Goal: Information Seeking & Learning: Learn about a topic

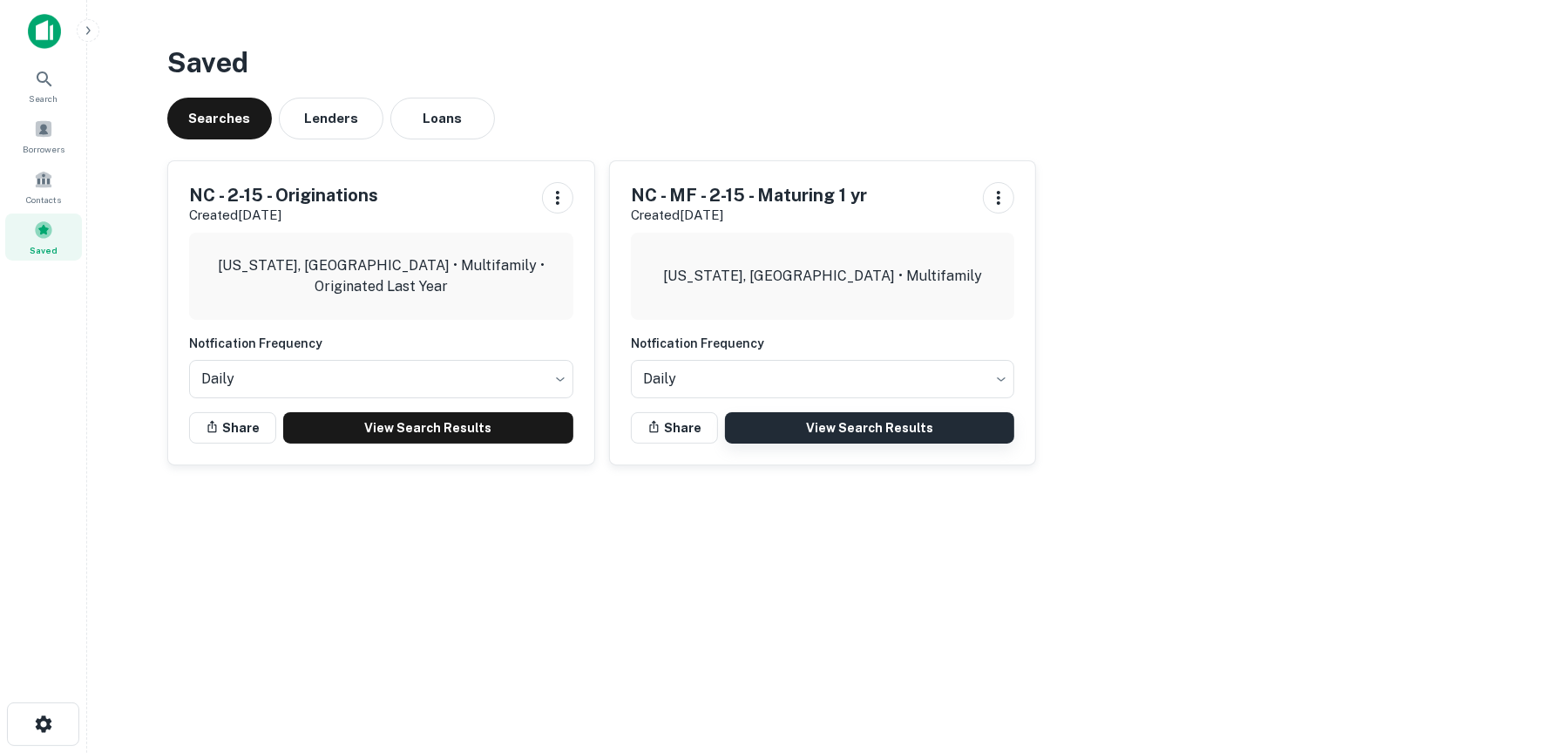
click at [880, 422] on link "View Search Results" at bounding box center [870, 427] width 290 height 31
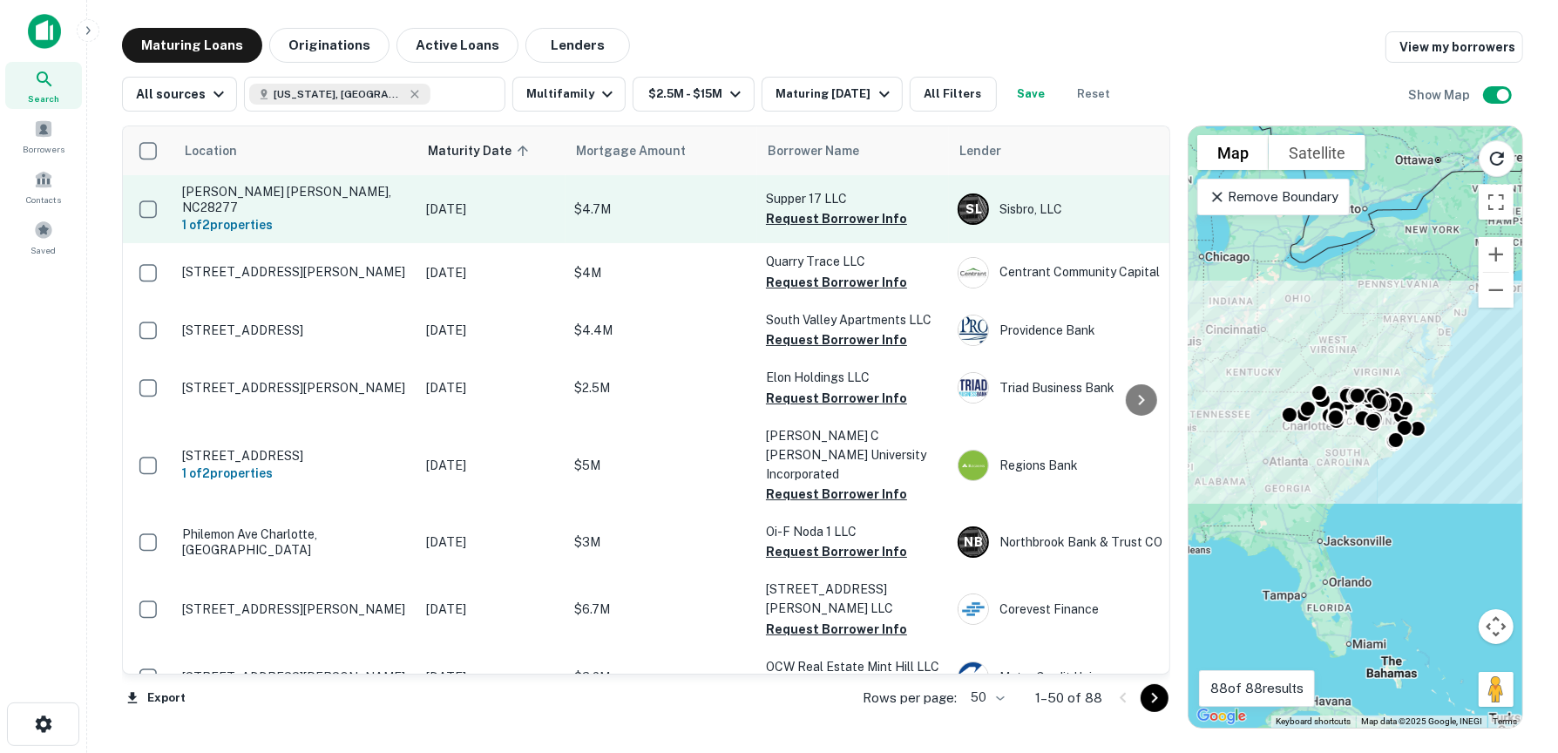
click at [306, 191] on p "[PERSON_NAME] [PERSON_NAME], NC28277" at bounding box center [295, 199] width 227 height 31
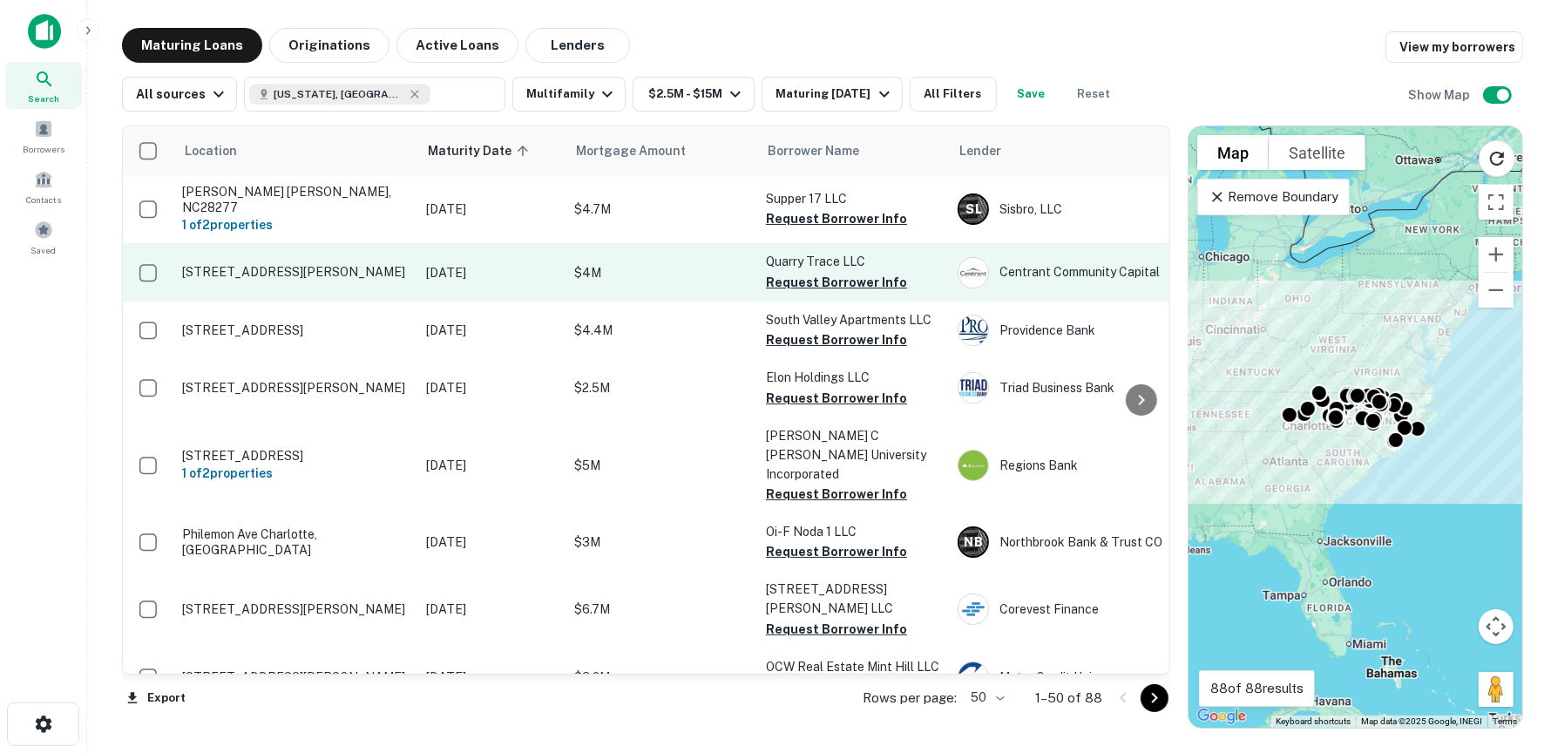
click at [389, 252] on td "[STREET_ADDRESS][PERSON_NAME]" at bounding box center [295, 272] width 244 height 58
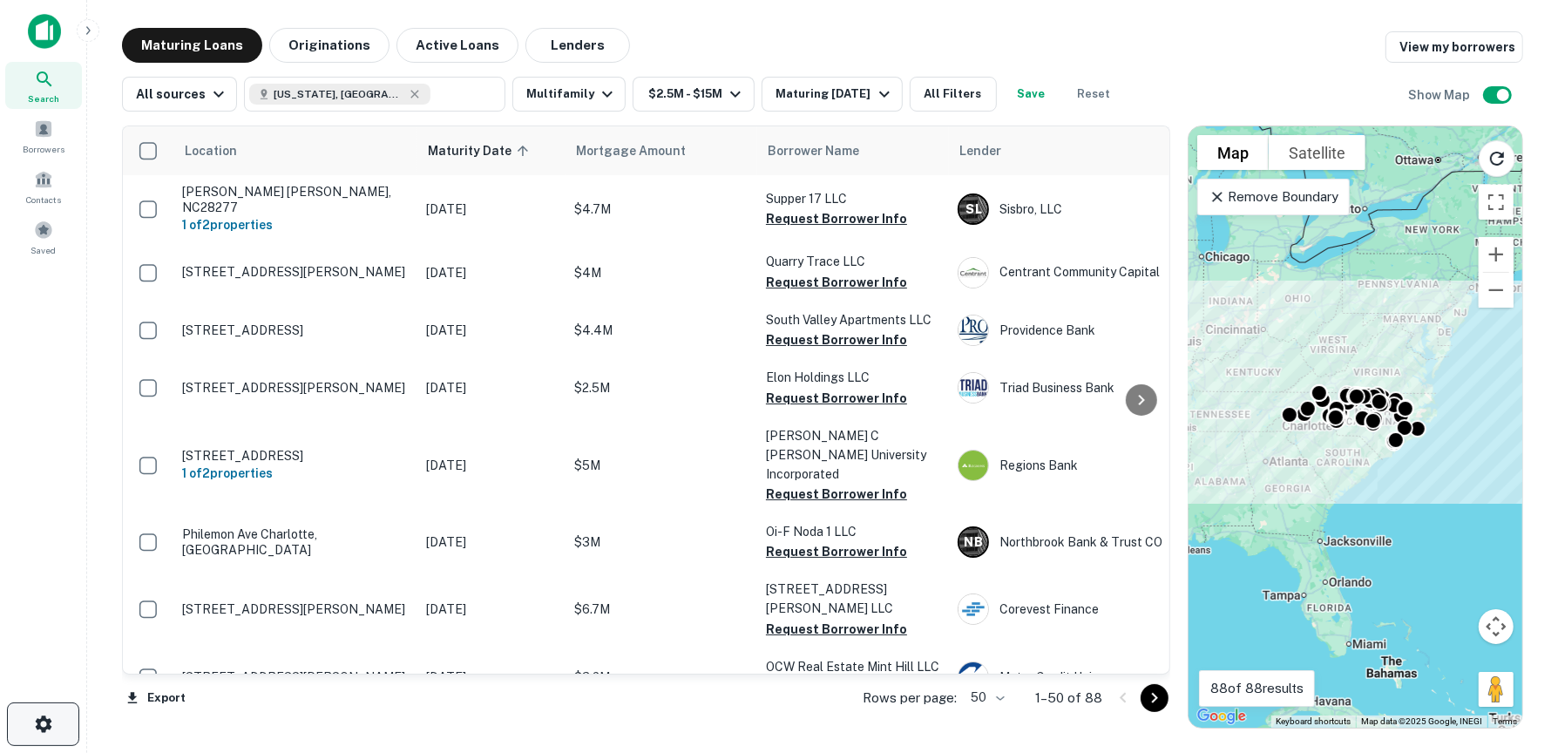
click at [60, 731] on button "button" at bounding box center [43, 724] width 72 height 44
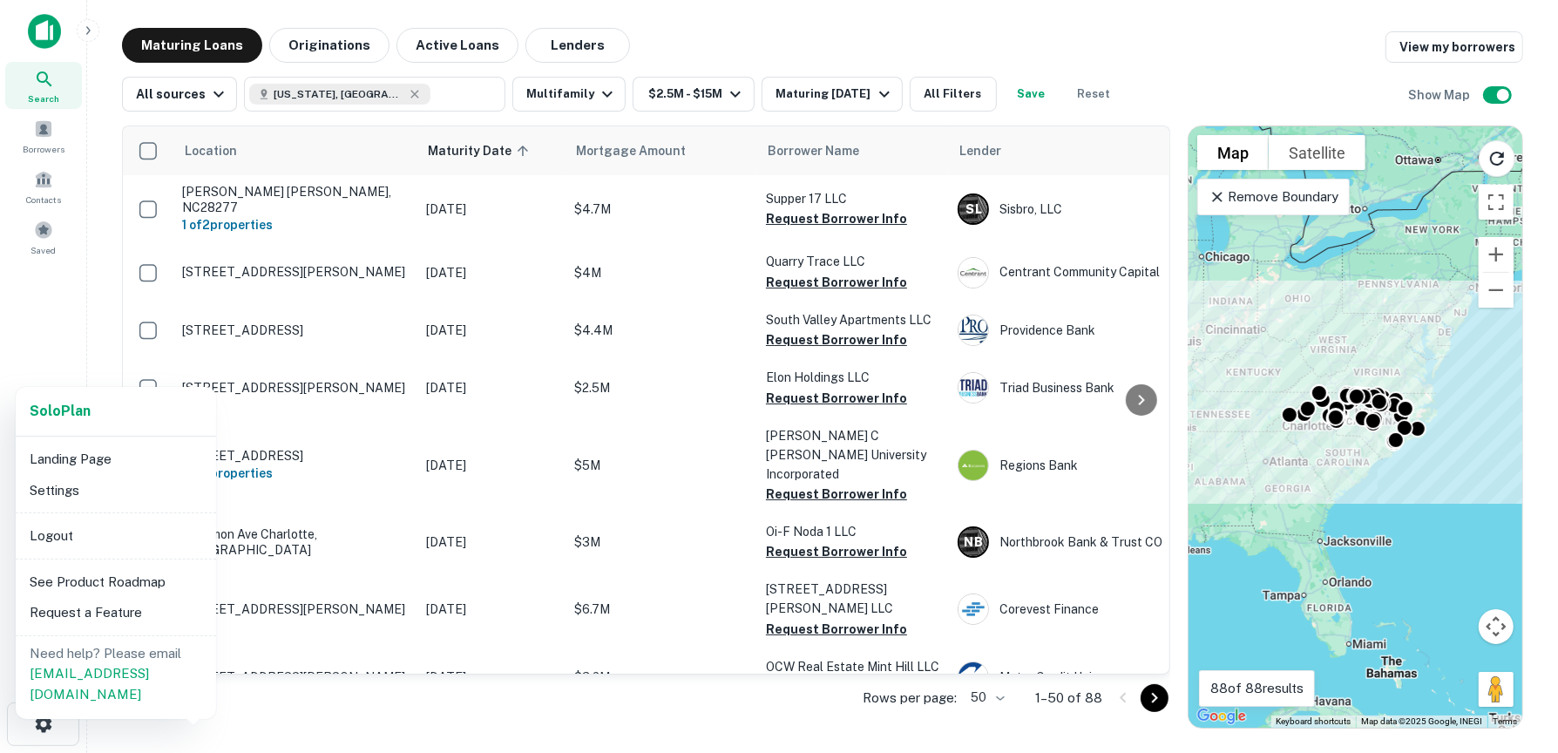
click at [76, 355] on div at bounding box center [779, 376] width 1558 height 753
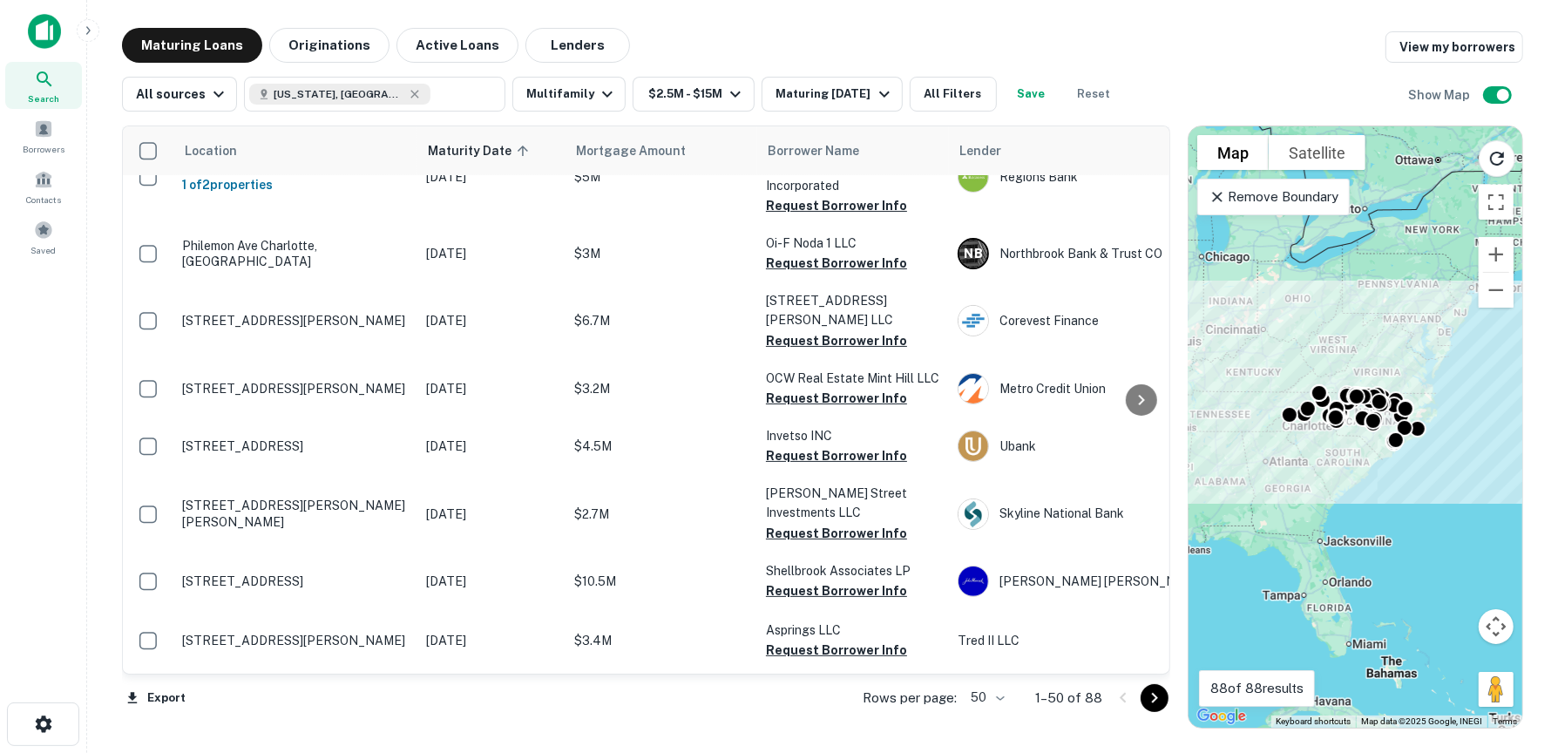
scroll to position [349, 0]
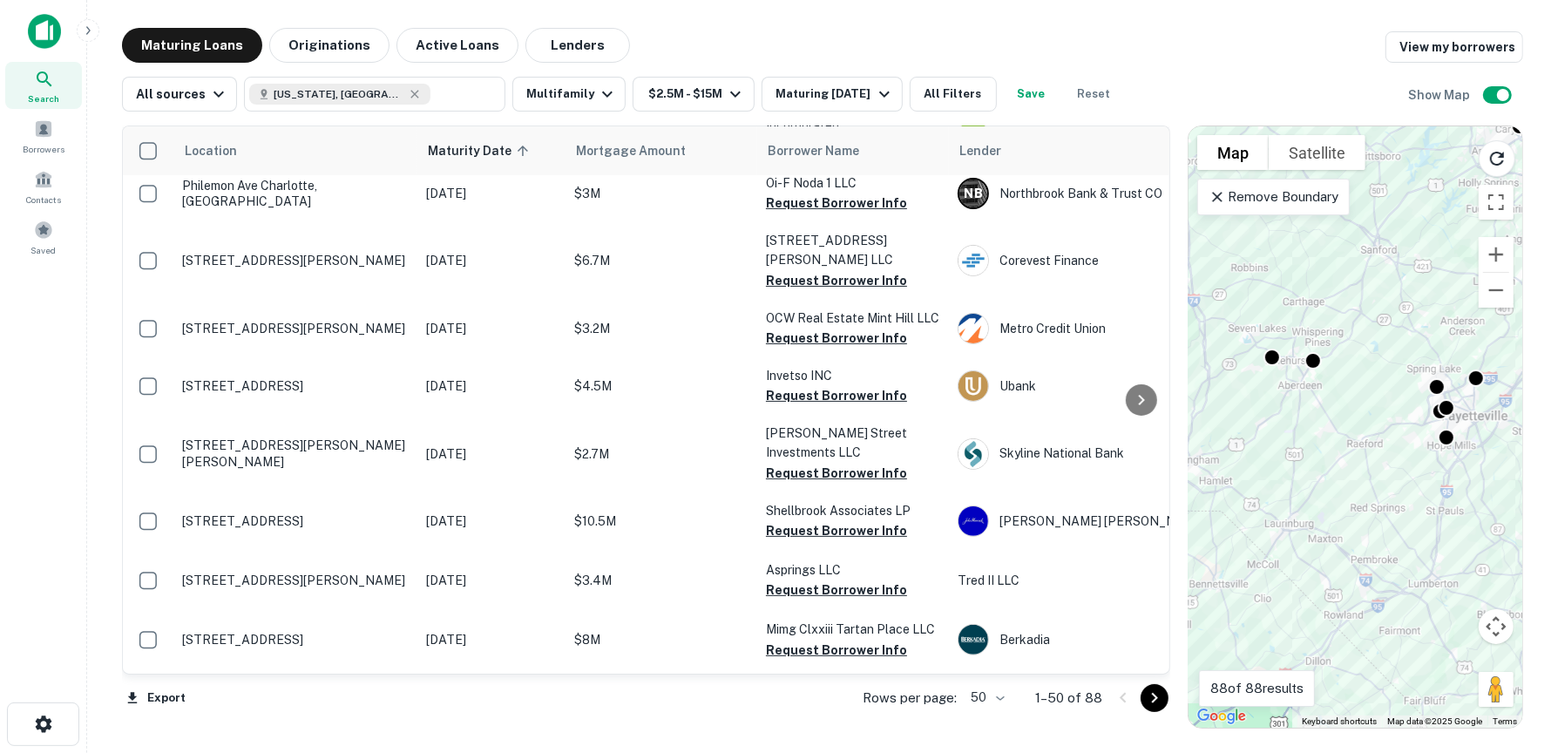
drag, startPoint x: 1269, startPoint y: 416, endPoint x: 1383, endPoint y: 470, distance: 125.5
click at [1383, 470] on div "To activate drag with keyboard, press Alt + Enter. Once in keyboard drag state,…" at bounding box center [1355, 426] width 334 height 601
click at [1272, 352] on div at bounding box center [1271, 354] width 25 height 25
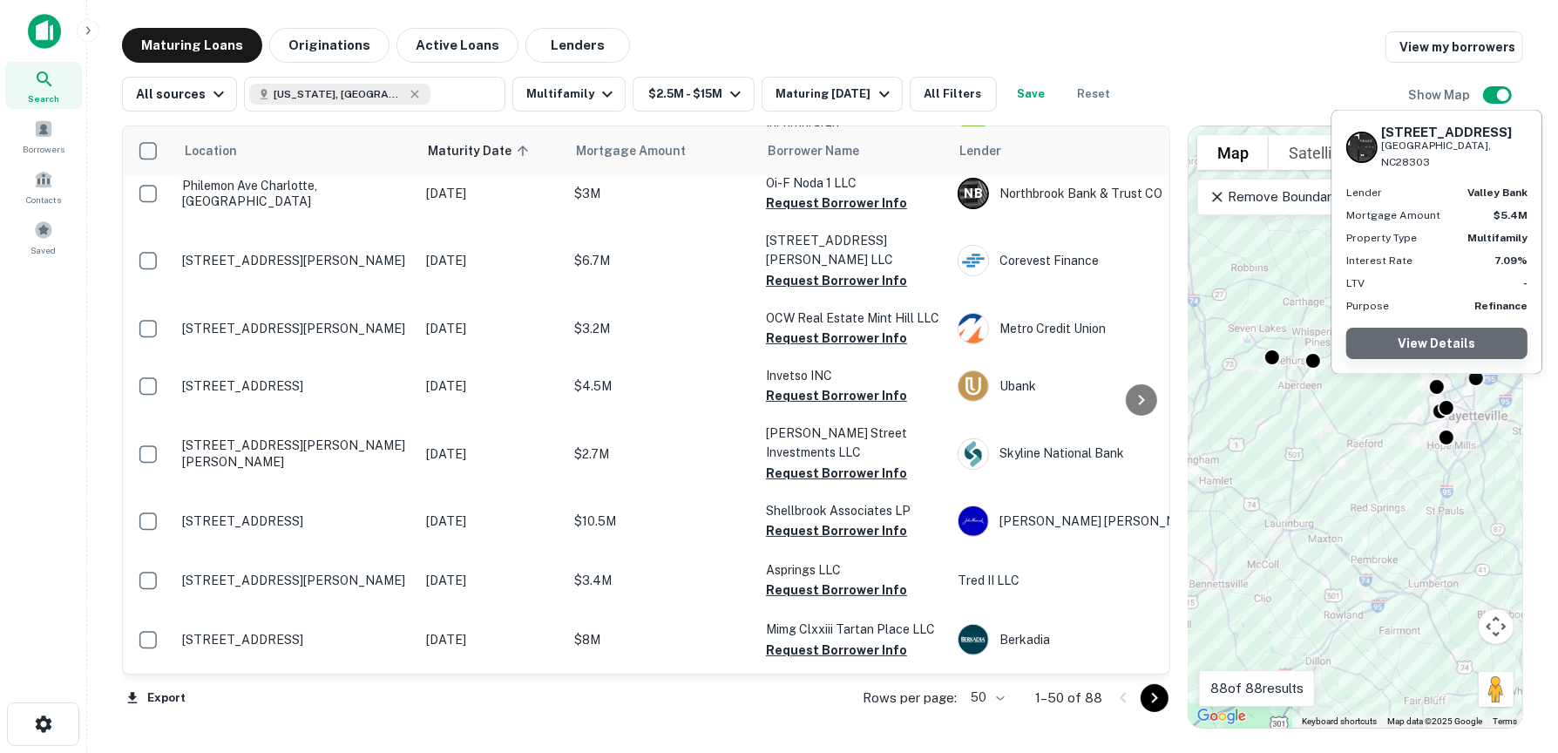
click at [1432, 349] on link "View Details" at bounding box center [1436, 343] width 181 height 31
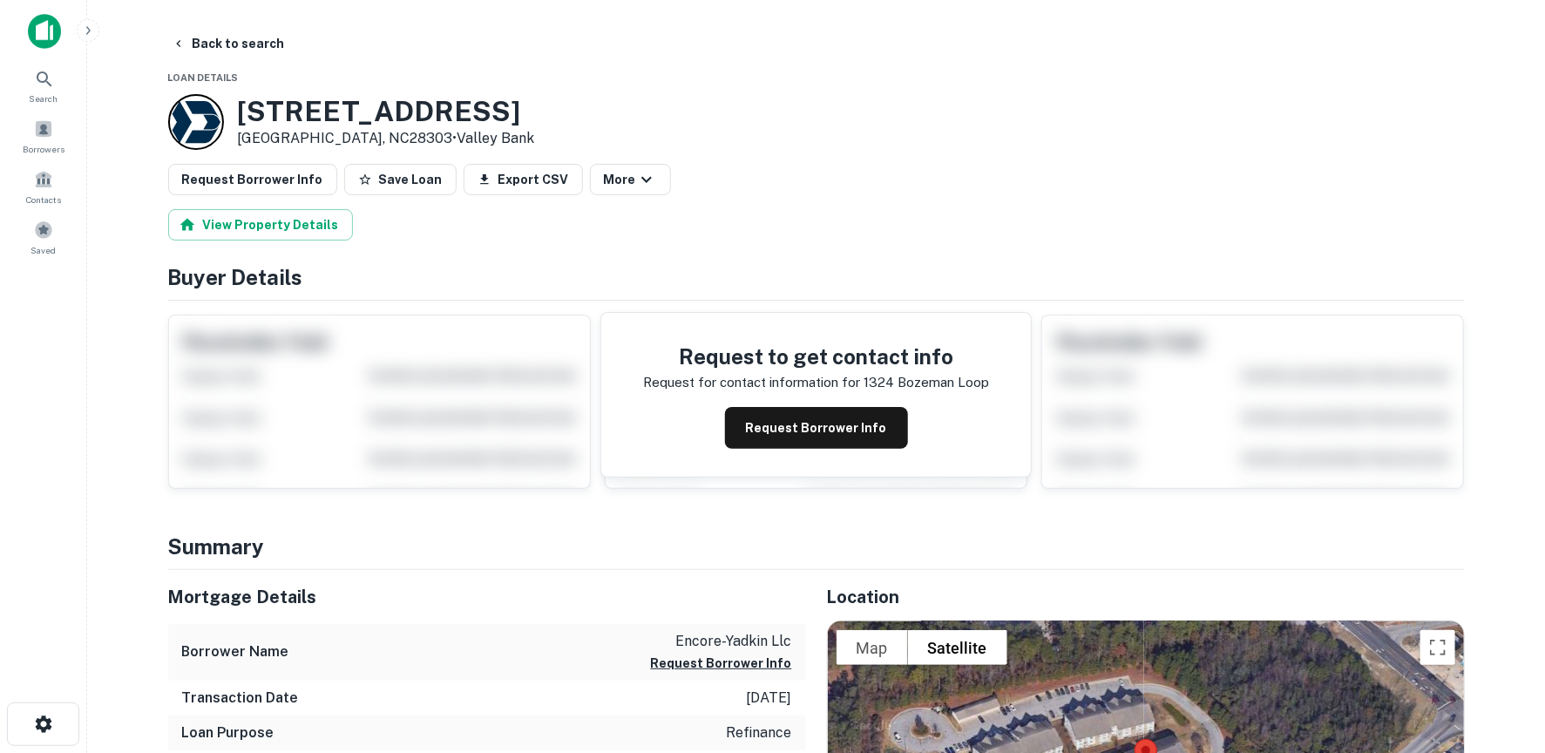
drag, startPoint x: 515, startPoint y: 116, endPoint x: 240, endPoint y: 120, distance: 274.5
click at [240, 120] on div "1324 Bozeman Loop Fayetteville, NC28303 • Valley Bank" at bounding box center [816, 122] width 1296 height 56
copy h3 "1324 Bozeman Loop"
click at [248, 39] on button "Back to search" at bounding box center [228, 43] width 127 height 31
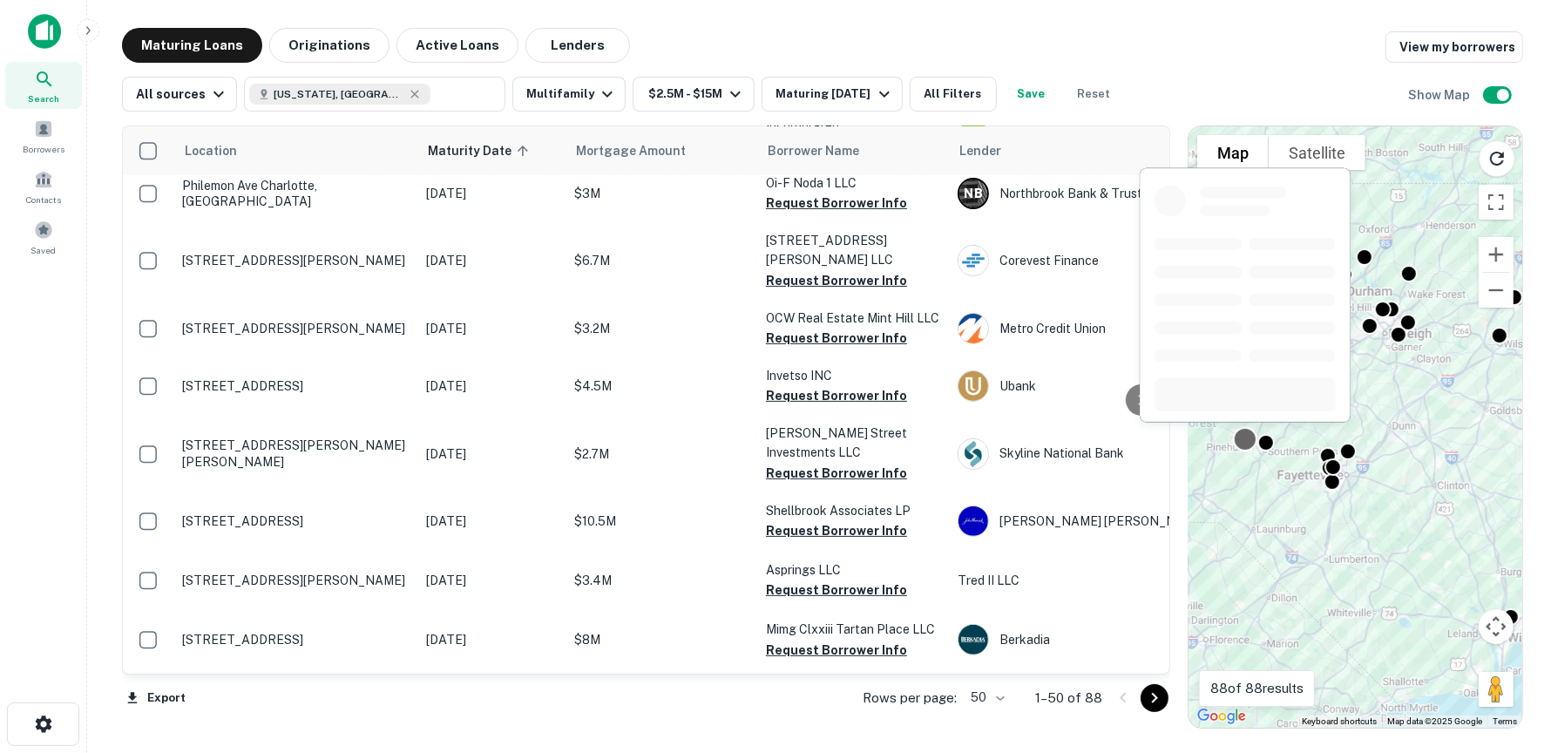
click at [1248, 443] on div at bounding box center [1244, 439] width 25 height 25
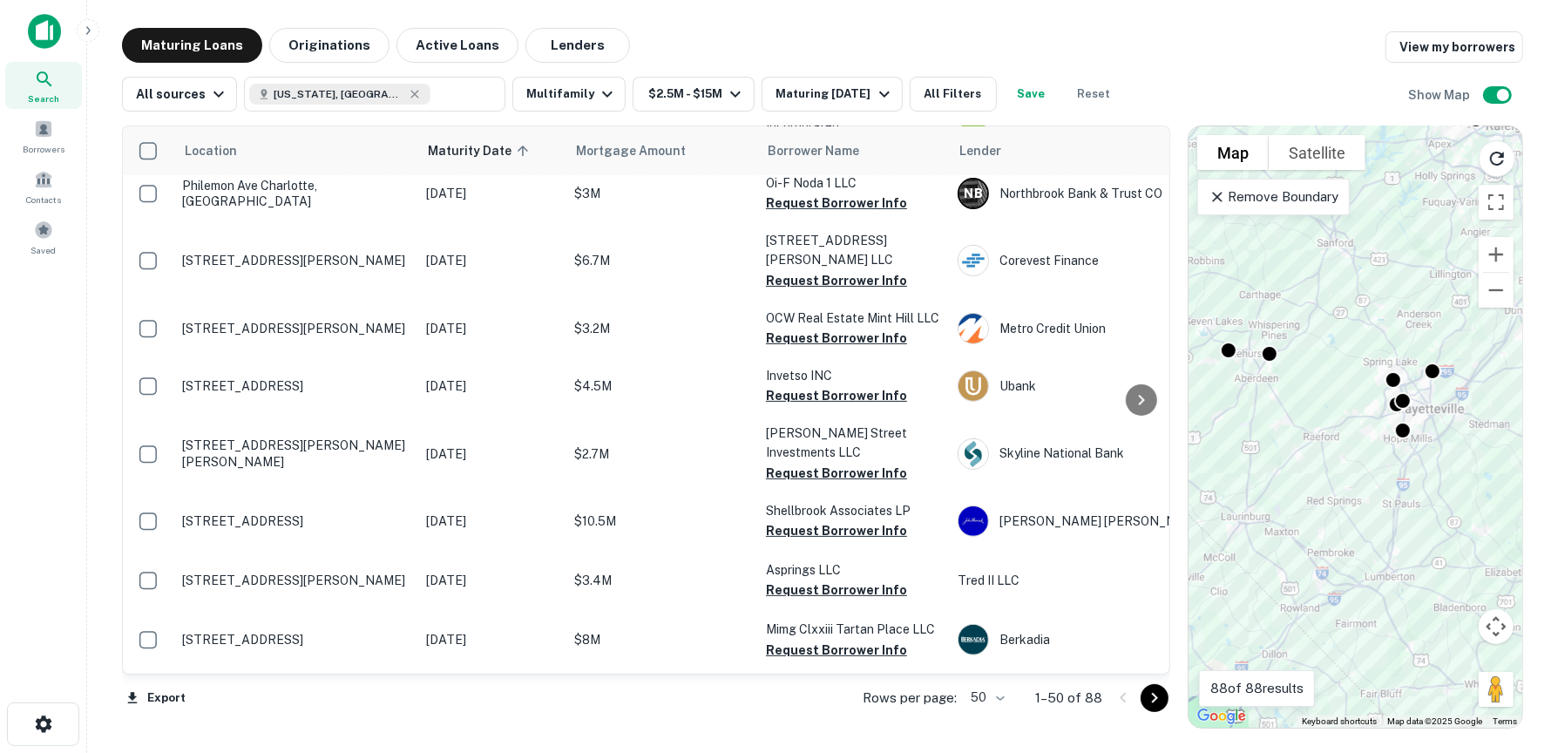
drag, startPoint x: 1277, startPoint y: 512, endPoint x: 1335, endPoint y: 484, distance: 63.9
click at [1335, 484] on div "To activate drag with keyboard, press Alt + Enter. Once in keyboard drag state,…" at bounding box center [1355, 426] width 334 height 601
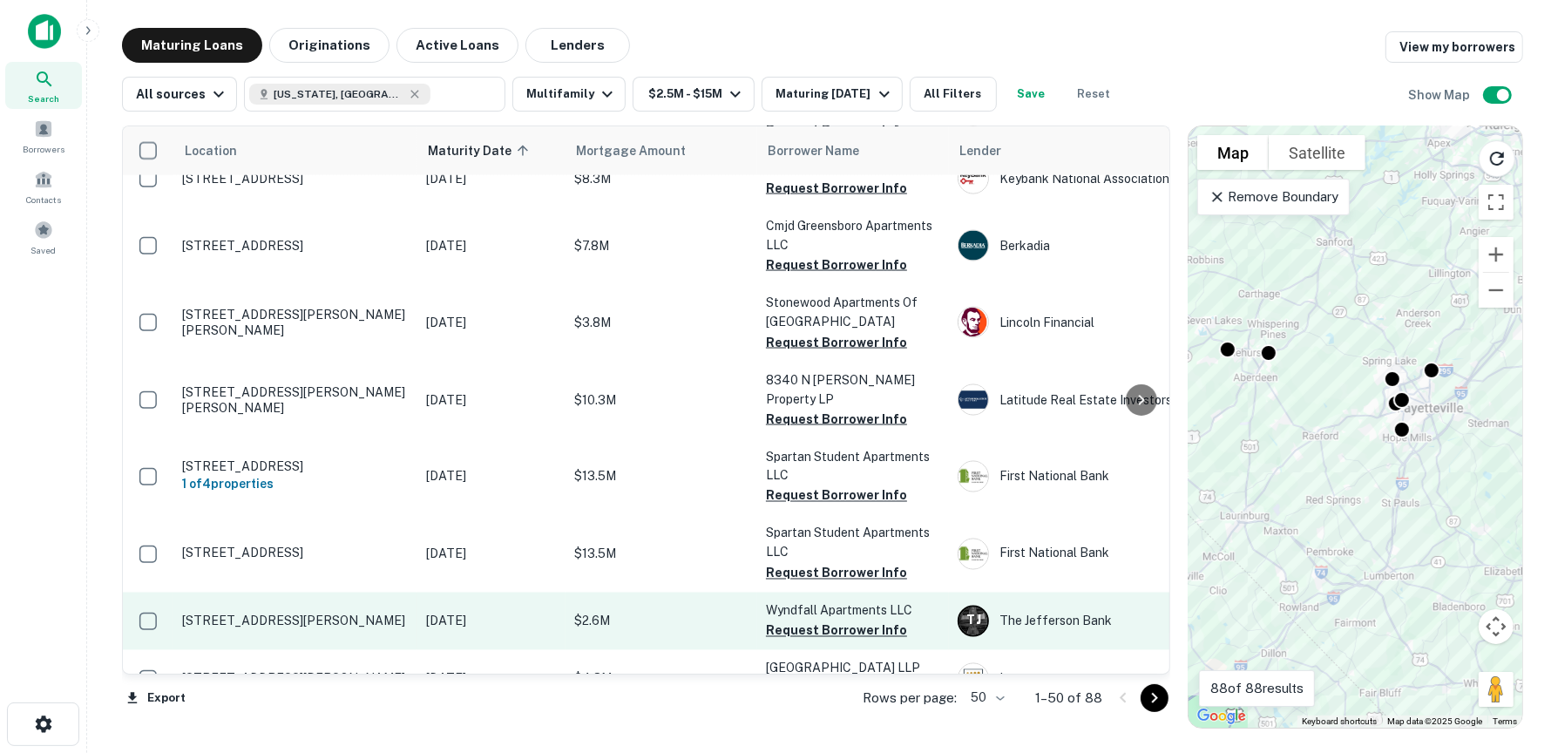
scroll to position [2632, 0]
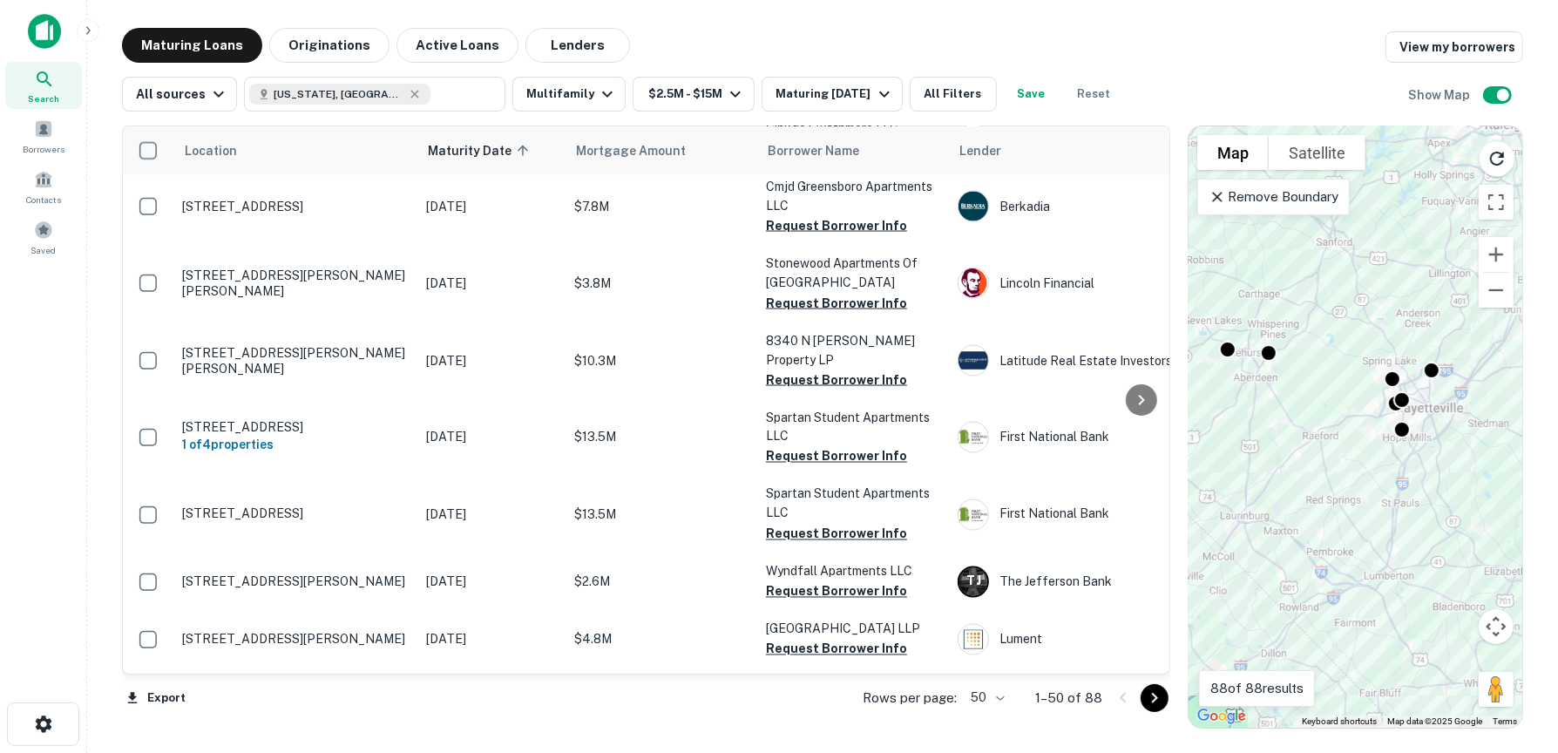
click at [820, 752] on button "Request Borrower Info" at bounding box center [836, 765] width 141 height 21
click at [824, 697] on button "Request Borrower Info" at bounding box center [836, 707] width 141 height 21
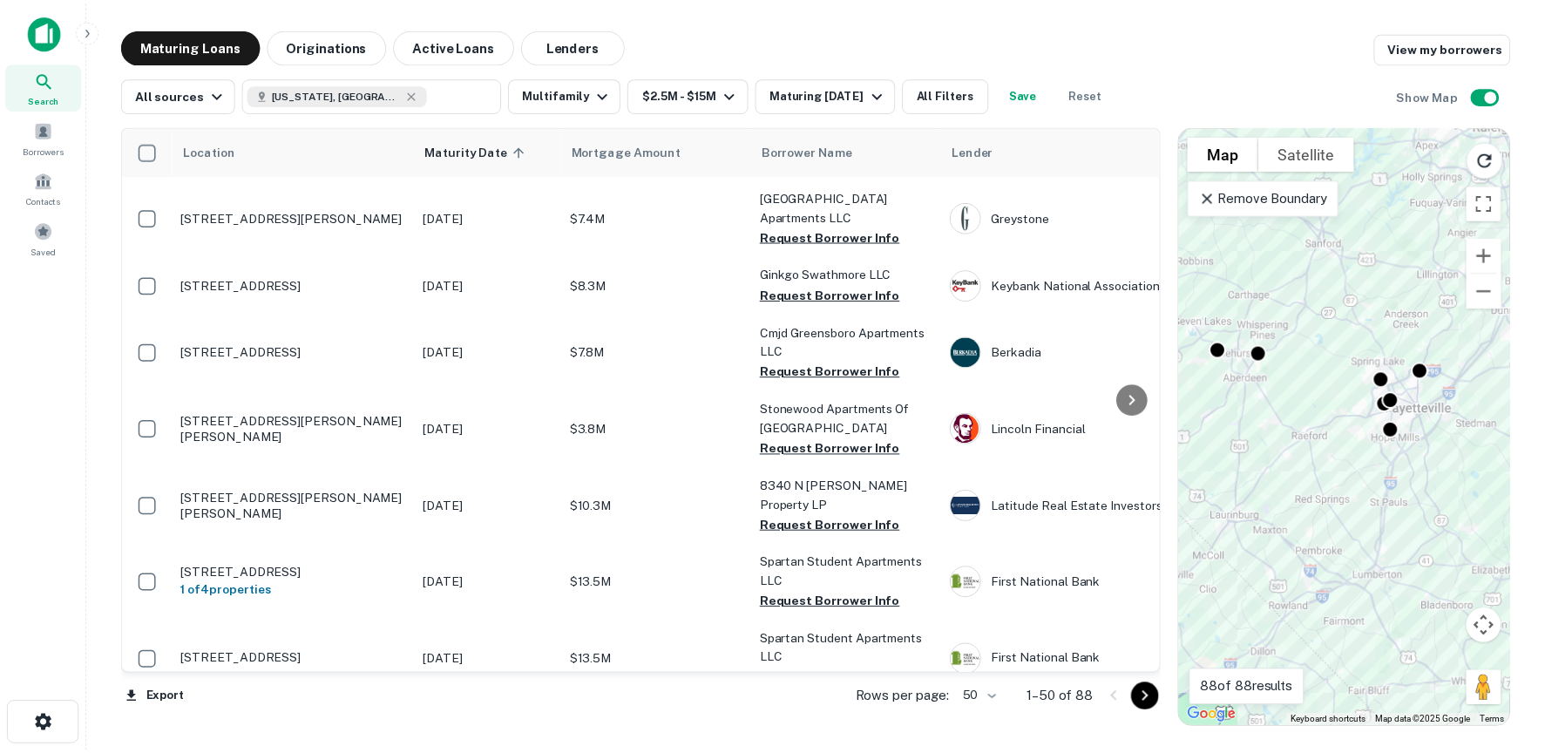
scroll to position [2458, 0]
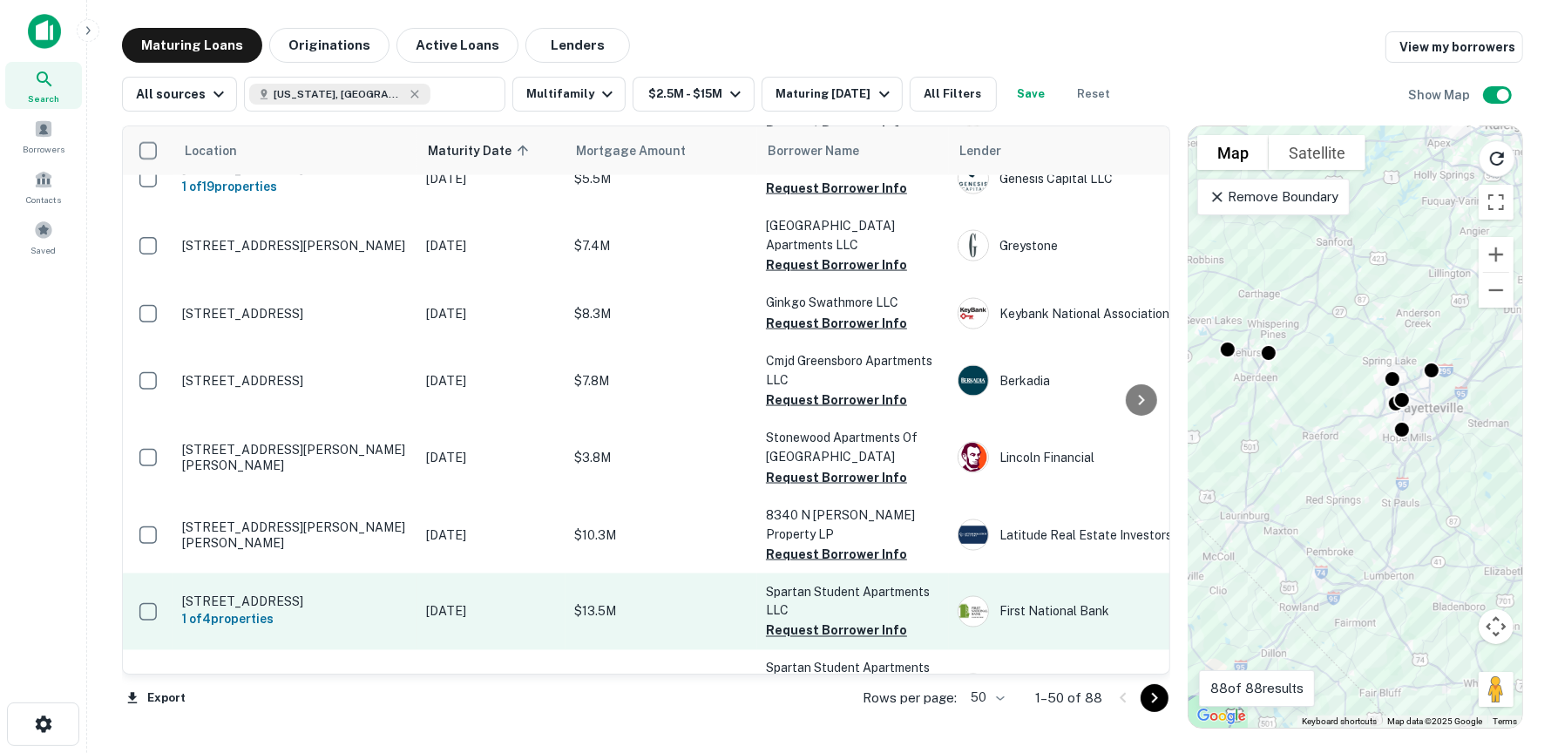
click at [675, 602] on p "$13.5M" at bounding box center [661, 611] width 174 height 19
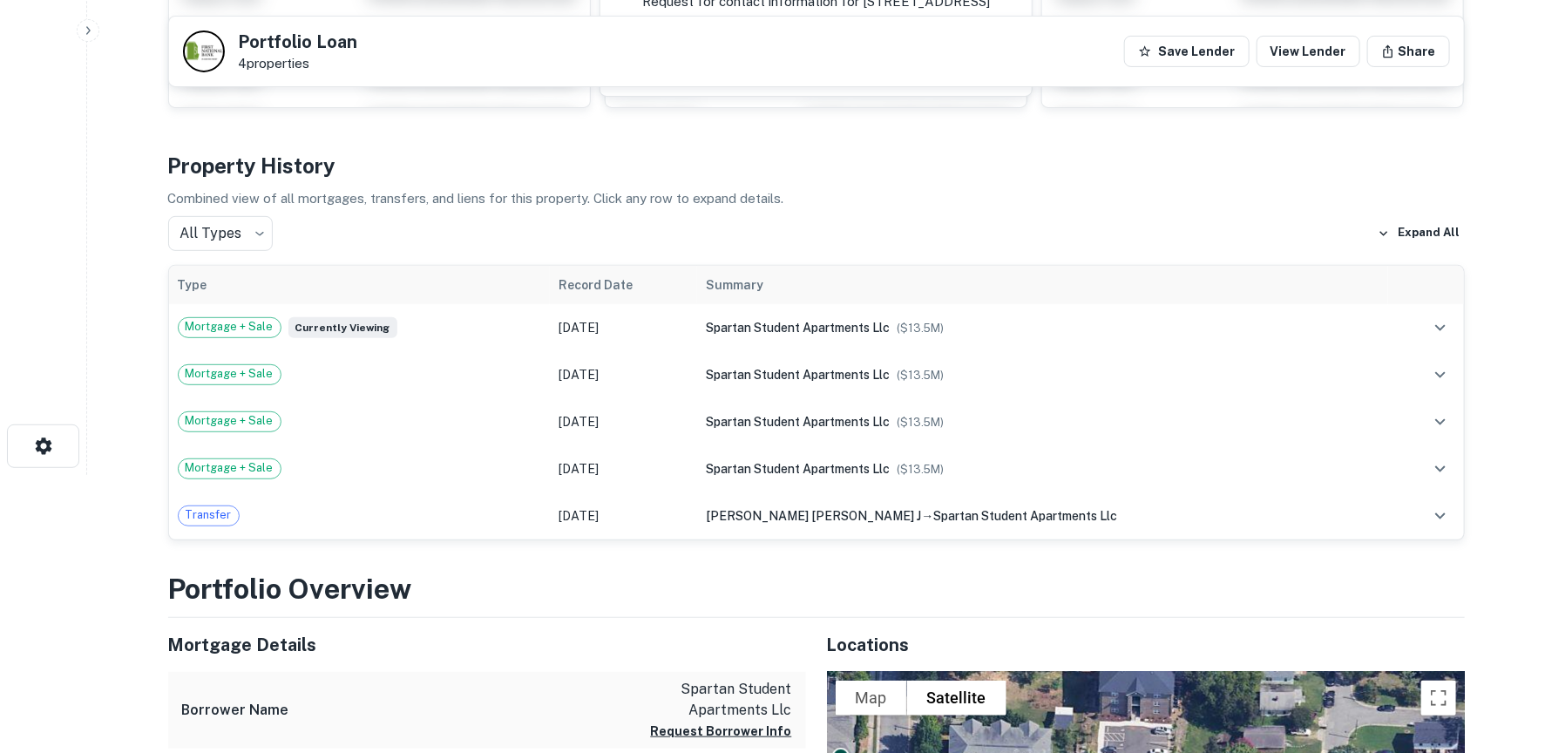
scroll to position [87, 0]
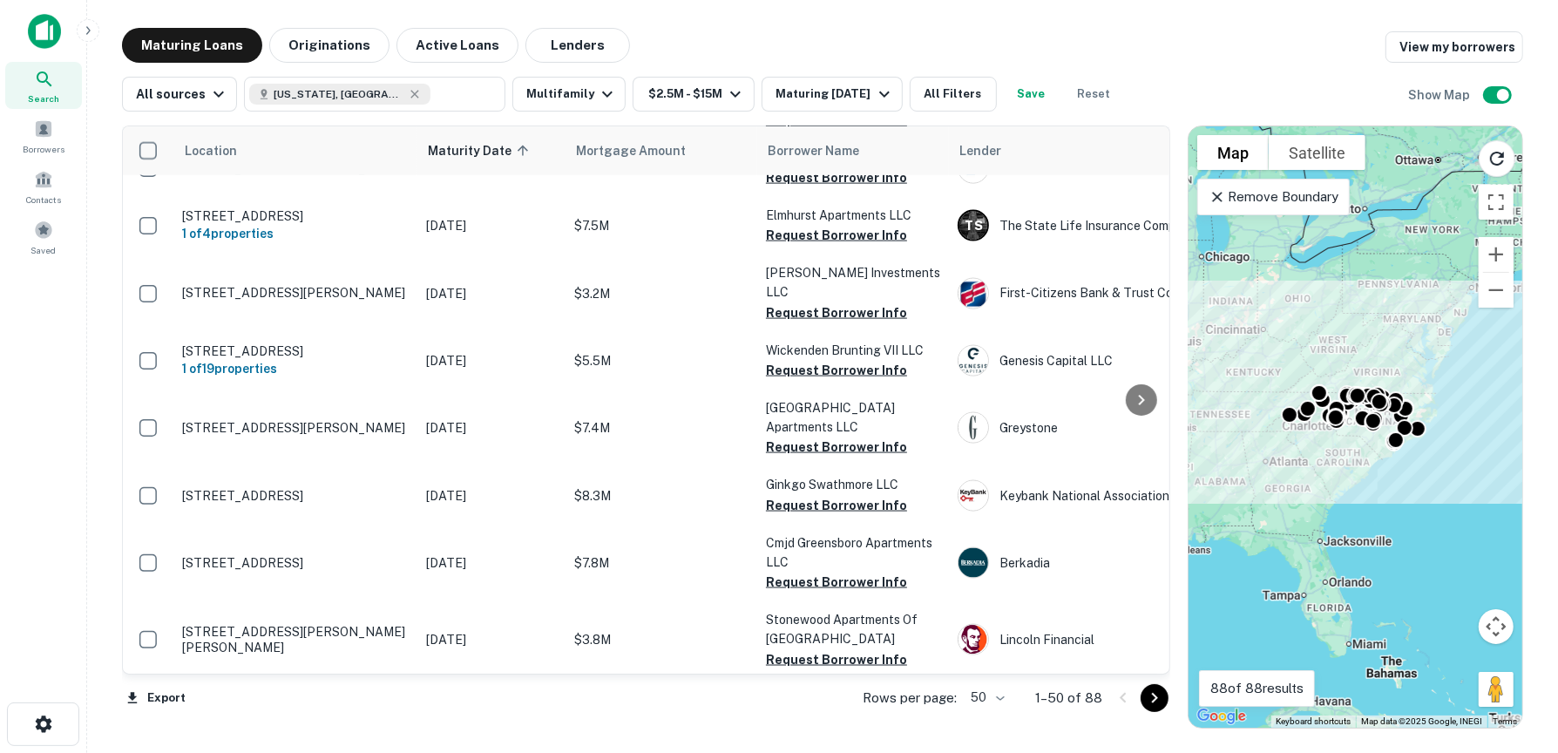
scroll to position [2109, 0]
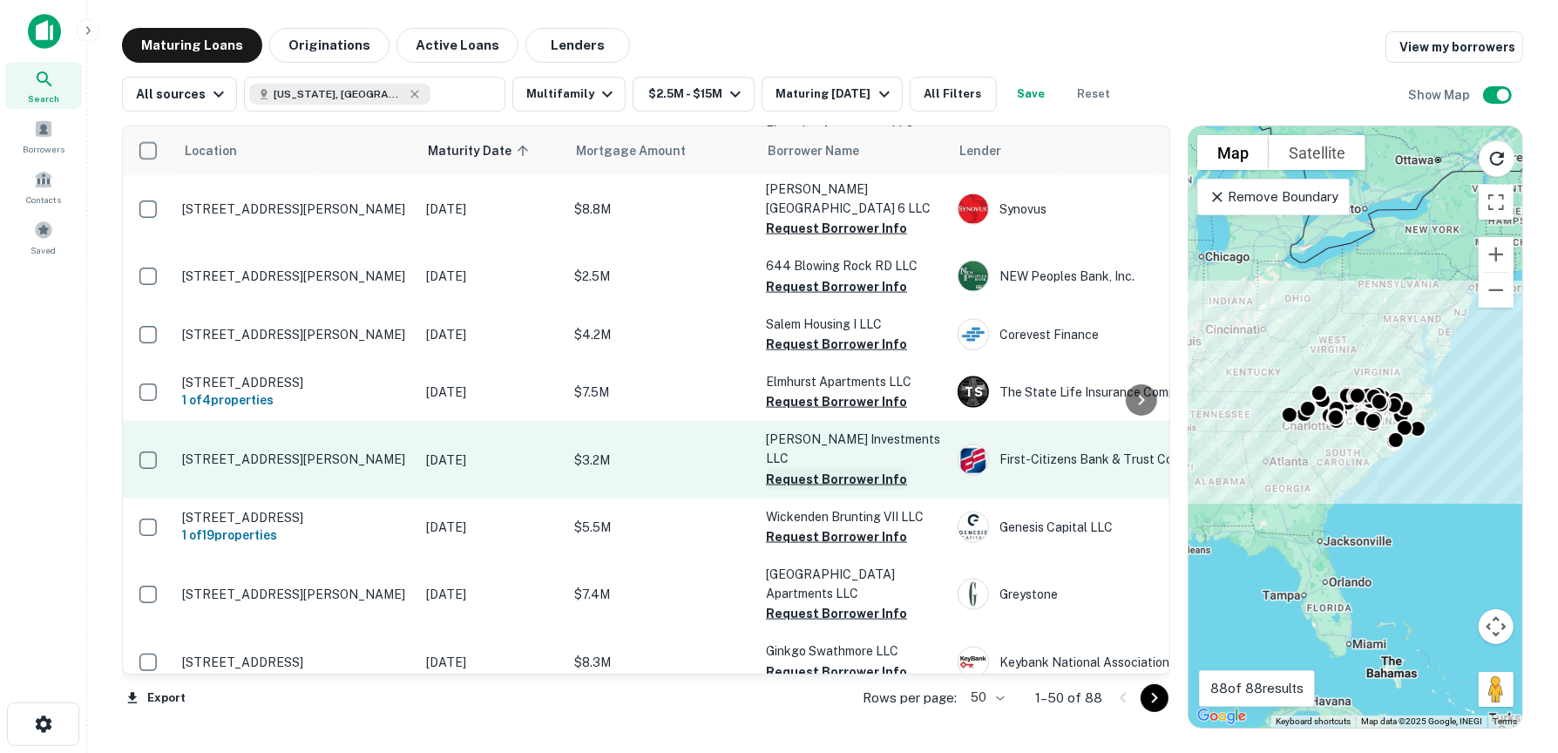
click at [831, 469] on button "Request Borrower Info" at bounding box center [836, 479] width 141 height 21
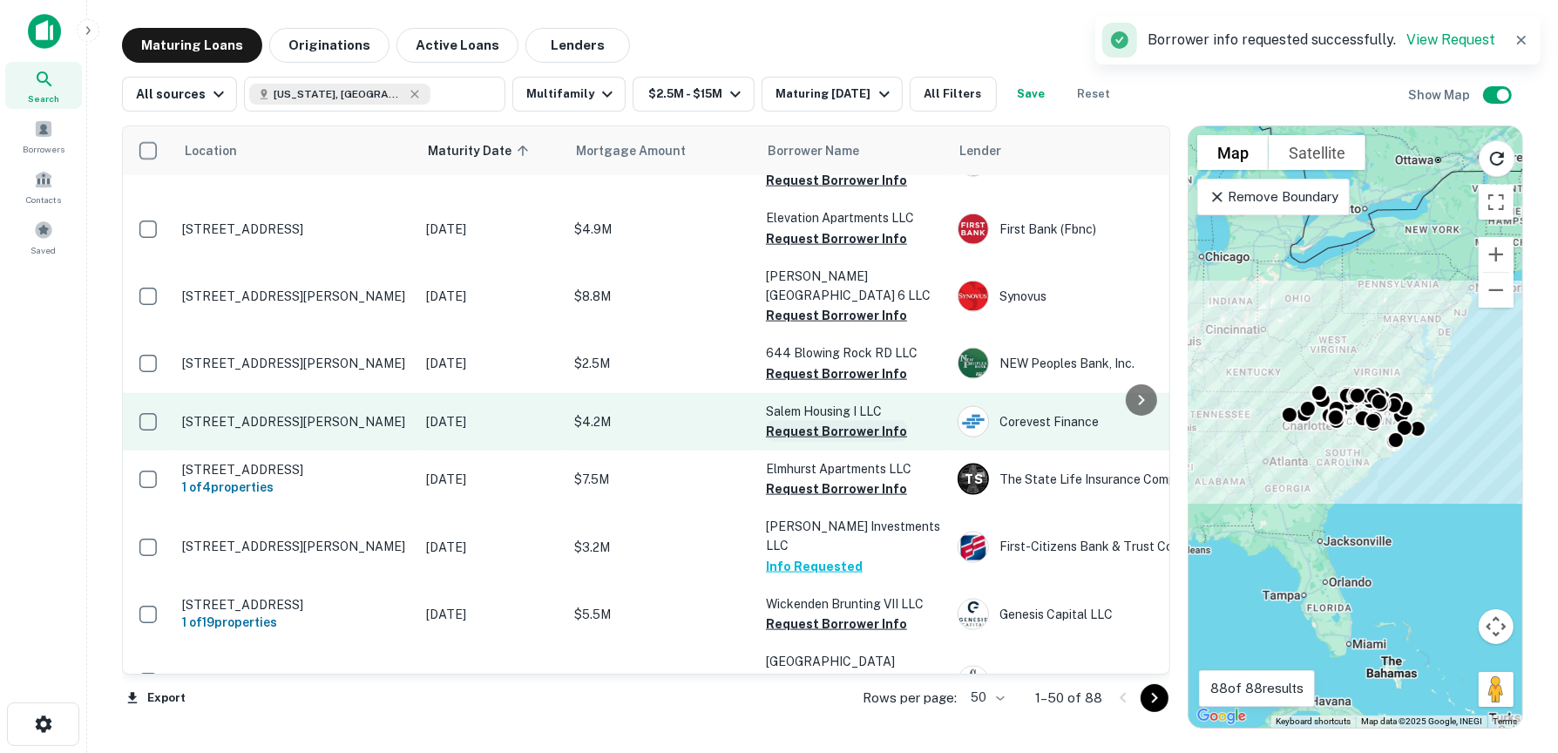
click at [835, 421] on button "Request Borrower Info" at bounding box center [836, 431] width 141 height 21
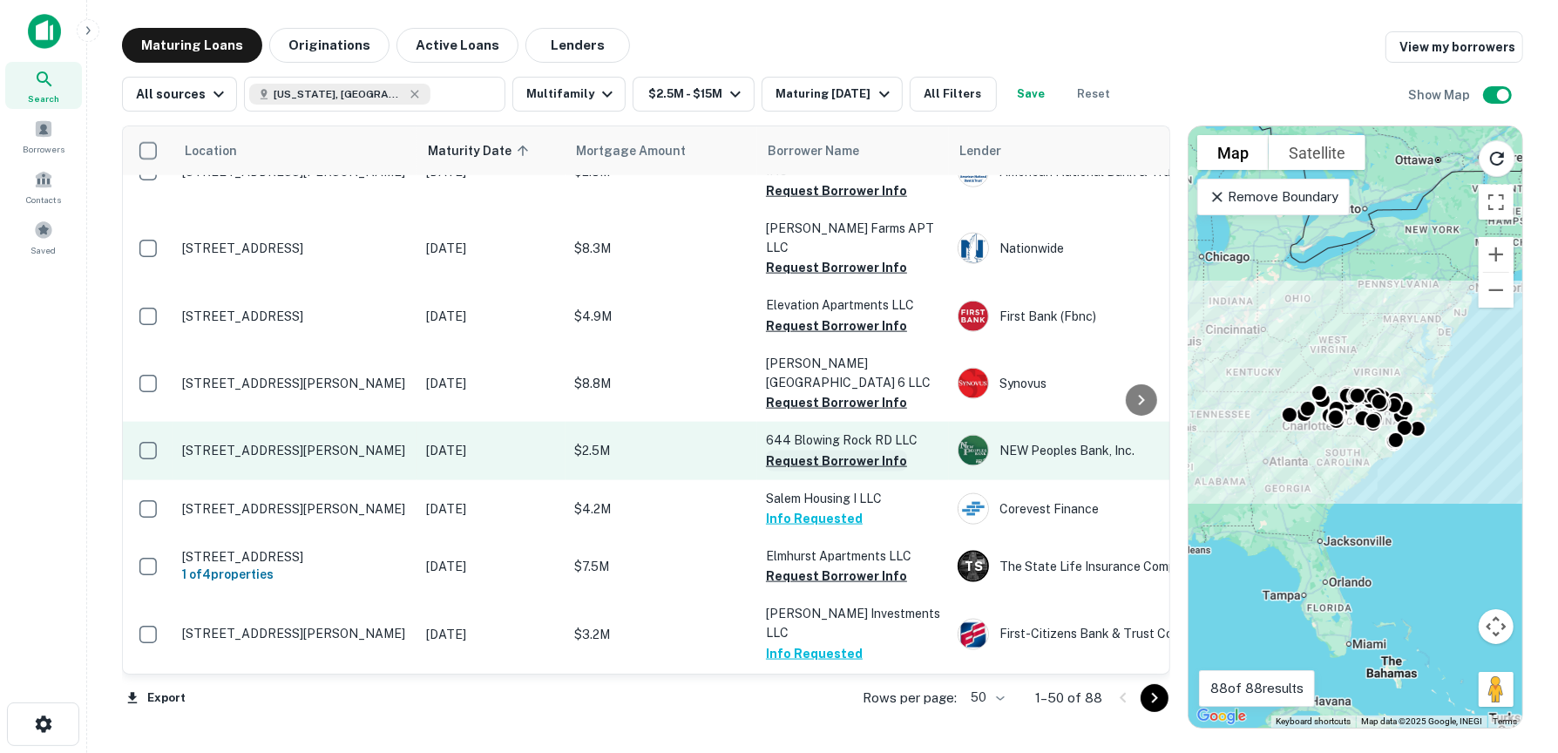
click at [830, 450] on button "Request Borrower Info" at bounding box center [836, 460] width 141 height 21
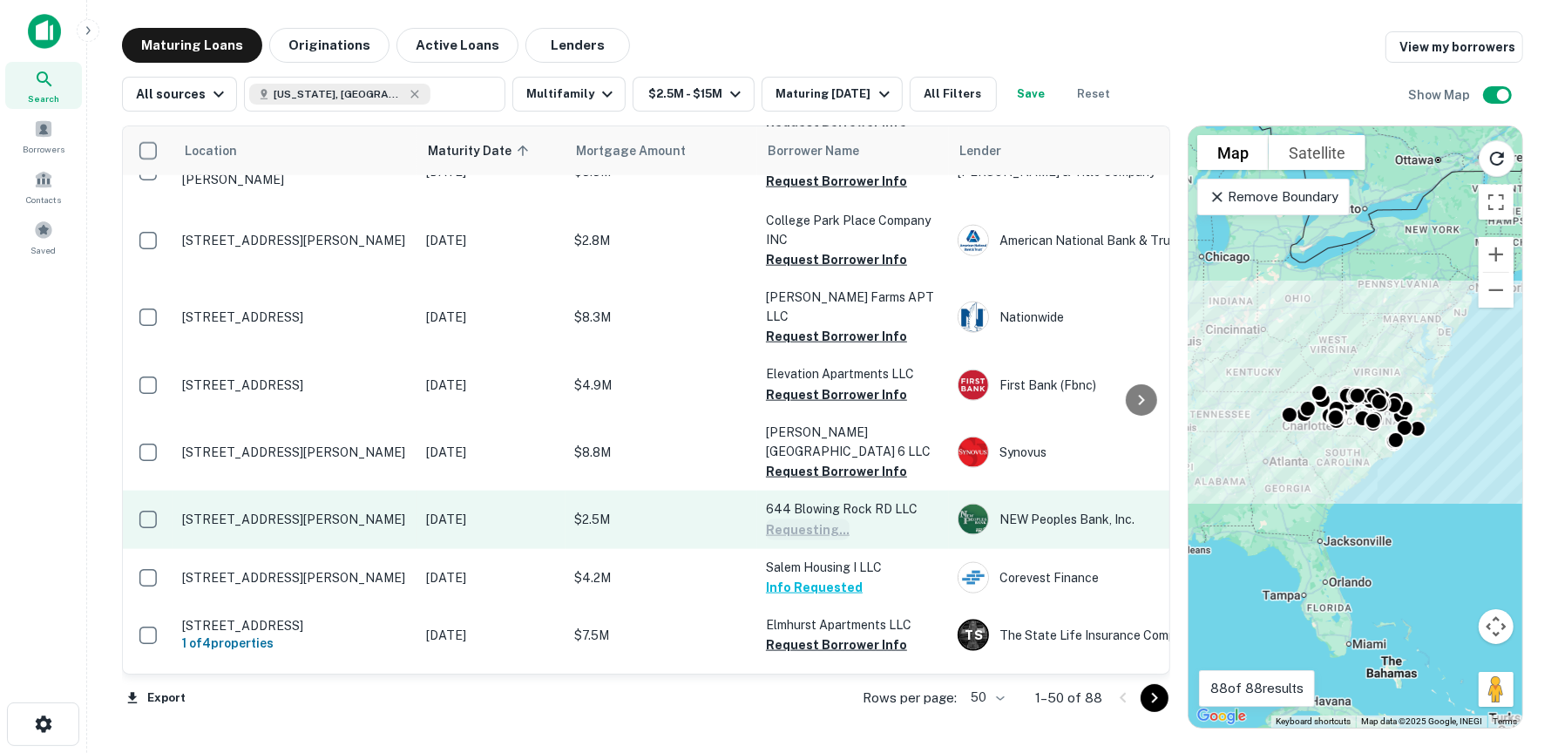
scroll to position [1848, 0]
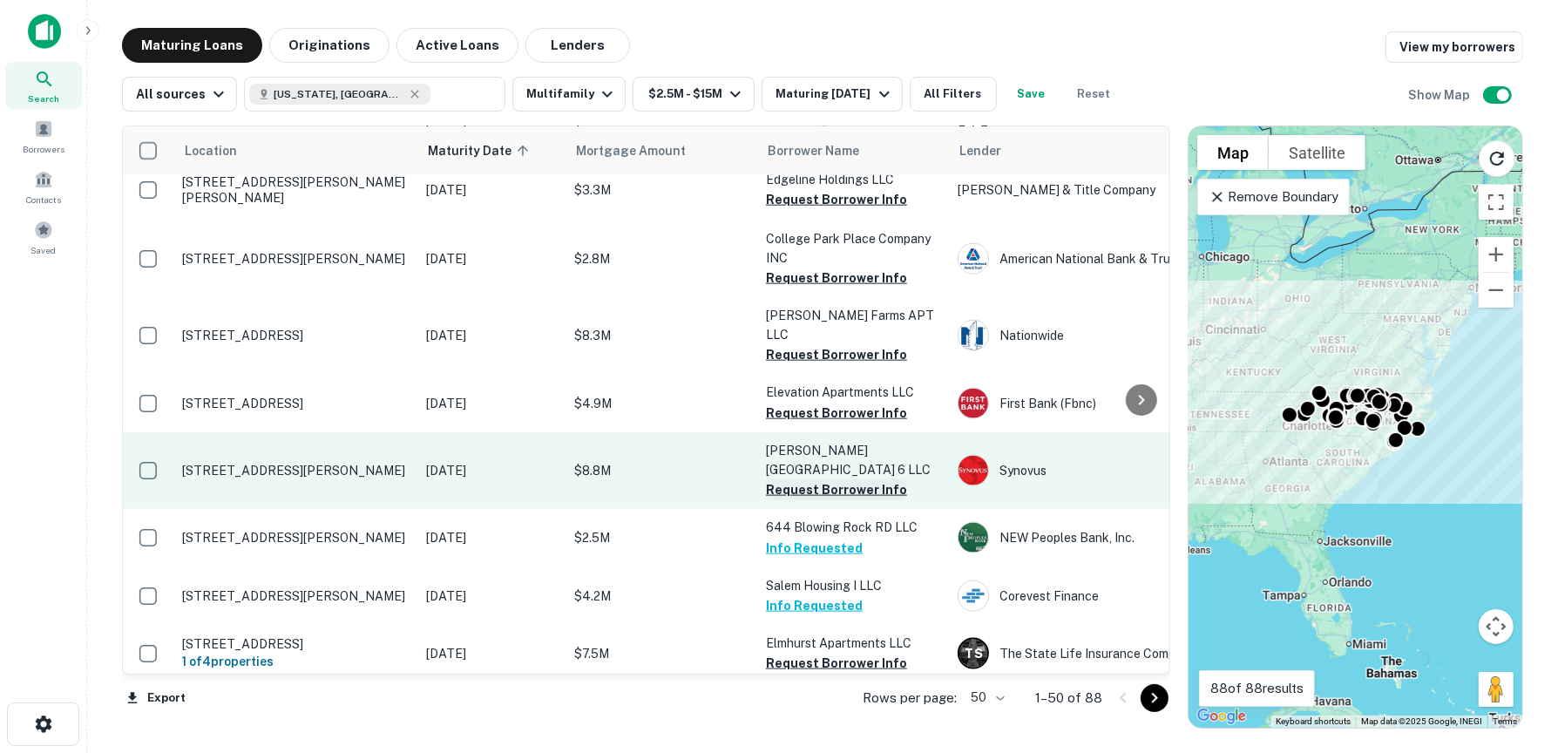
click at [825, 479] on button "Request Borrower Info" at bounding box center [836, 489] width 141 height 21
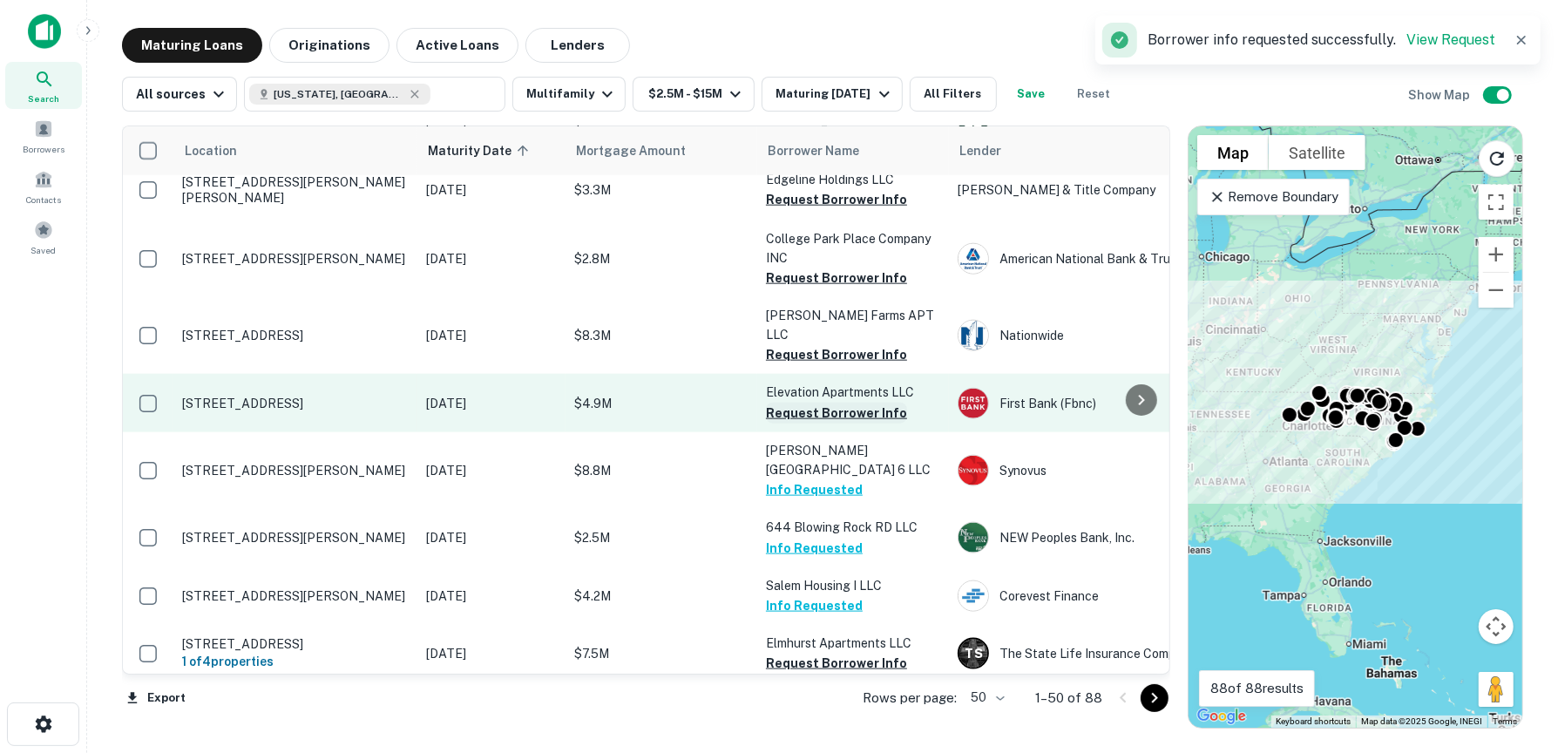
click at [825, 403] on button "Request Borrower Info" at bounding box center [836, 413] width 141 height 21
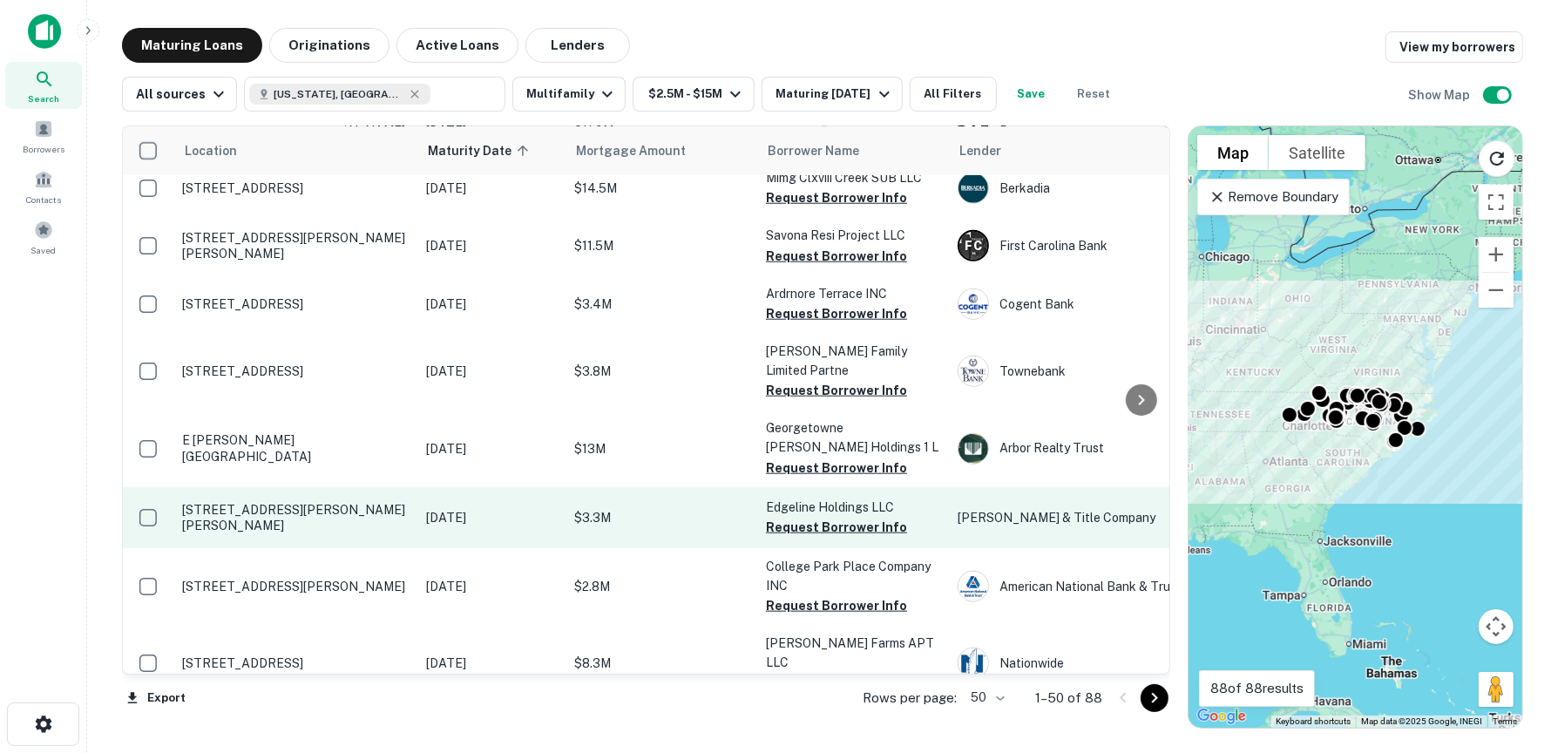
scroll to position [1499, 0]
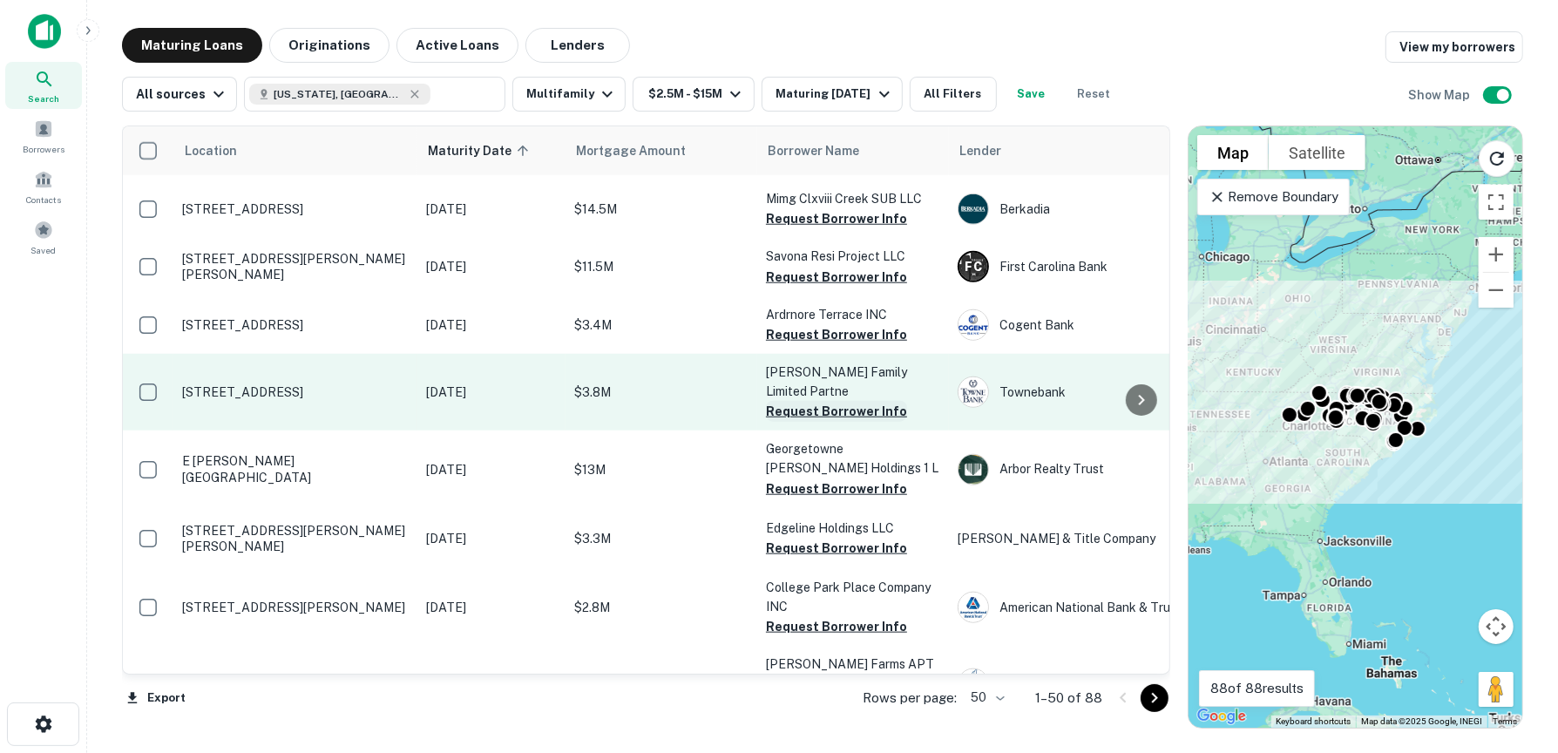
click at [841, 401] on button "Request Borrower Info" at bounding box center [836, 411] width 141 height 21
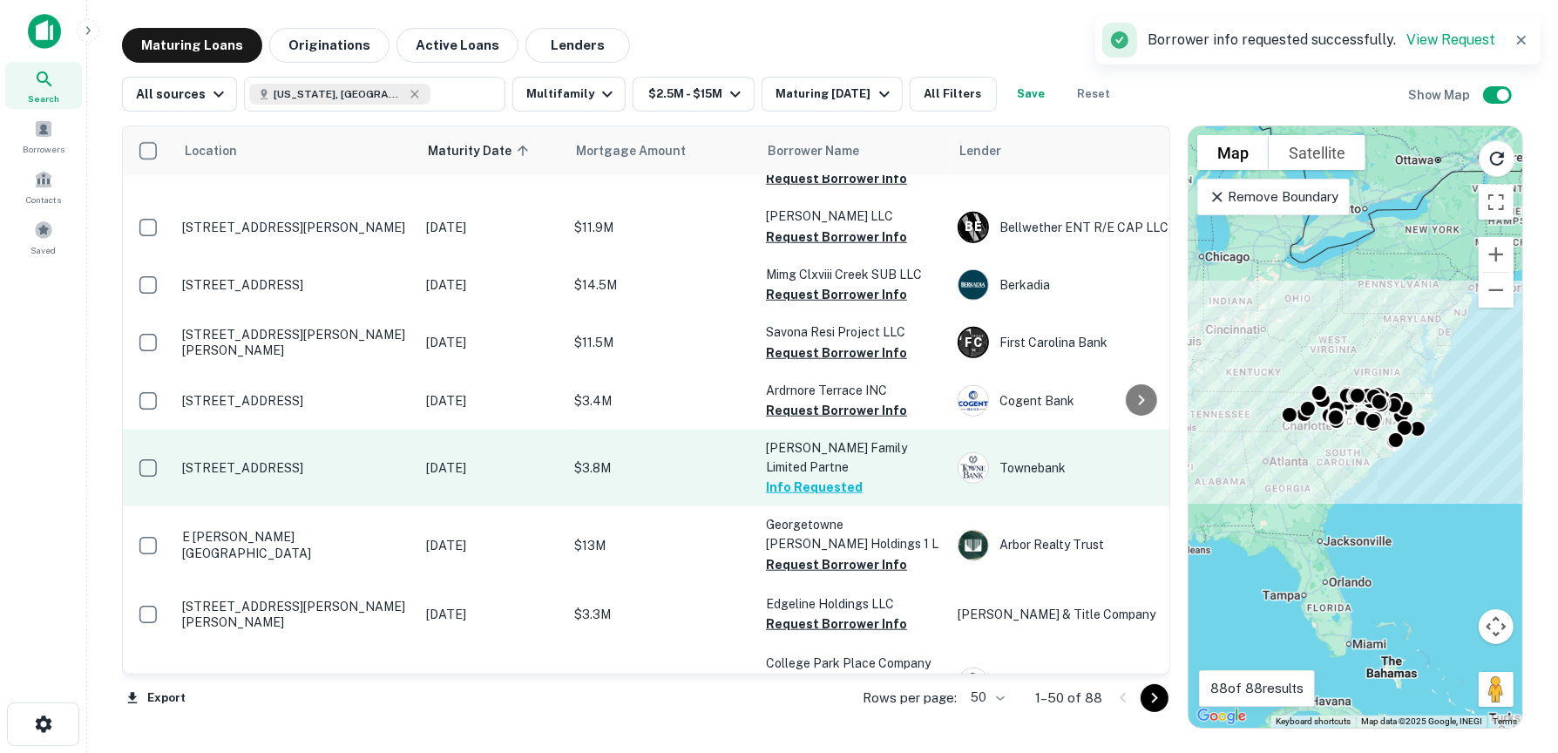
scroll to position [1412, 0]
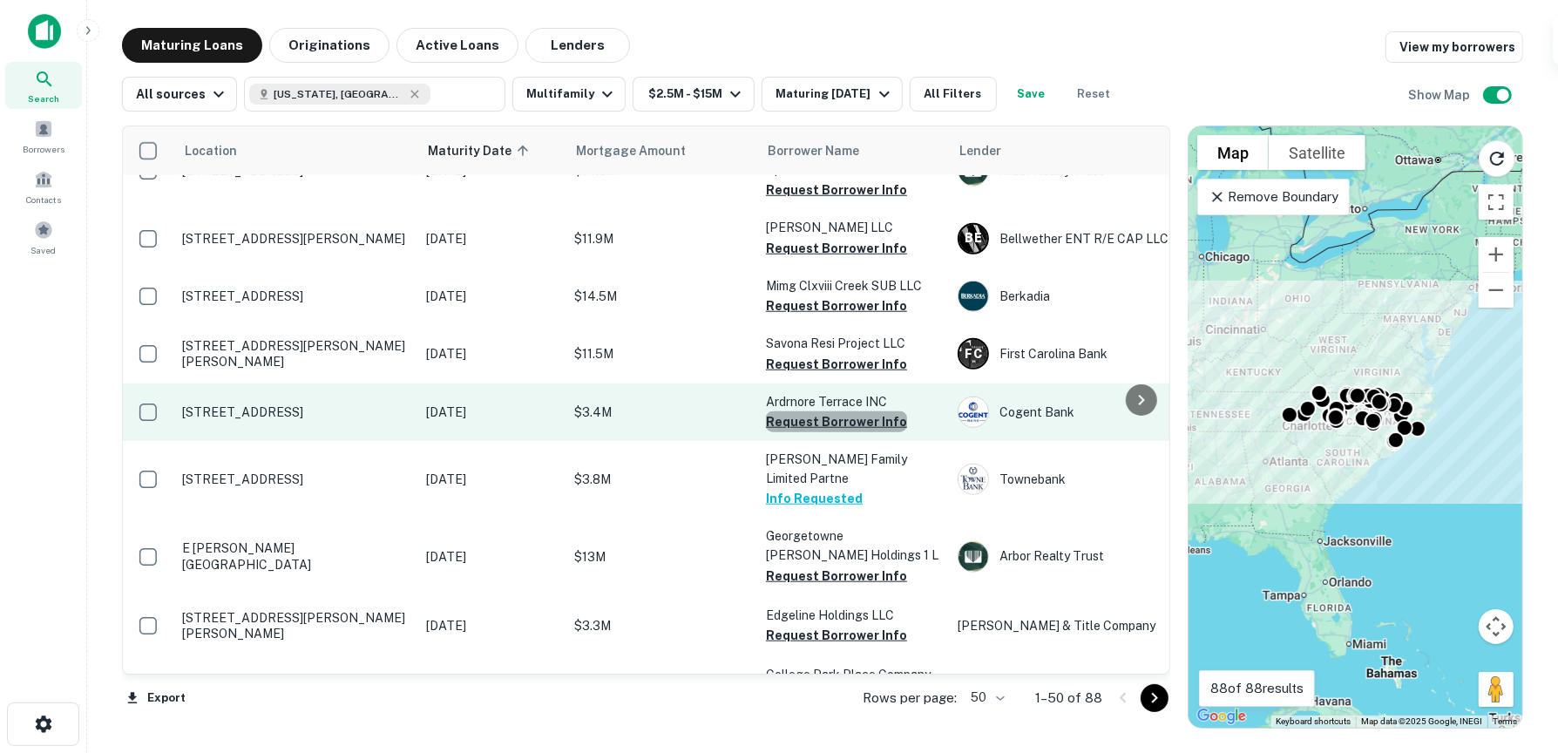
click at [841, 411] on button "Request Borrower Info" at bounding box center [836, 421] width 141 height 21
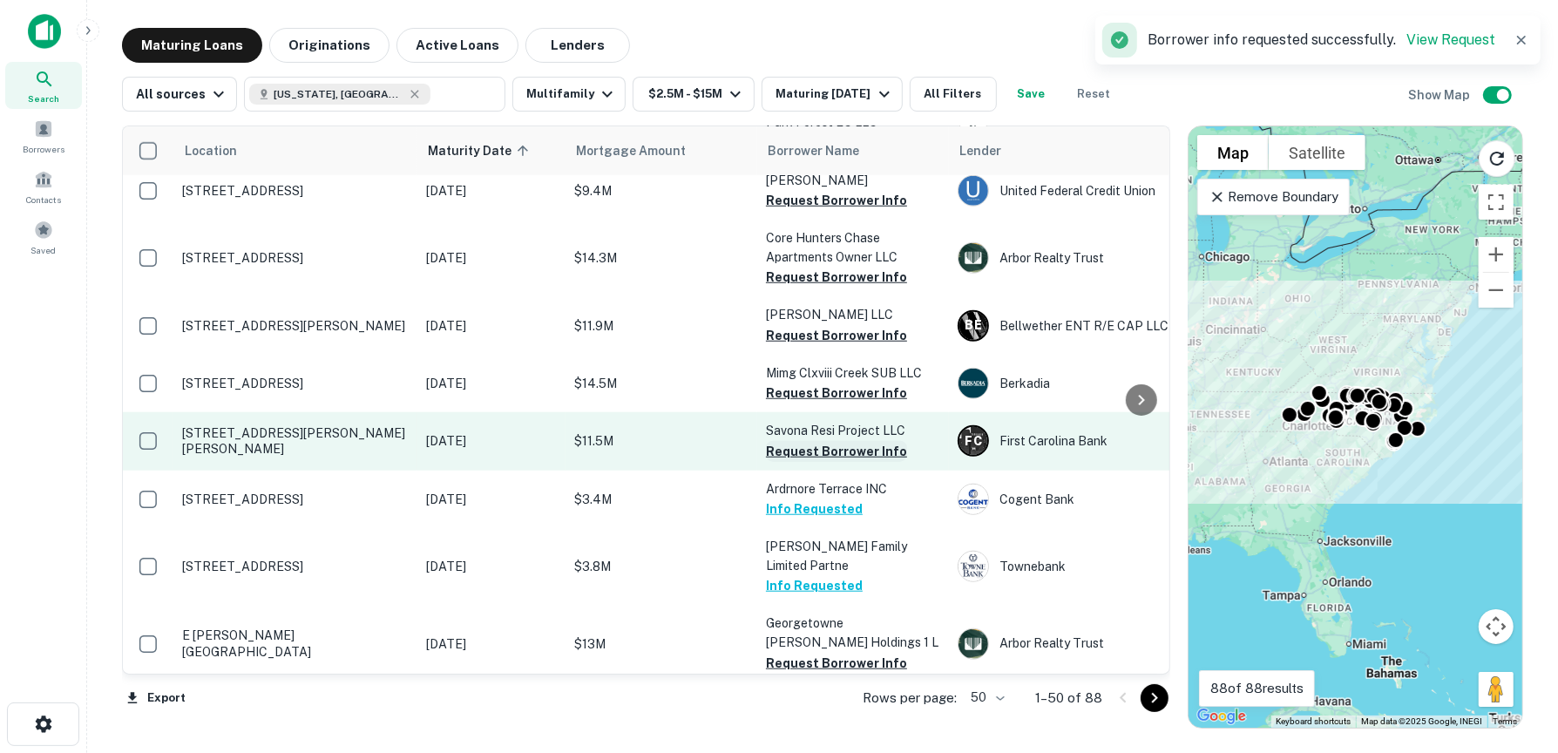
click at [841, 441] on button "Request Borrower Info" at bounding box center [836, 451] width 141 height 21
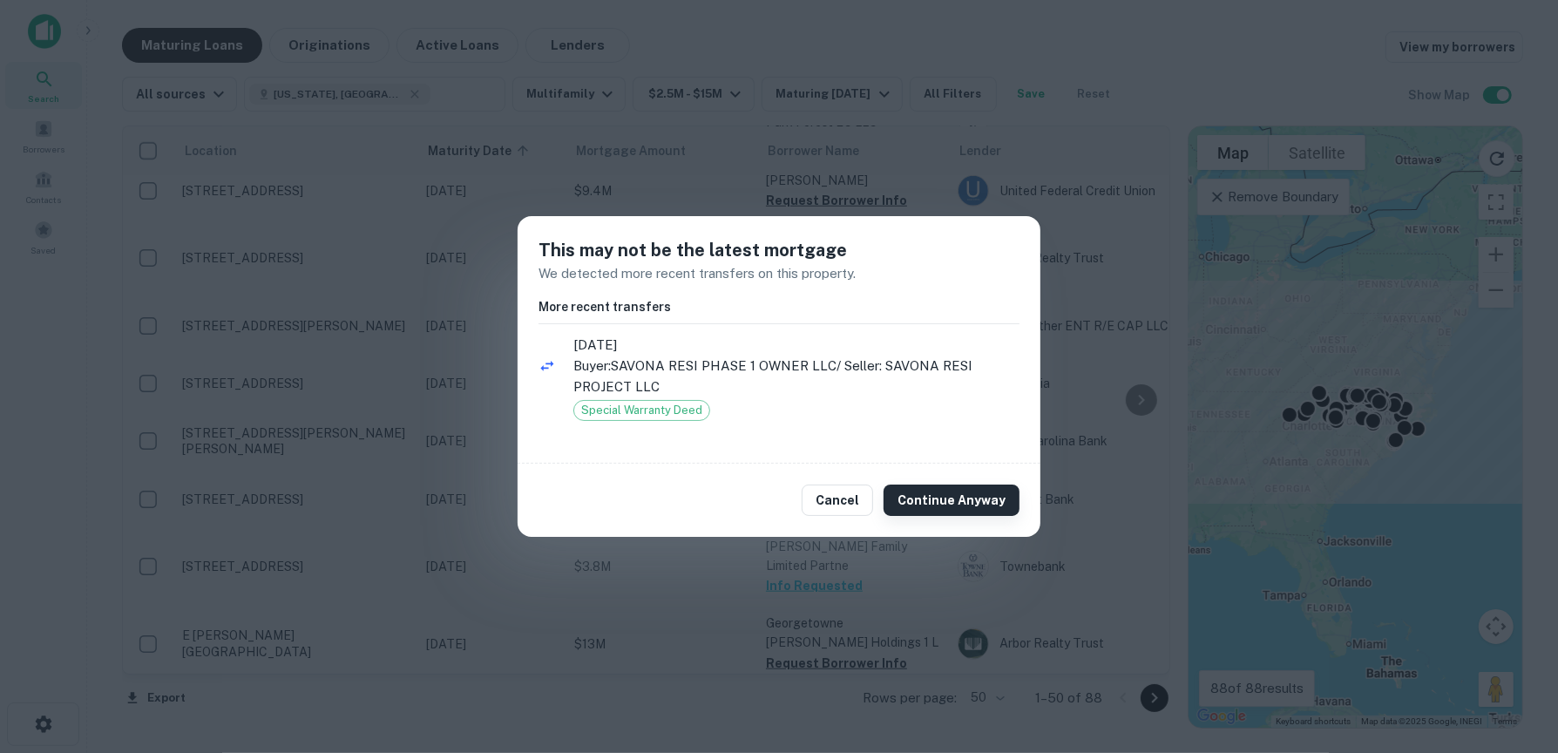
click at [925, 498] on button "Continue Anyway" at bounding box center [951, 499] width 136 height 31
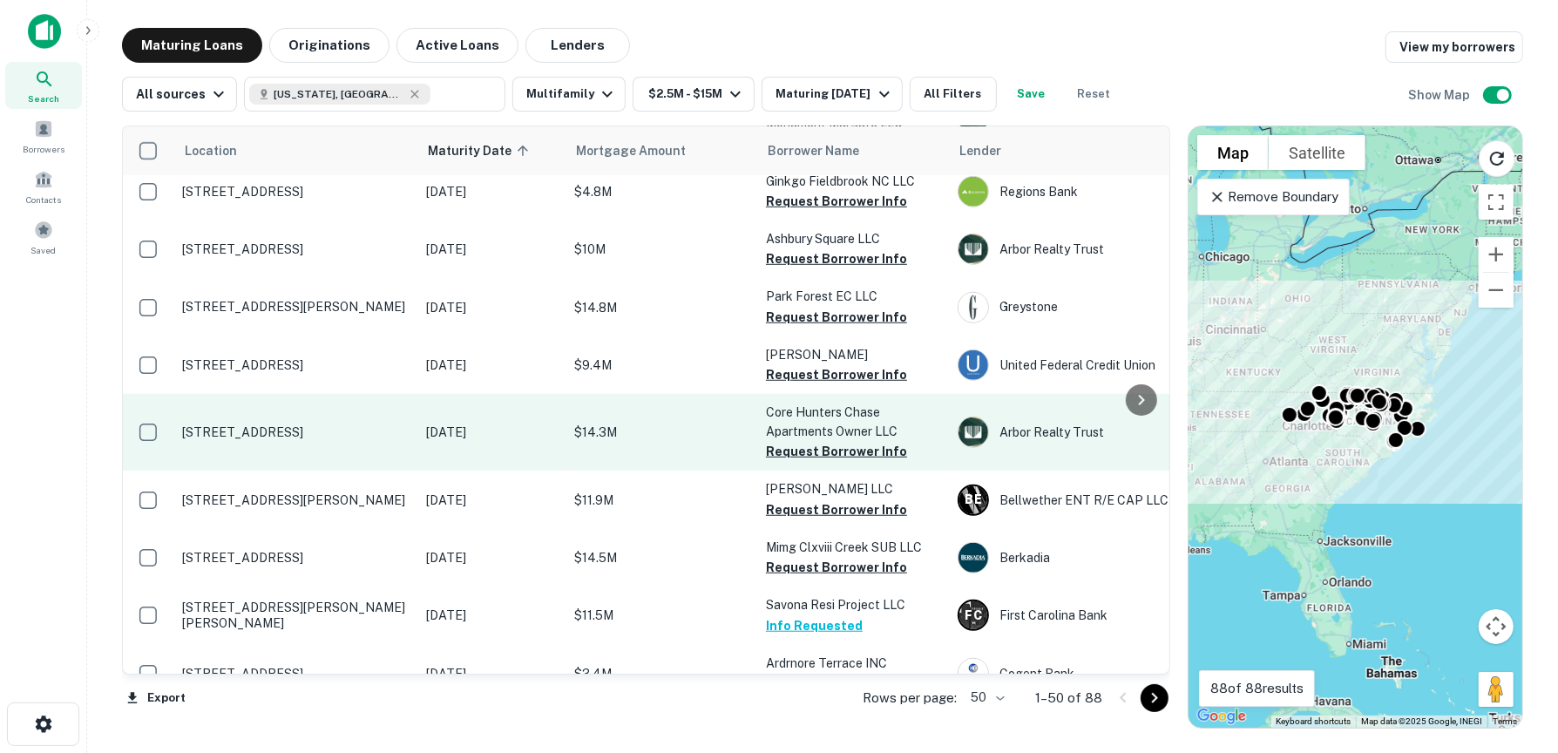
scroll to position [1064, 0]
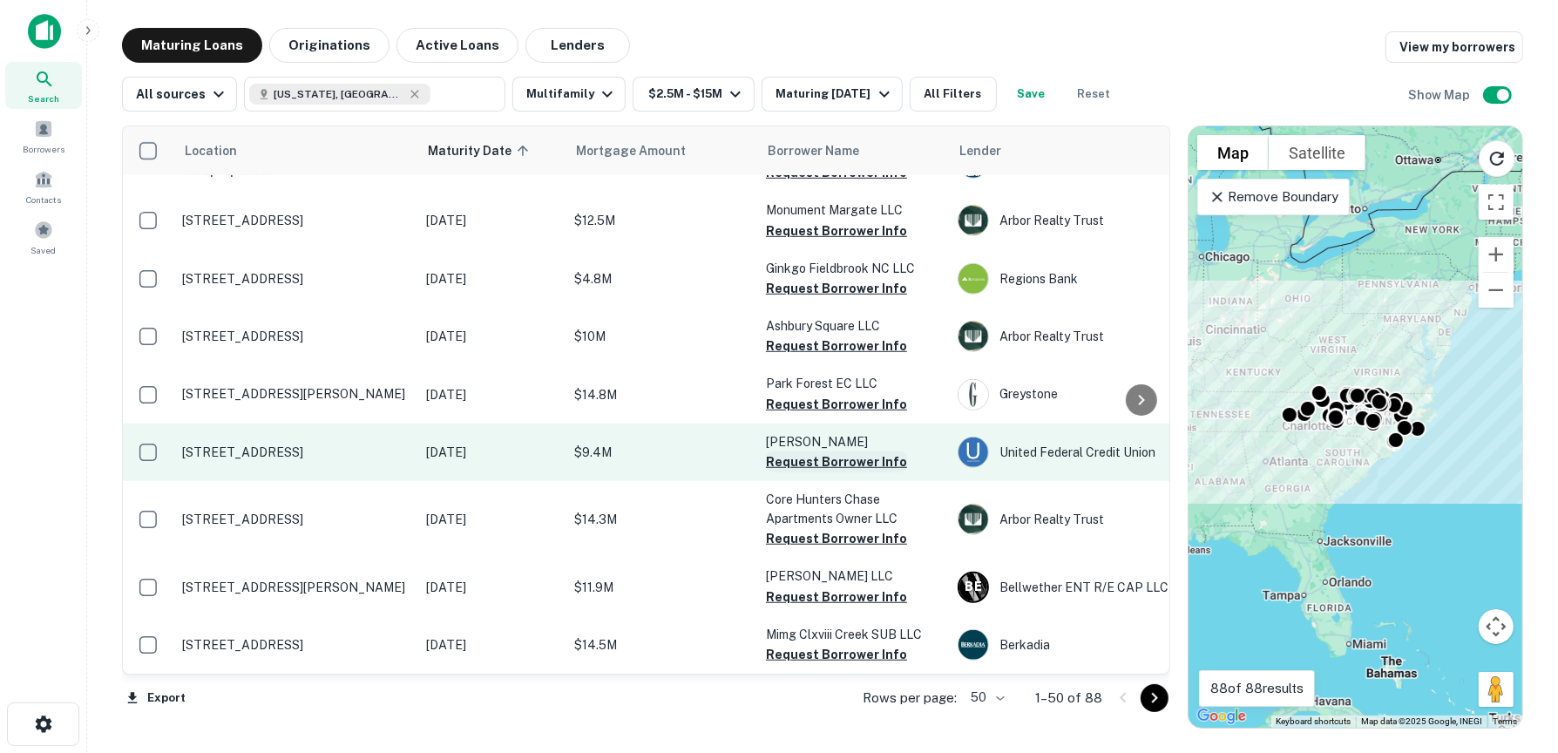
click at [847, 451] on button "Request Borrower Info" at bounding box center [836, 461] width 141 height 21
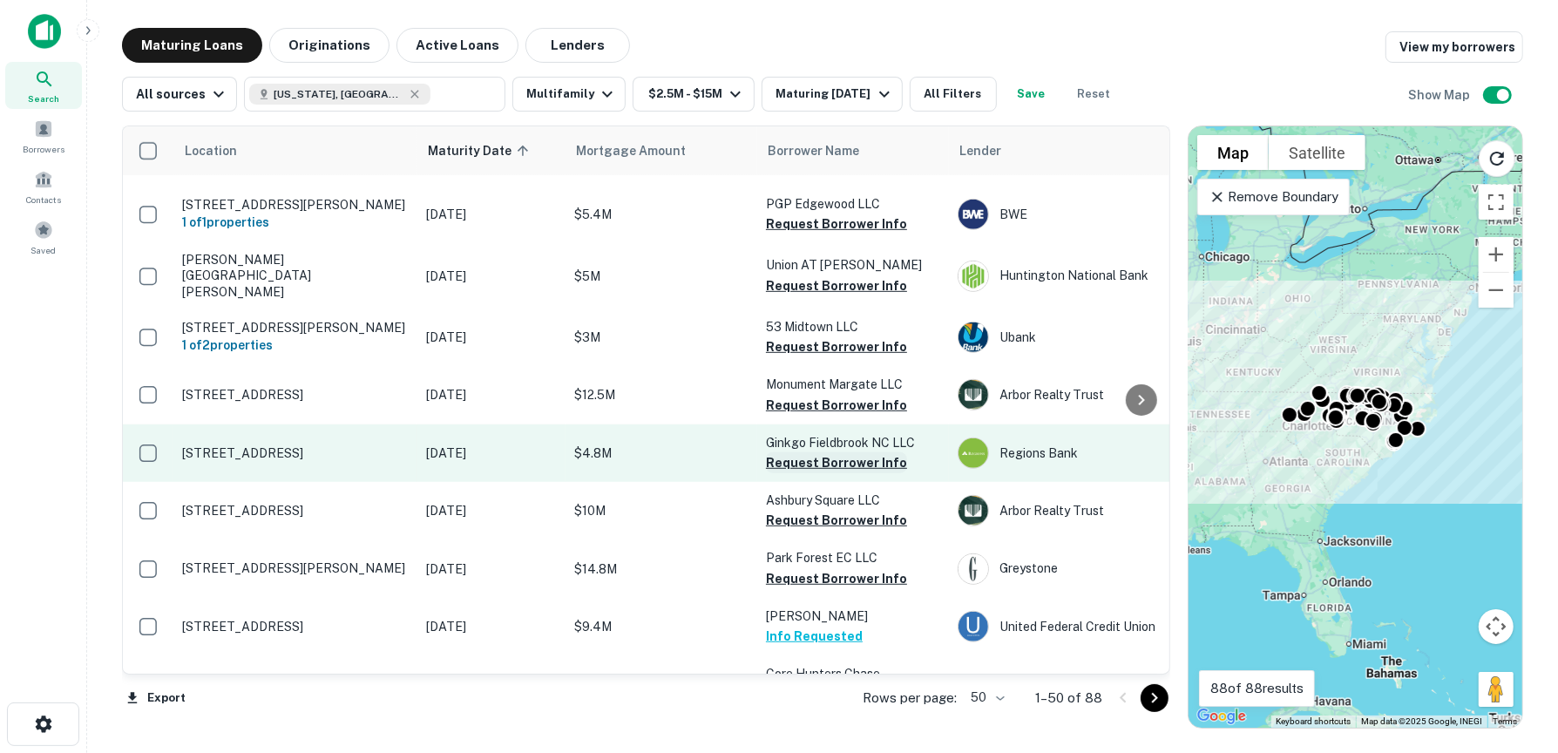
scroll to position [802, 0]
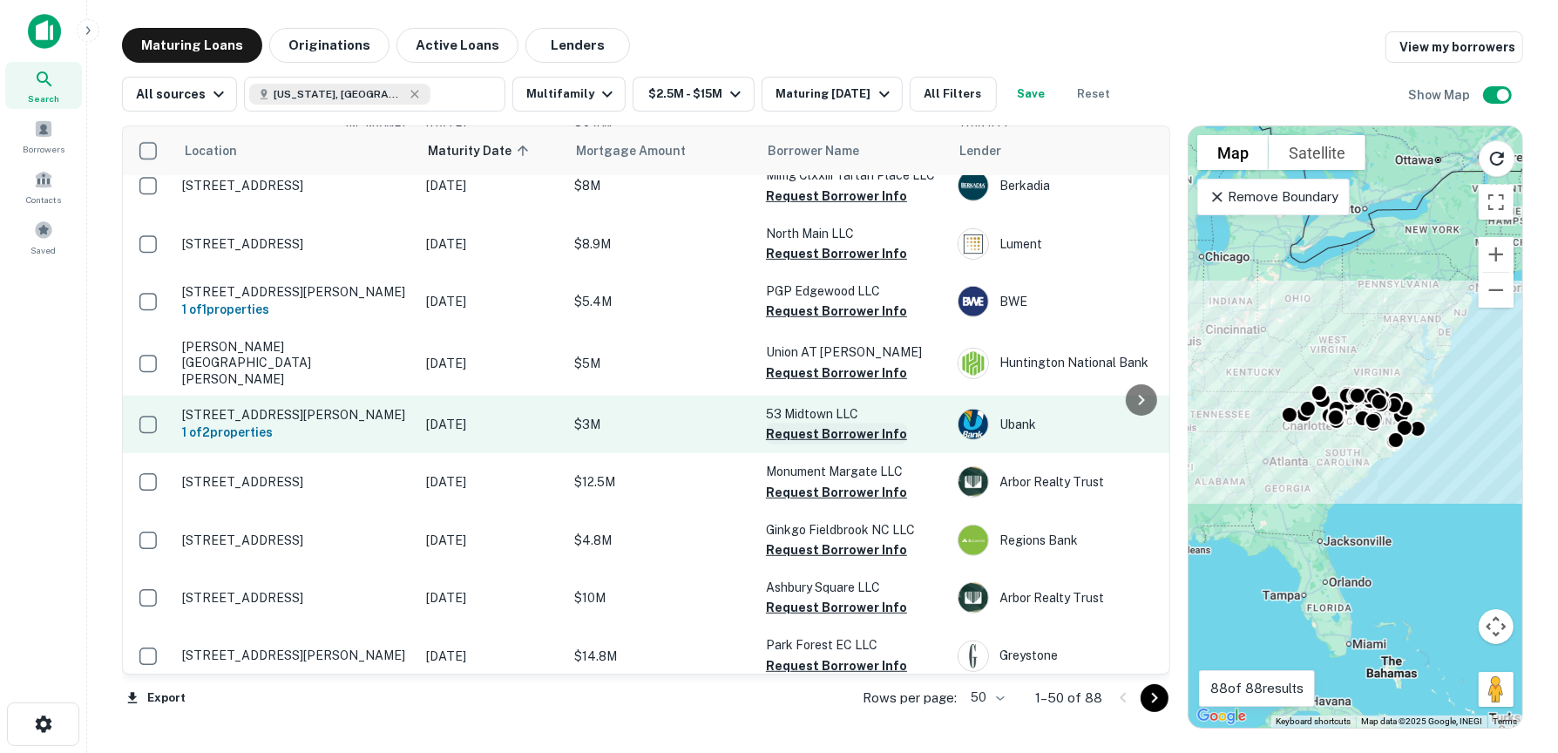
click at [841, 423] on button "Request Borrower Info" at bounding box center [836, 433] width 141 height 21
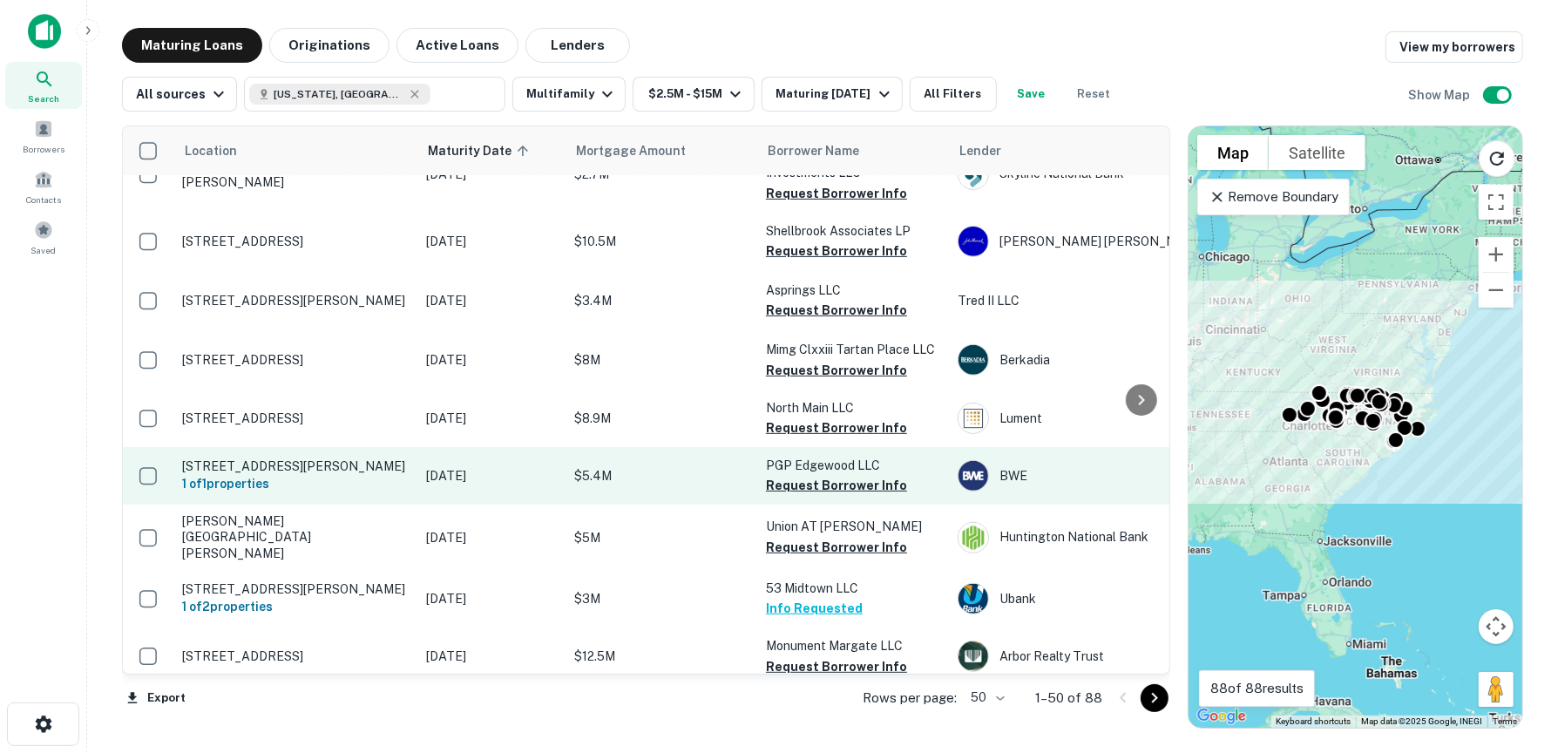
scroll to position [541, 0]
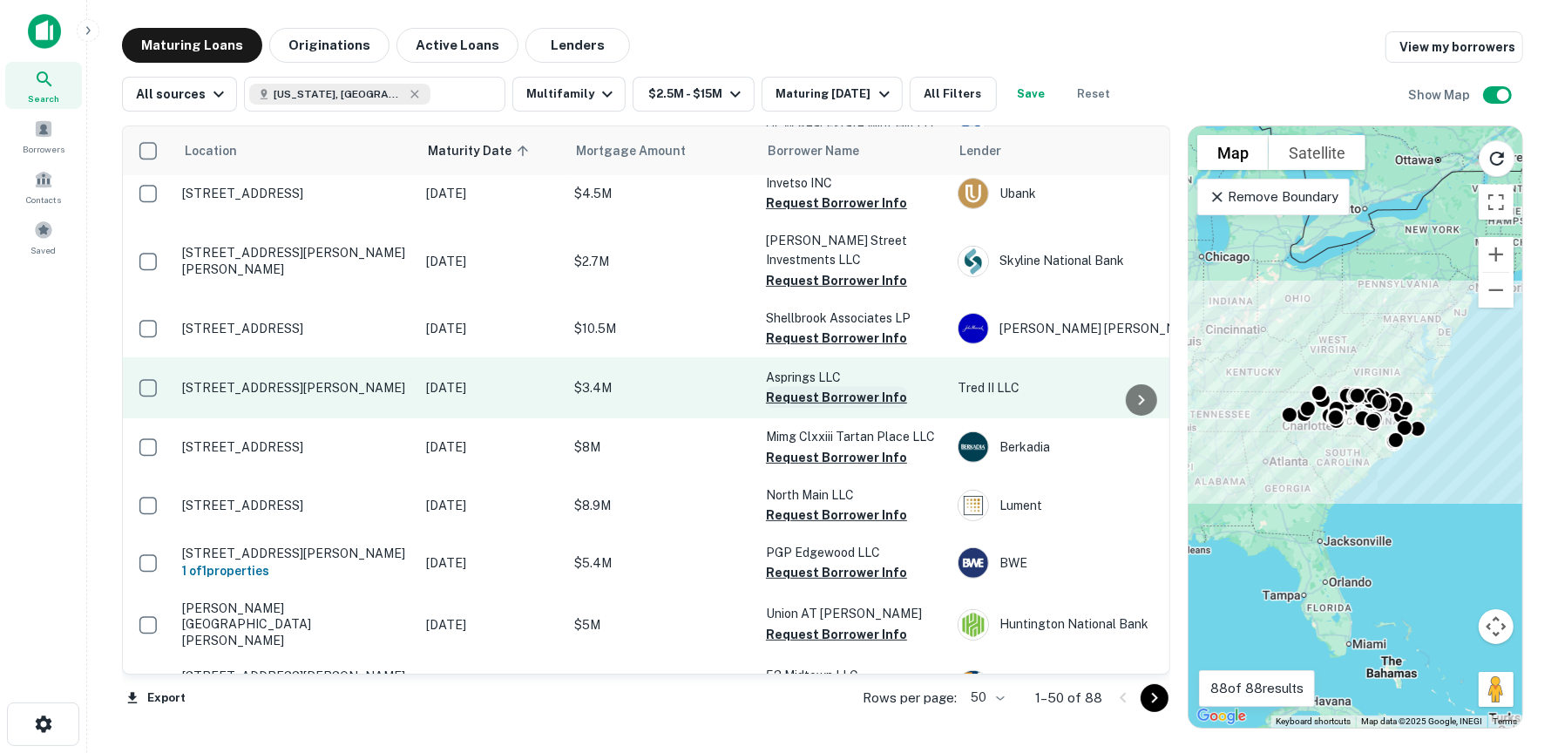
click at [829, 387] on button "Request Borrower Info" at bounding box center [836, 397] width 141 height 21
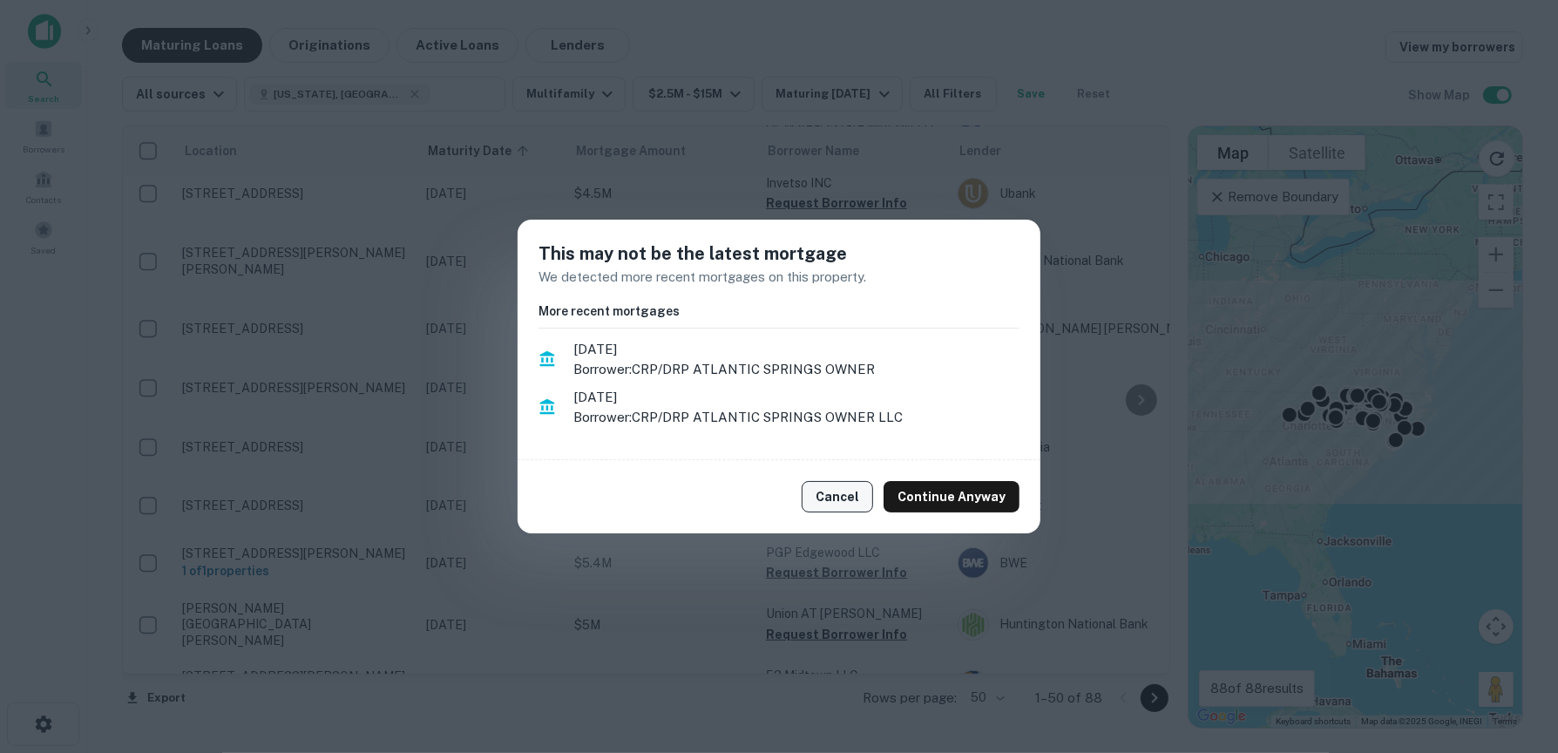
click at [836, 497] on button "Cancel" at bounding box center [837, 496] width 71 height 31
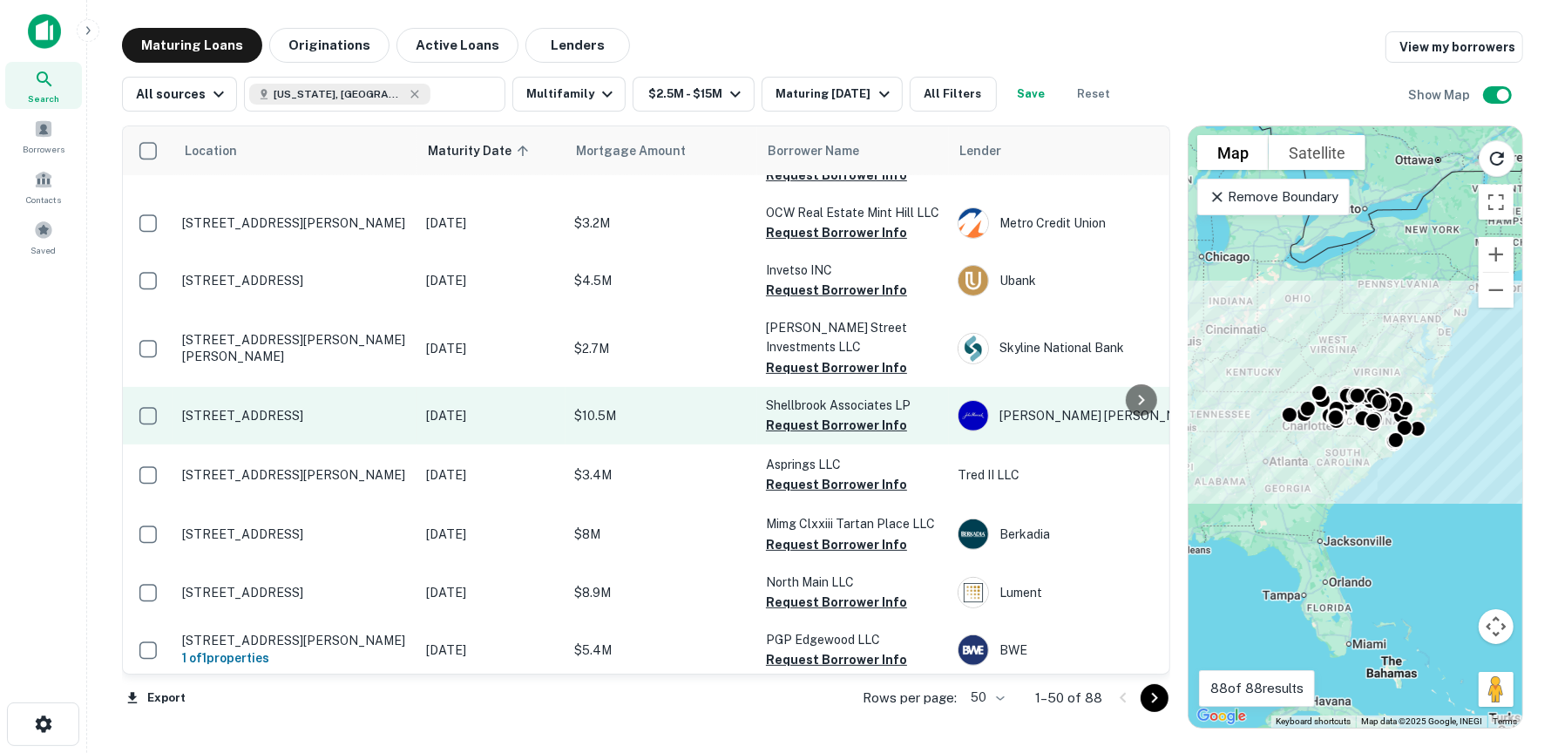
scroll to position [367, 0]
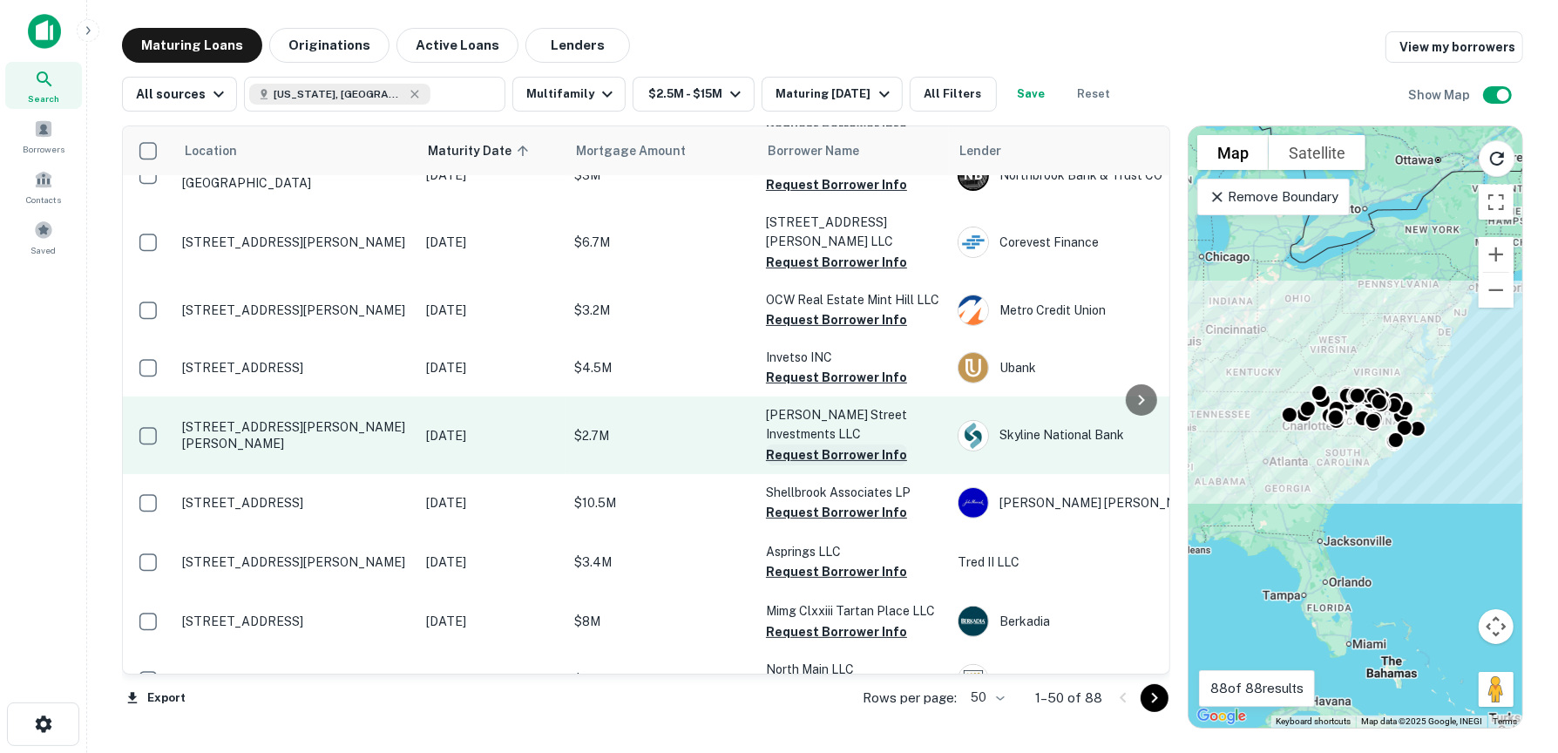
click at [839, 444] on button "Request Borrower Info" at bounding box center [836, 454] width 141 height 21
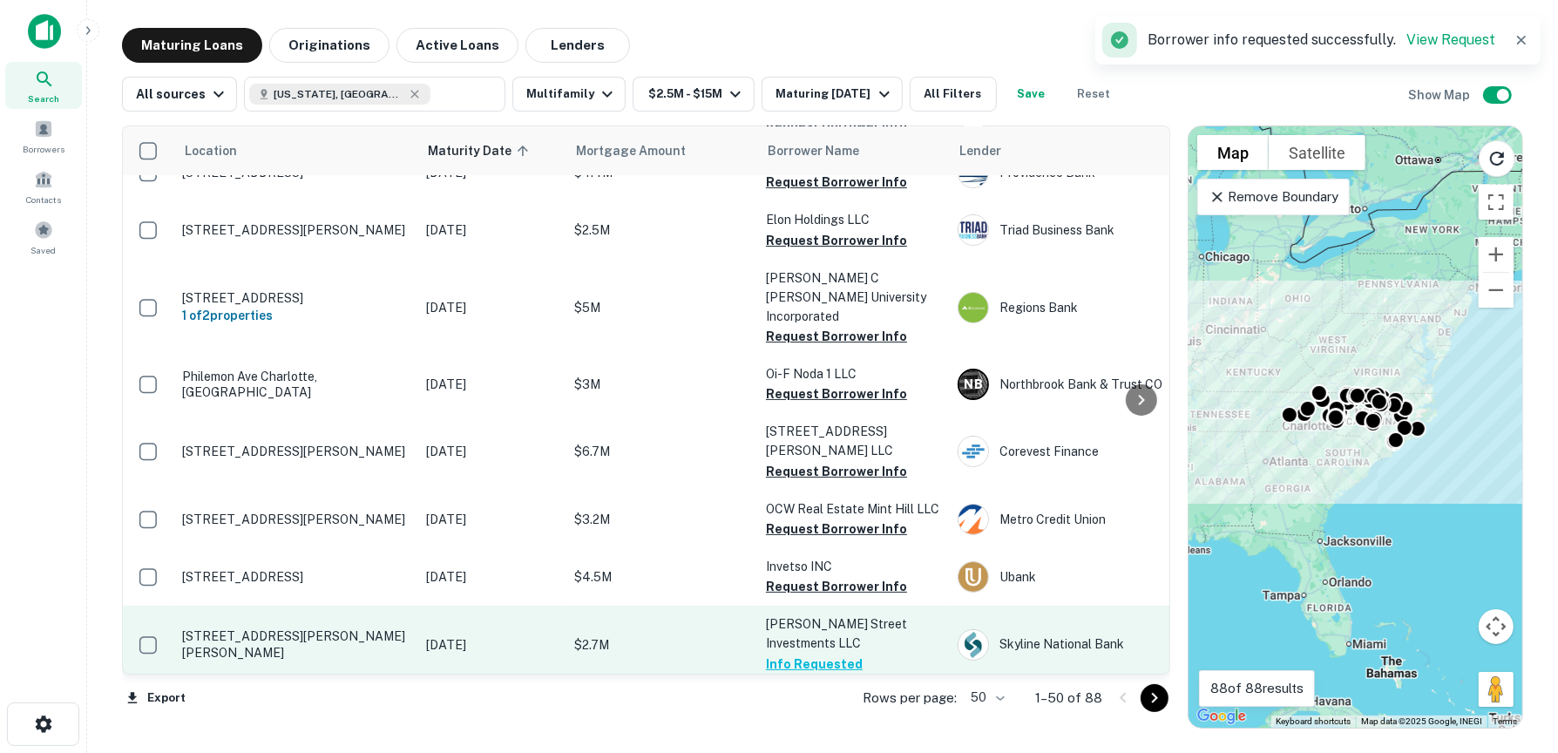
scroll to position [105, 0]
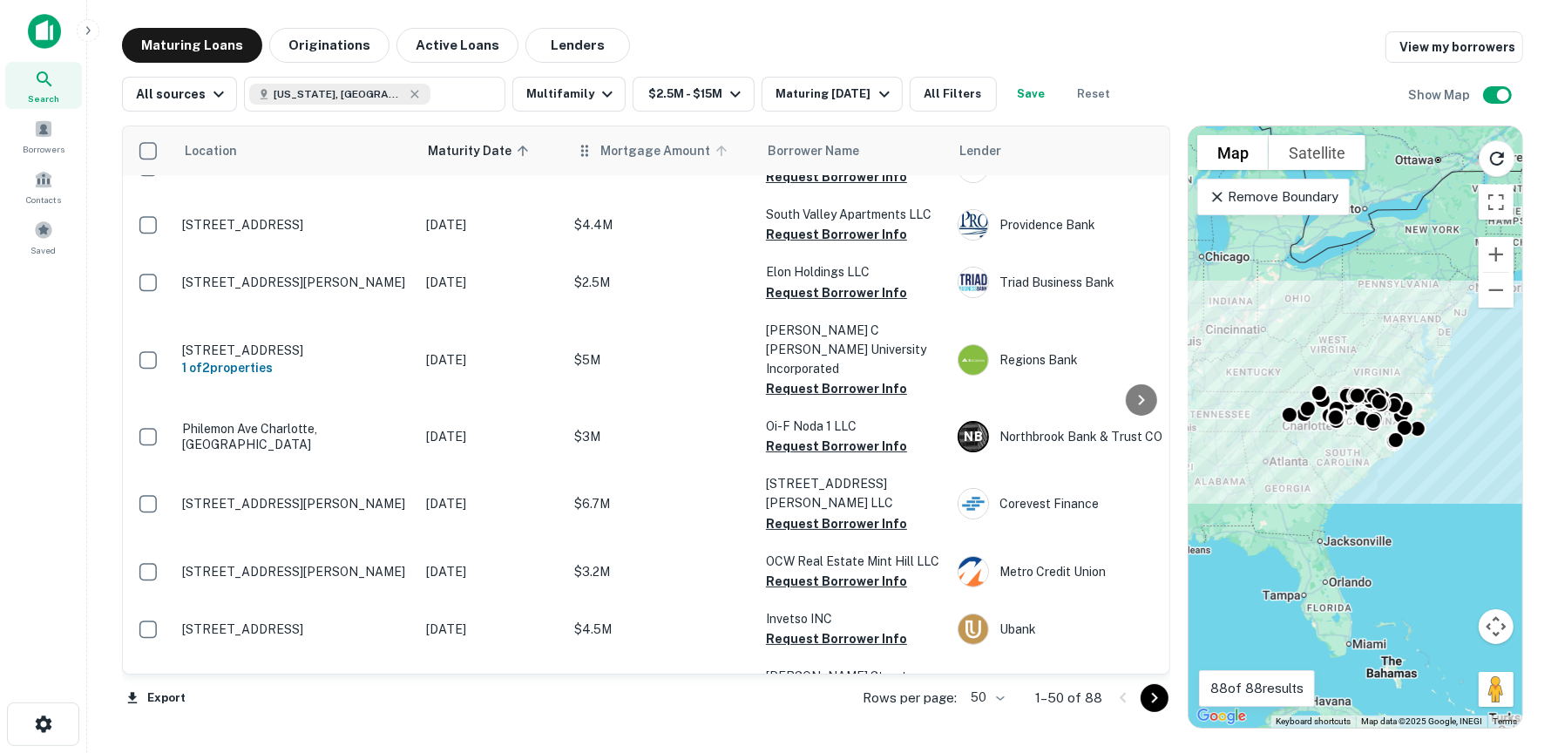
click at [600, 159] on span "Mortgage Amount" at bounding box center [666, 150] width 132 height 21
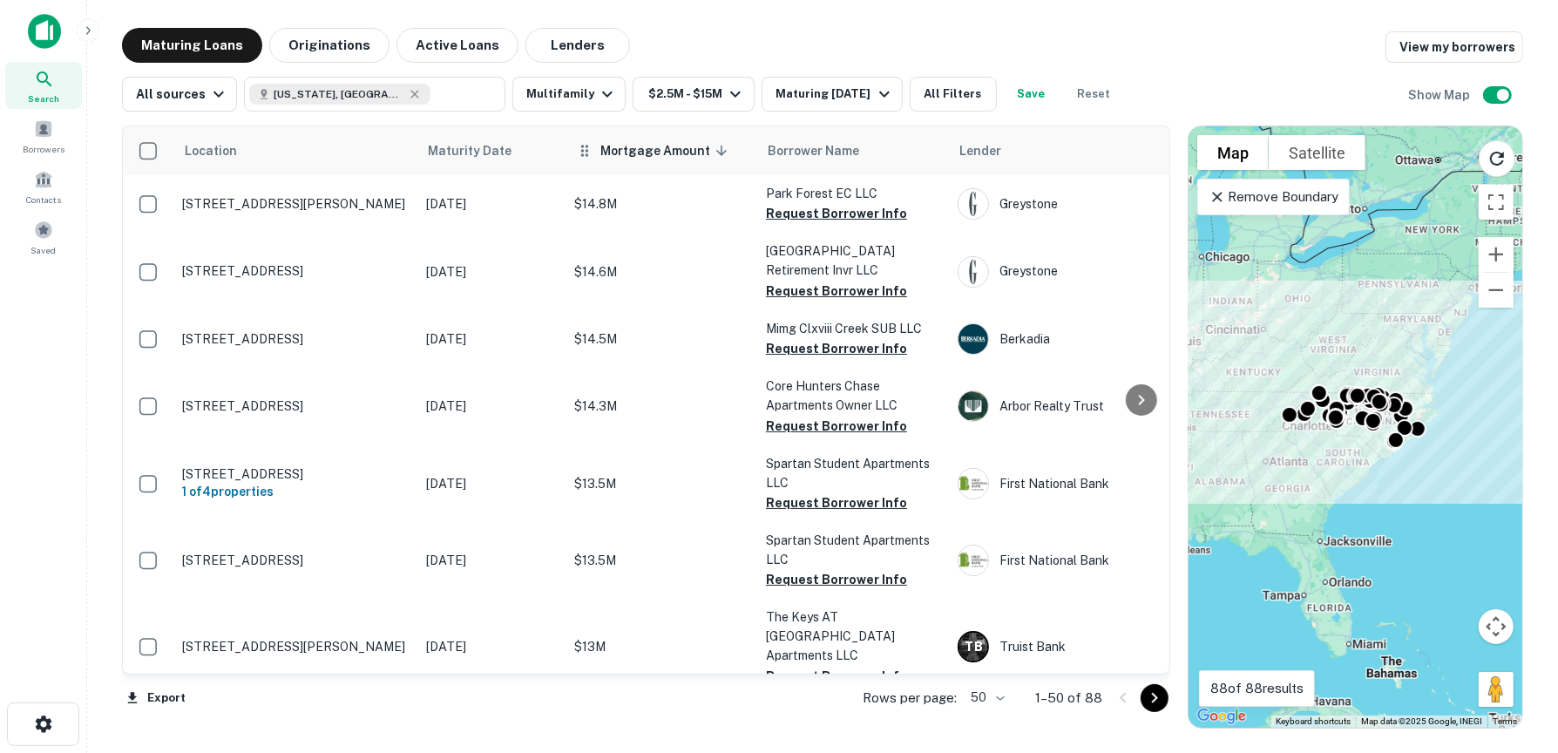
click at [661, 146] on span "Mortgage Amount sorted descending" at bounding box center [666, 150] width 132 height 21
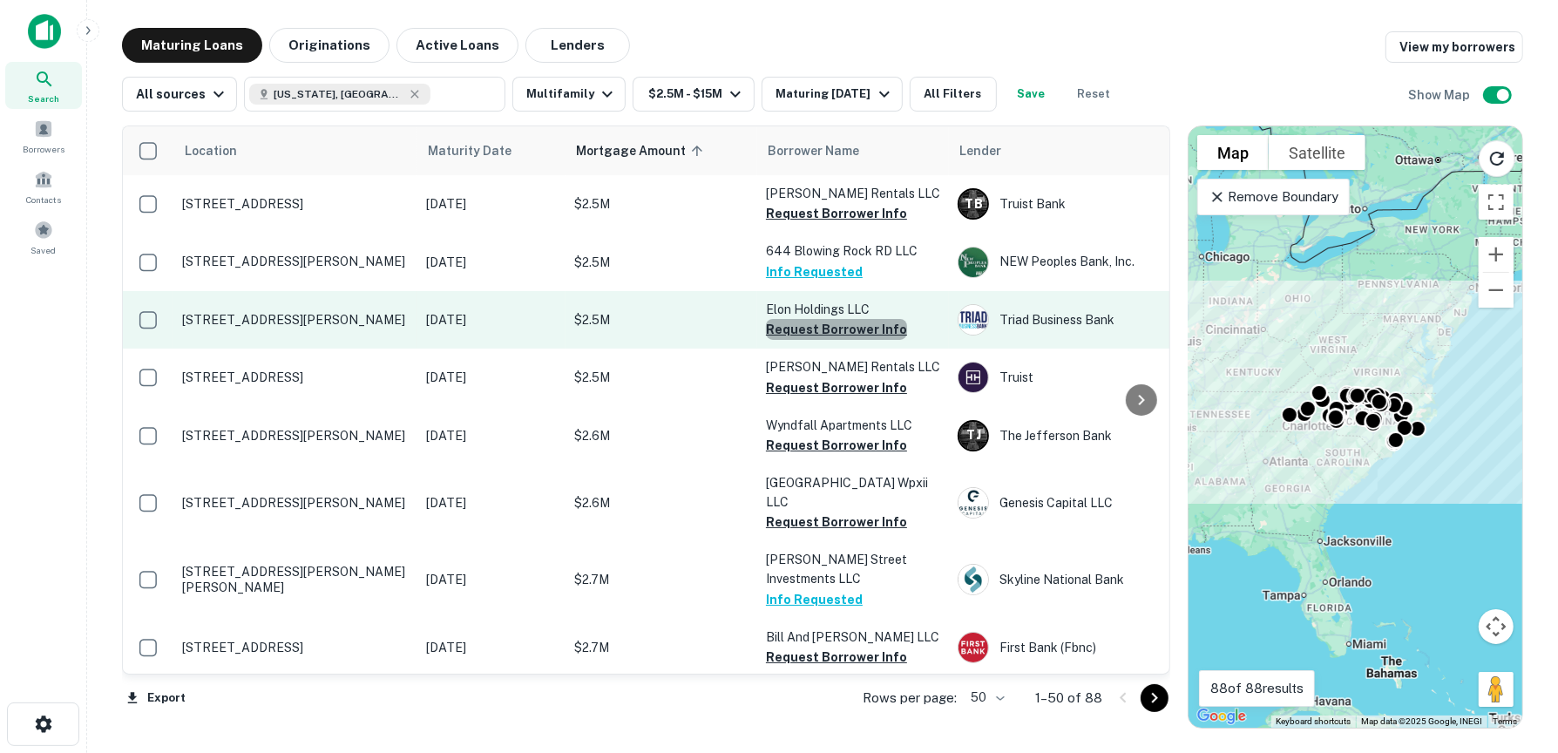
click at [838, 328] on button "Request Borrower Info" at bounding box center [836, 329] width 141 height 21
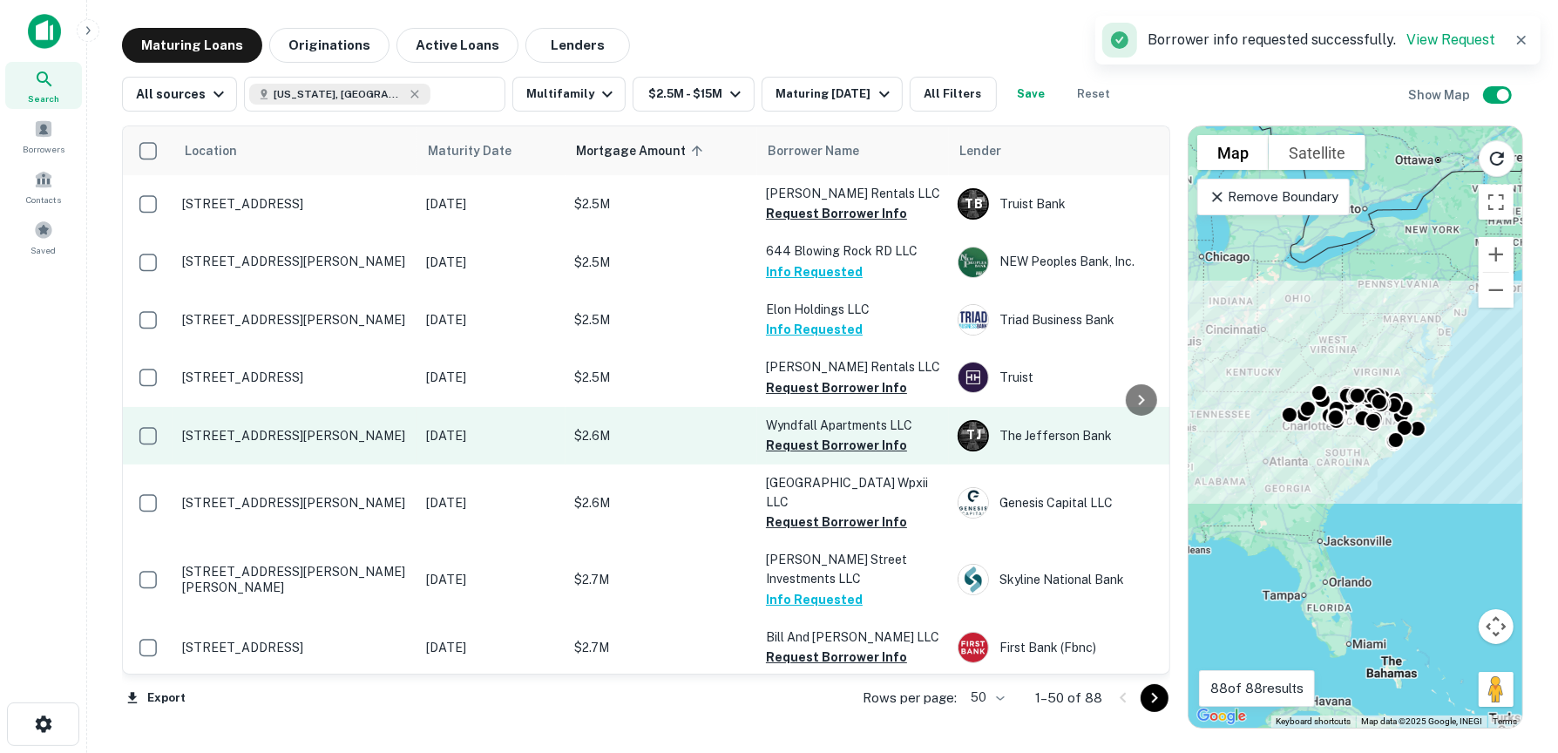
scroll to position [87, 0]
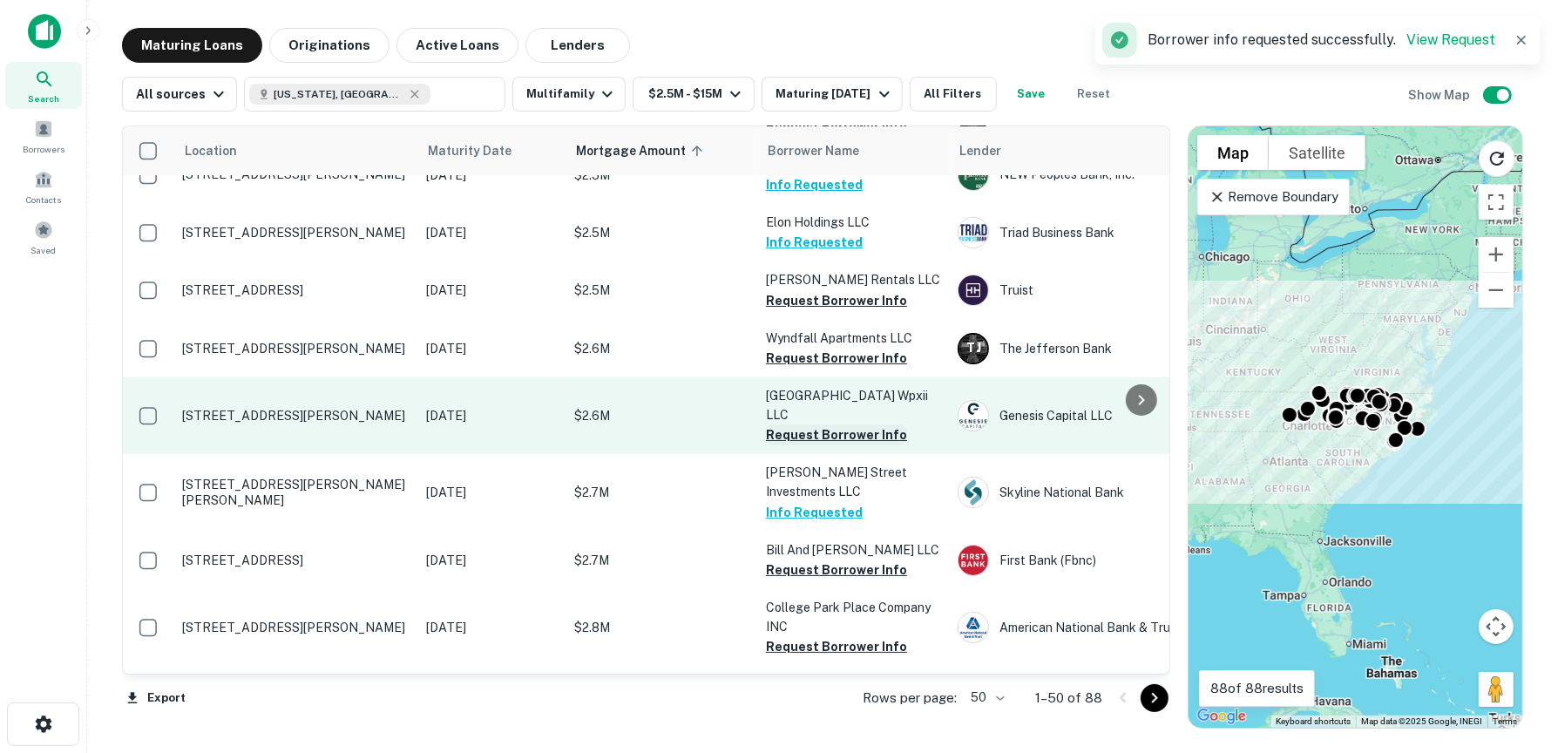
click at [830, 424] on button "Request Borrower Info" at bounding box center [836, 434] width 141 height 21
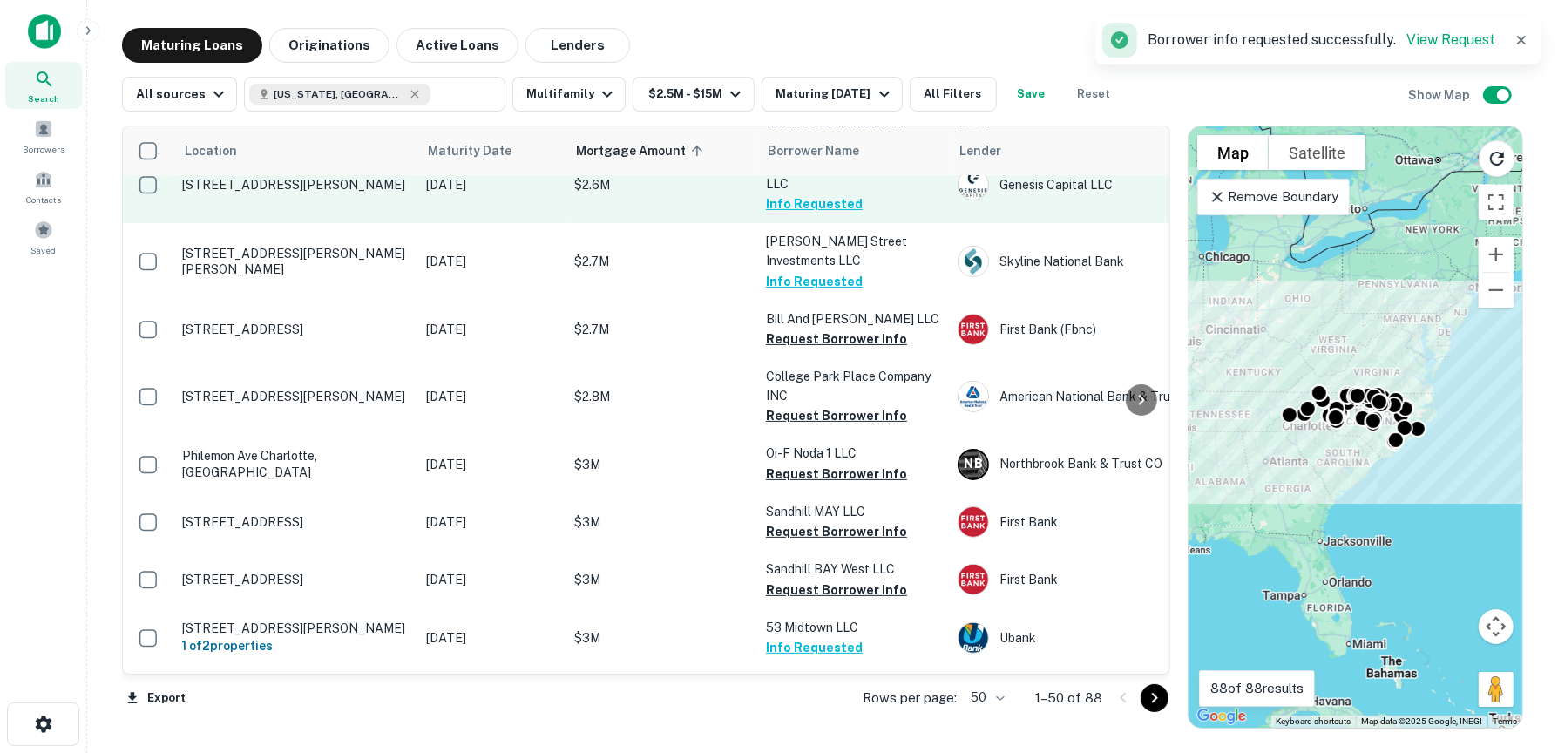
scroll to position [349, 0]
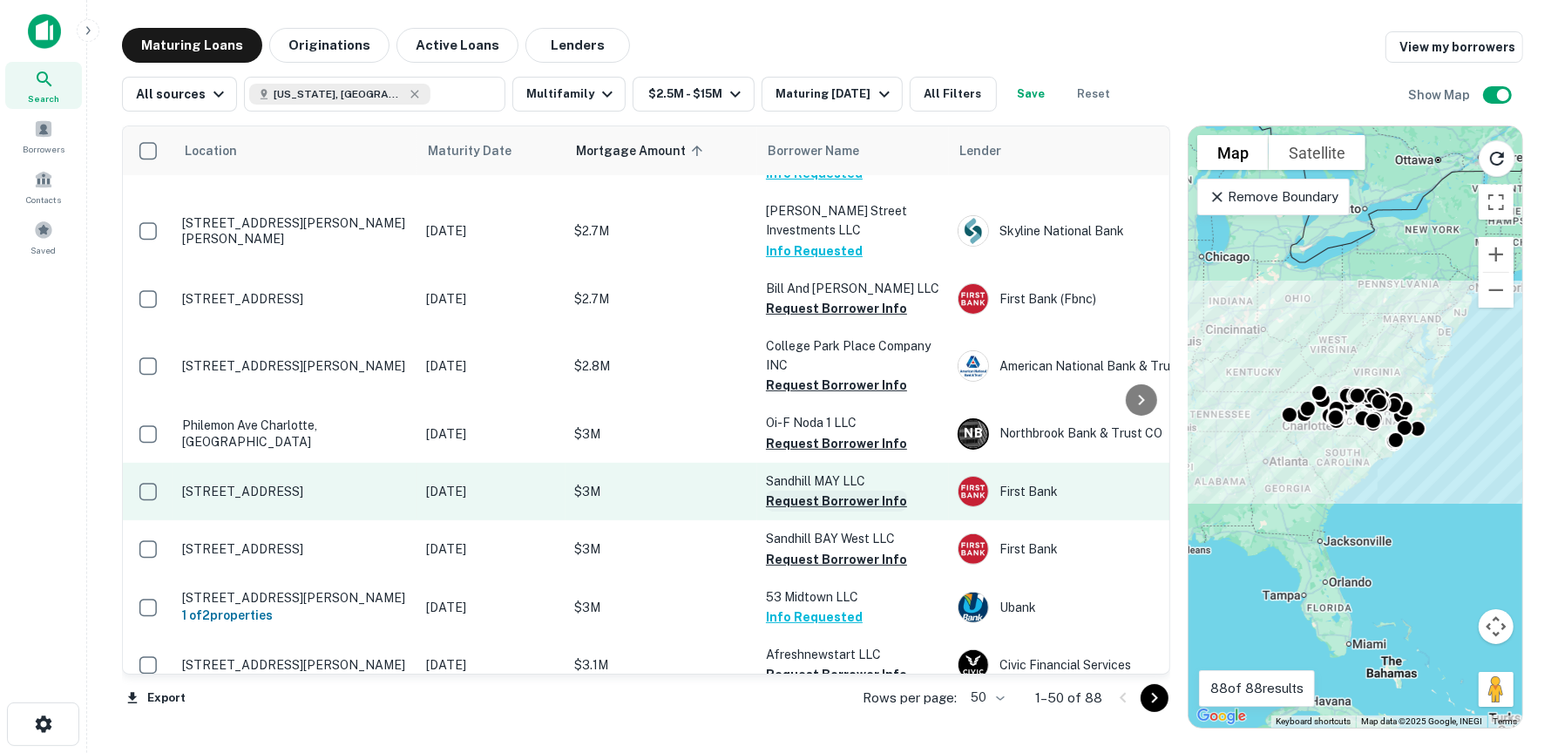
click at [835, 491] on button "Request Borrower Info" at bounding box center [836, 501] width 141 height 21
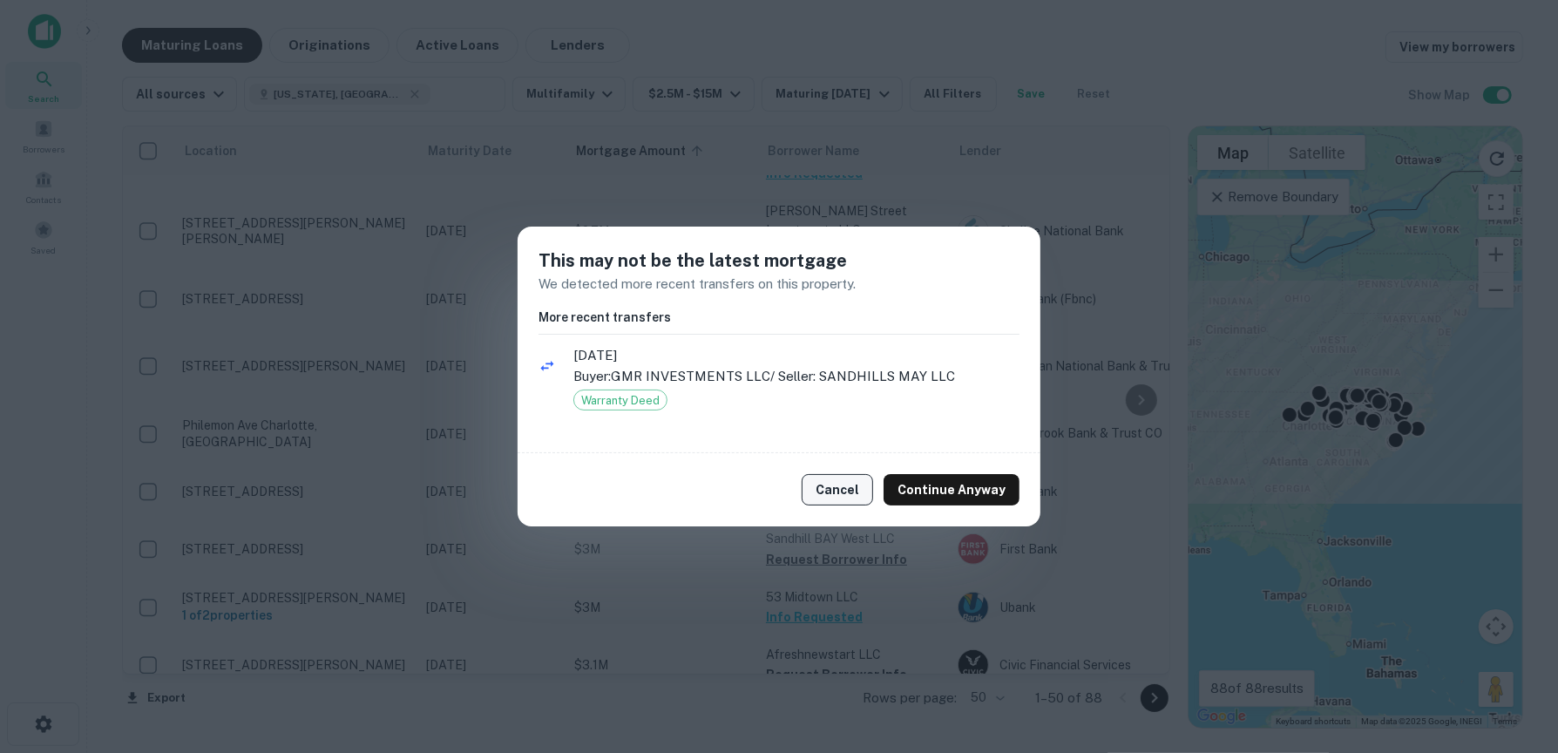
click at [832, 497] on button "Cancel" at bounding box center [837, 489] width 71 height 31
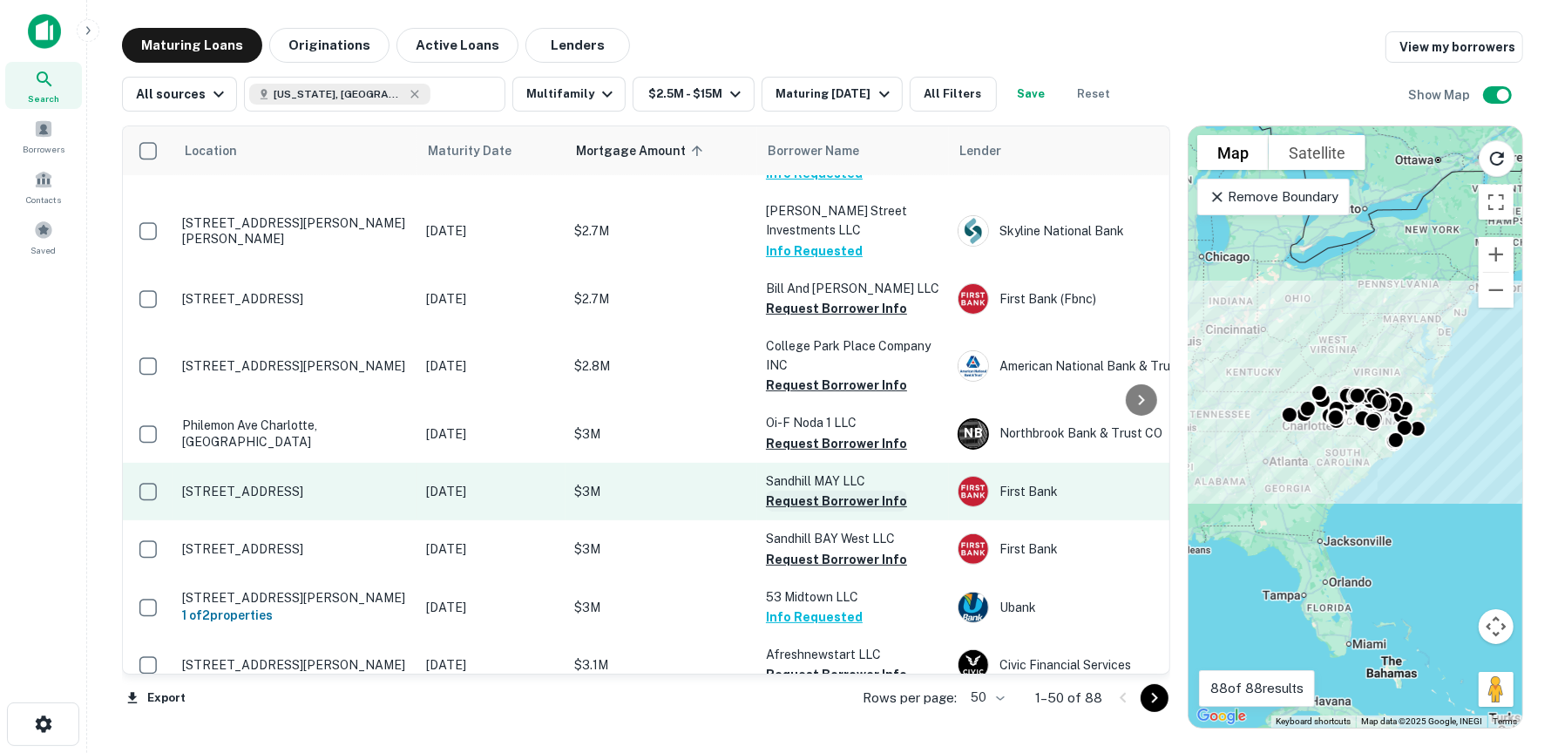
click at [833, 491] on button "Request Borrower Info" at bounding box center [836, 501] width 141 height 21
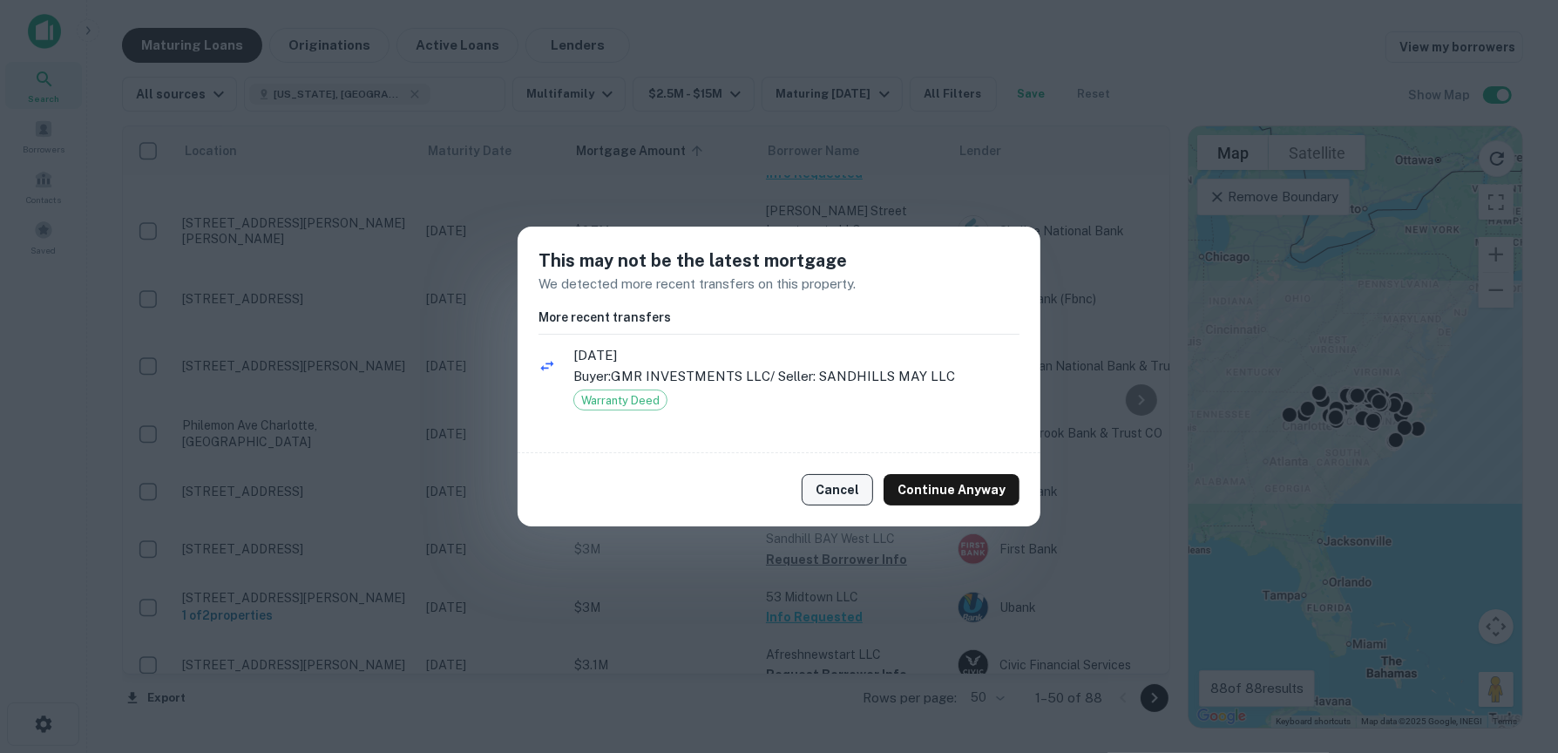
click at [830, 483] on button "Cancel" at bounding box center [837, 489] width 71 height 31
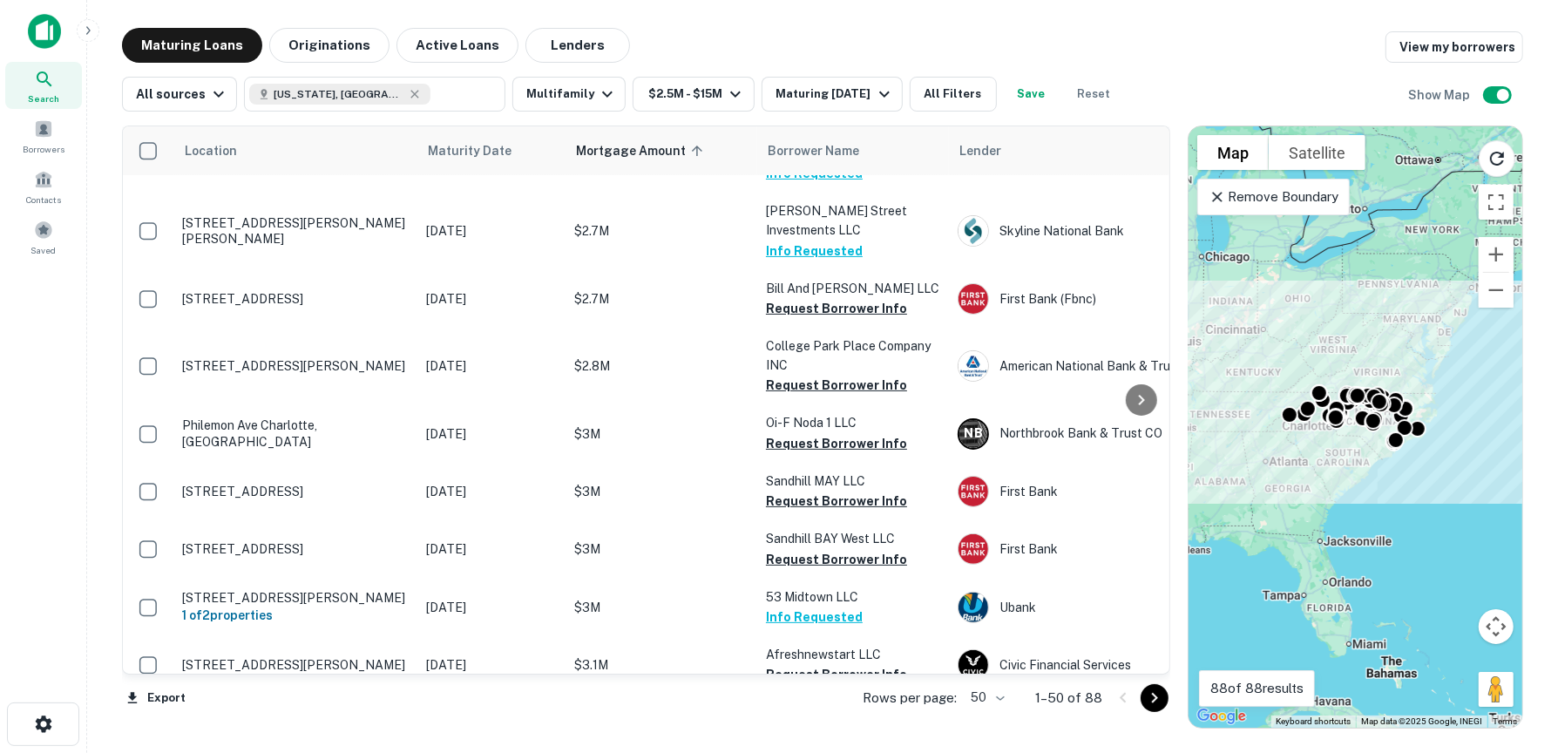
scroll to position [436, 0]
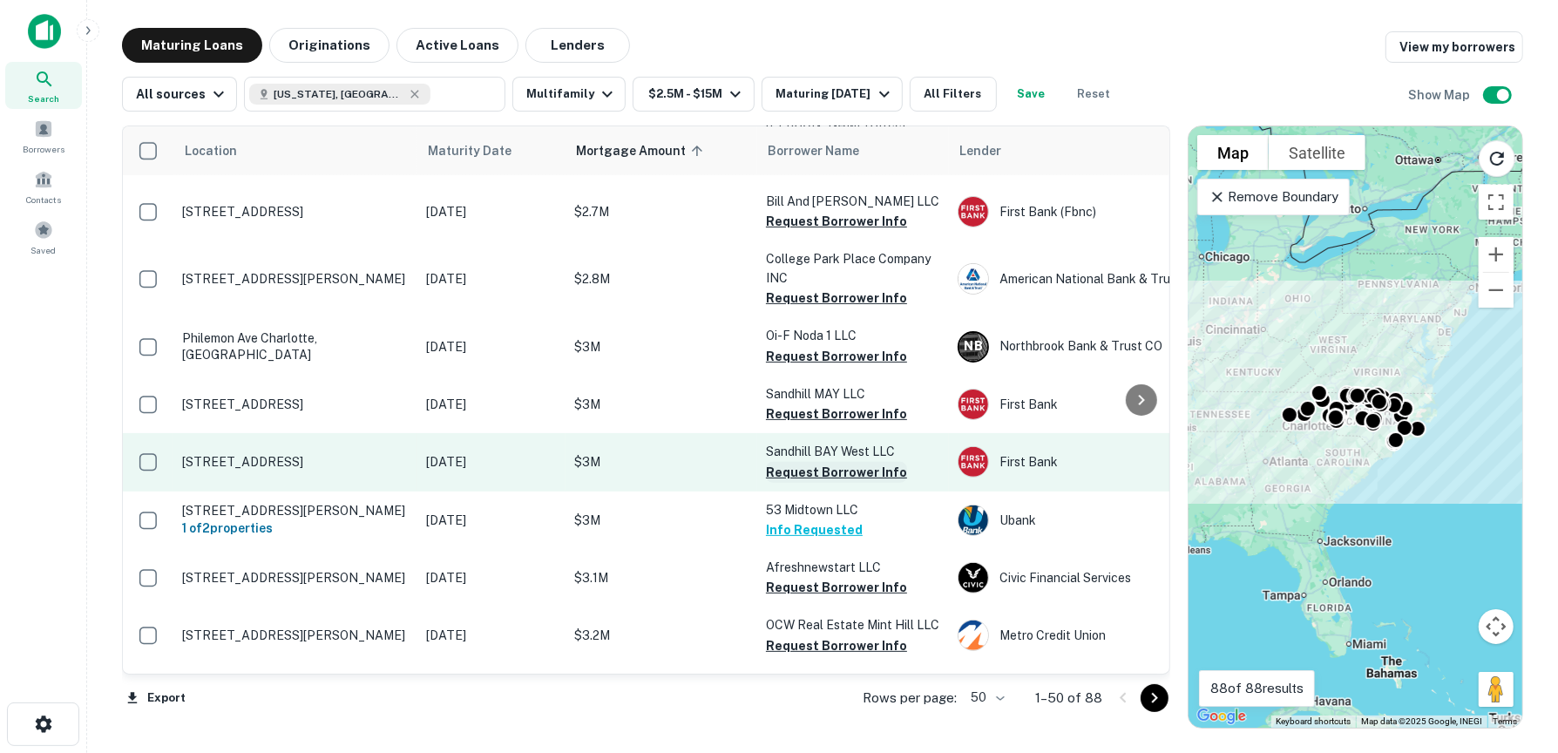
click at [835, 462] on button "Request Borrower Info" at bounding box center [836, 472] width 141 height 21
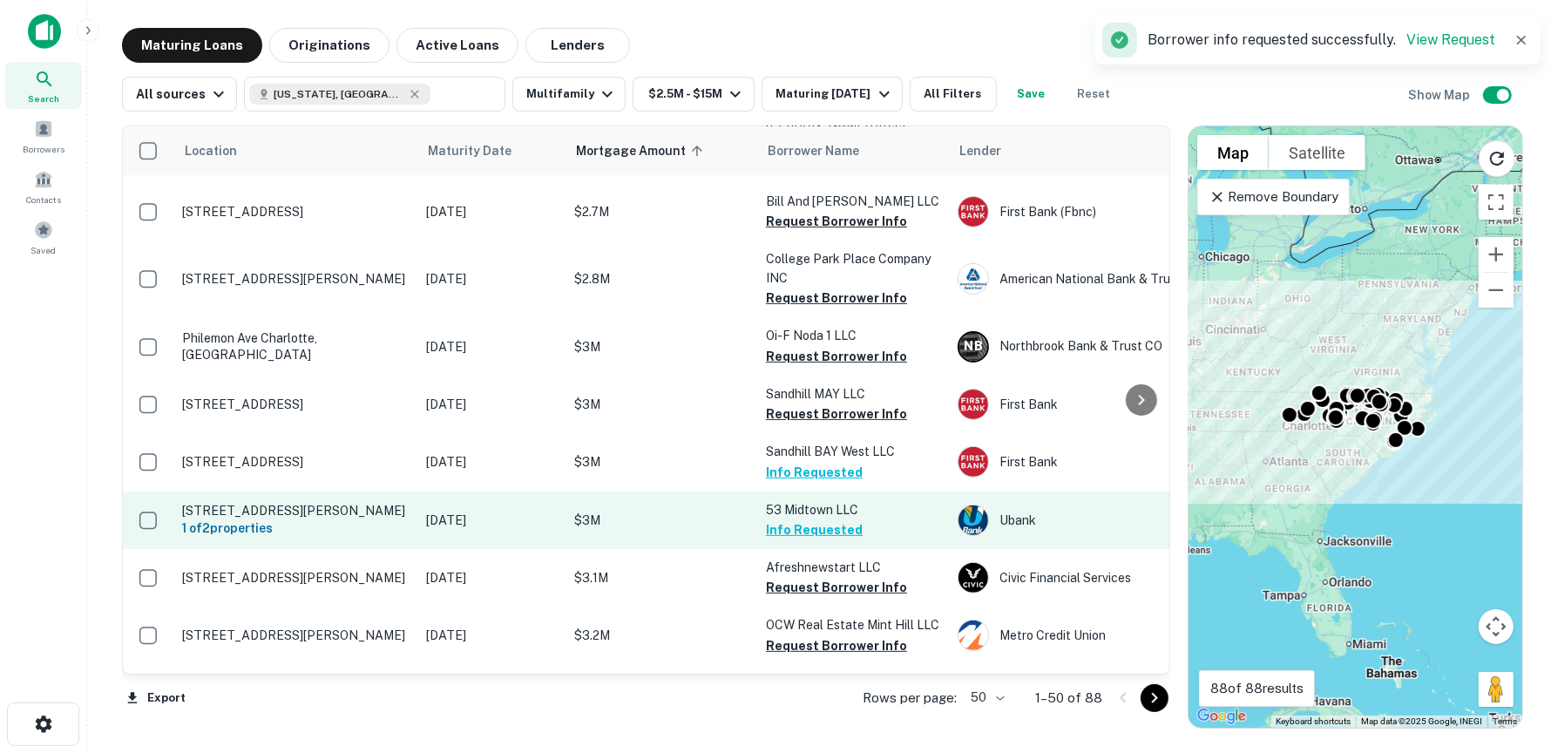
scroll to position [610, 0]
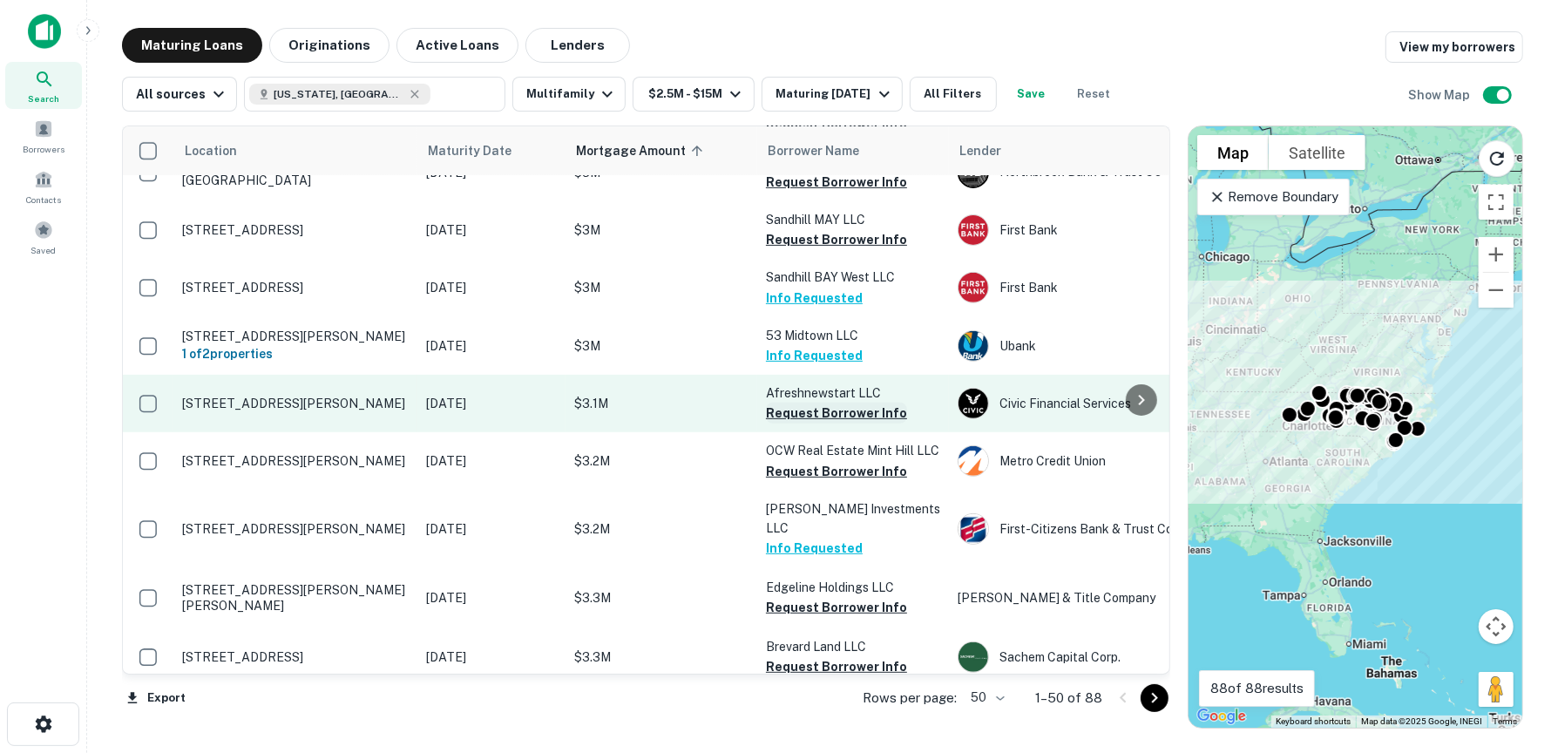
click at [825, 403] on button "Request Borrower Info" at bounding box center [836, 413] width 141 height 21
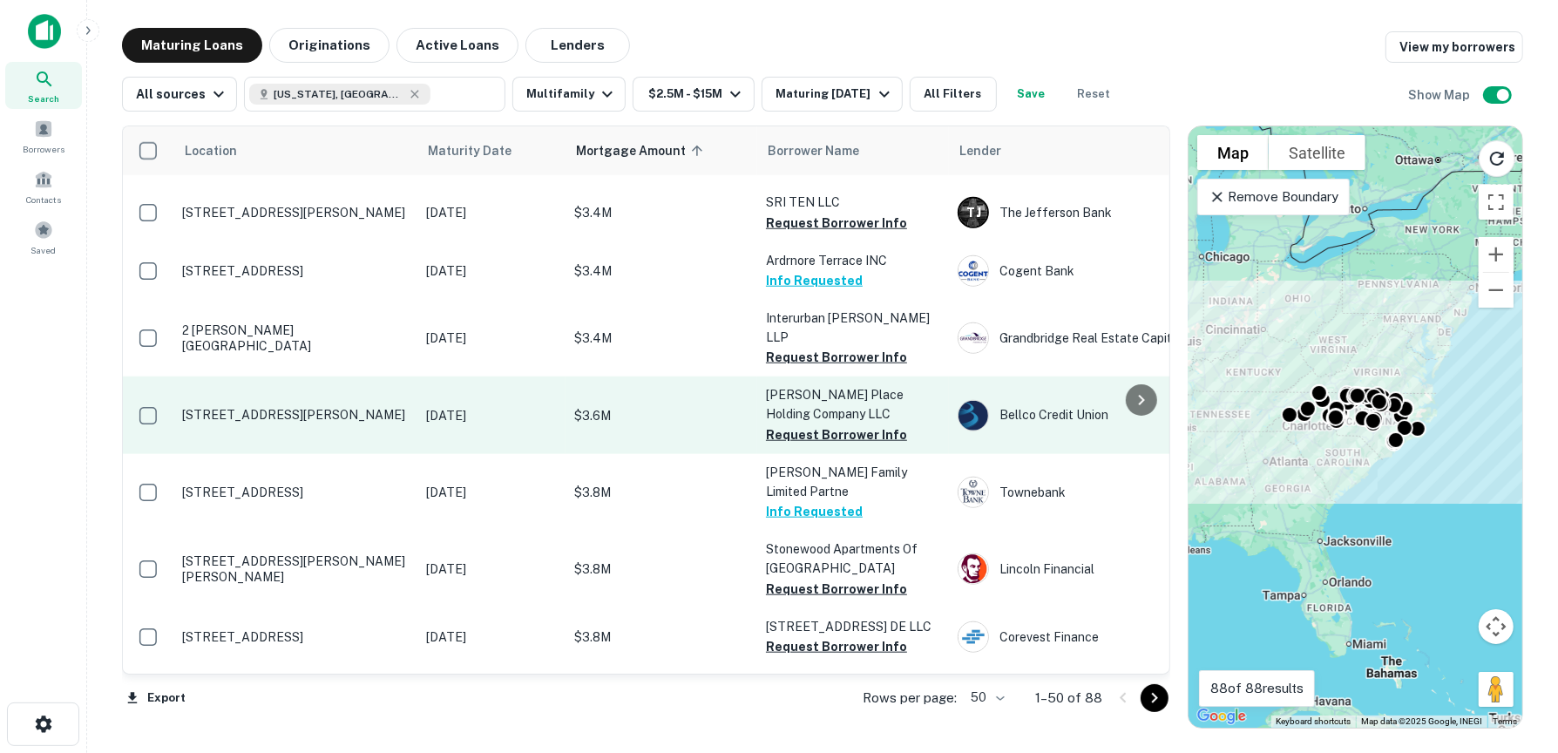
scroll to position [1568, 0]
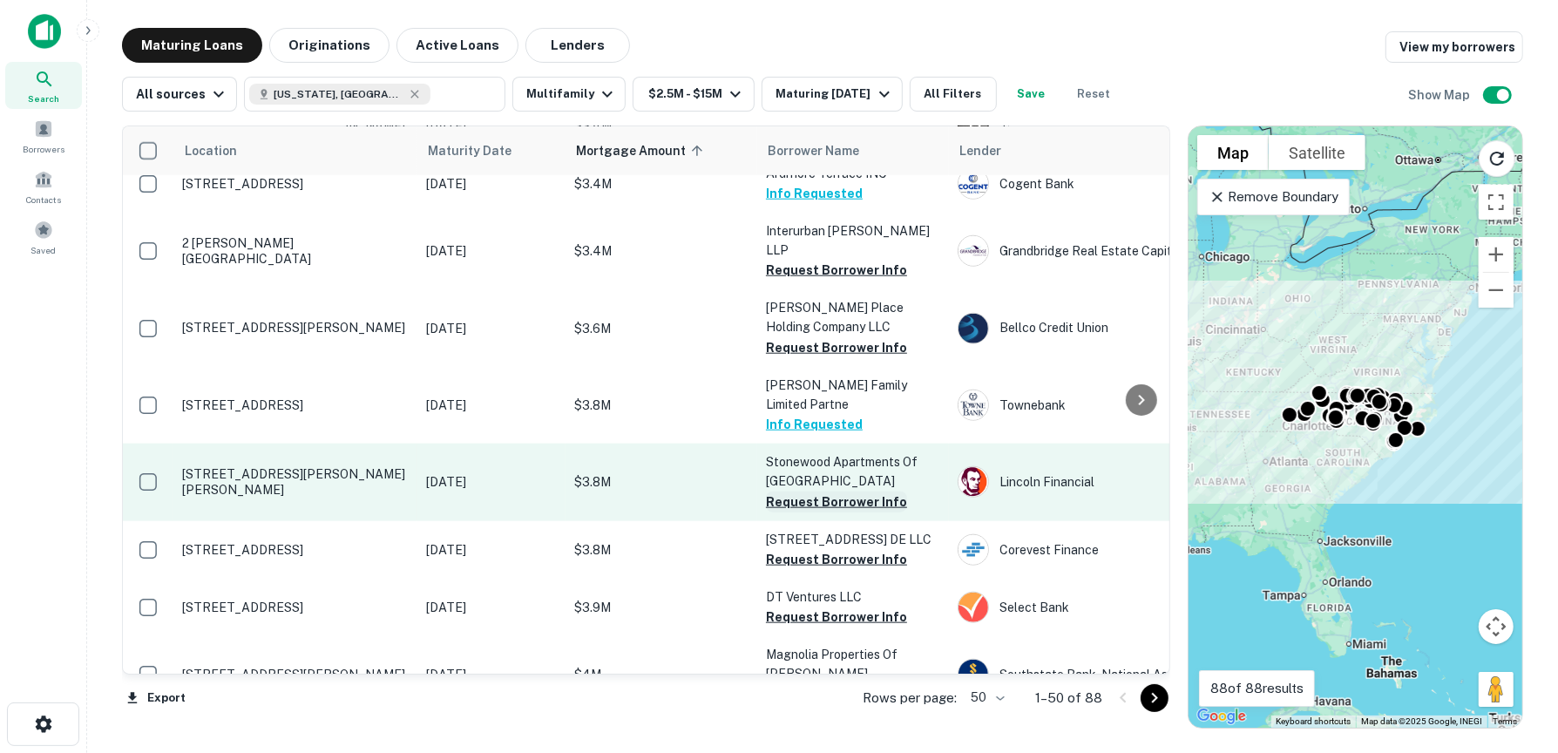
click at [851, 491] on button "Request Borrower Info" at bounding box center [836, 501] width 141 height 21
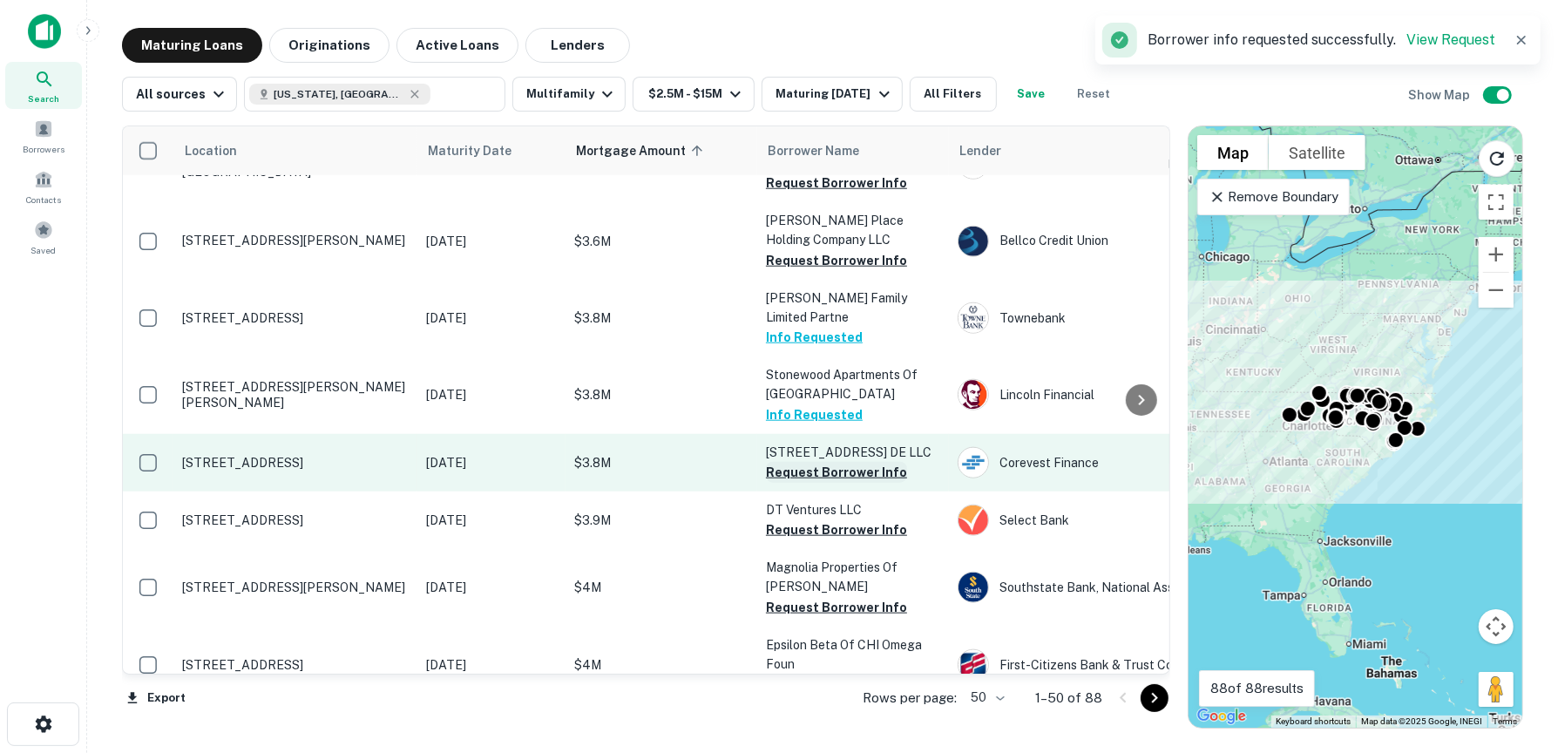
click at [857, 462] on button "Request Borrower Info" at bounding box center [836, 472] width 141 height 21
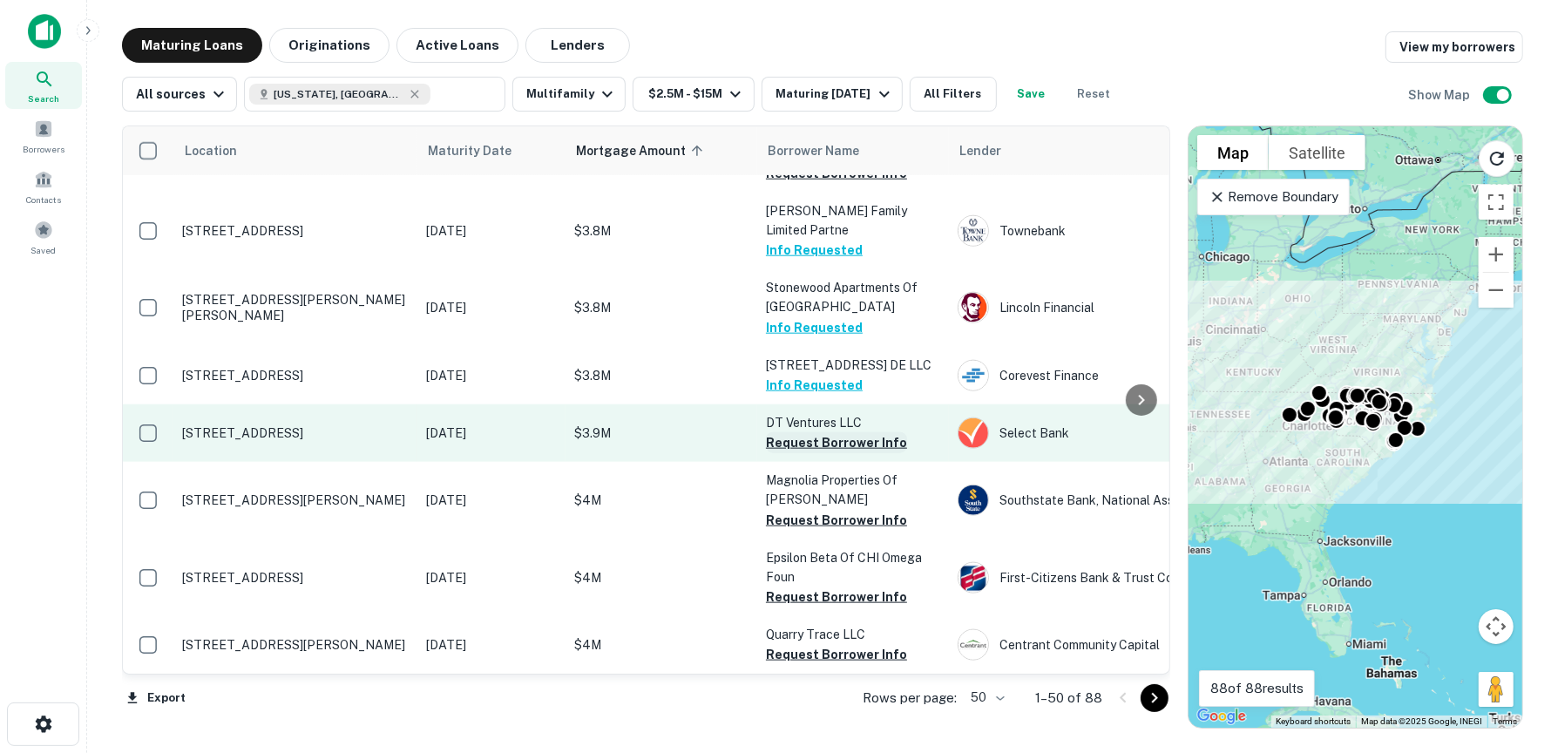
click at [857, 432] on button "Request Borrower Info" at bounding box center [836, 442] width 141 height 21
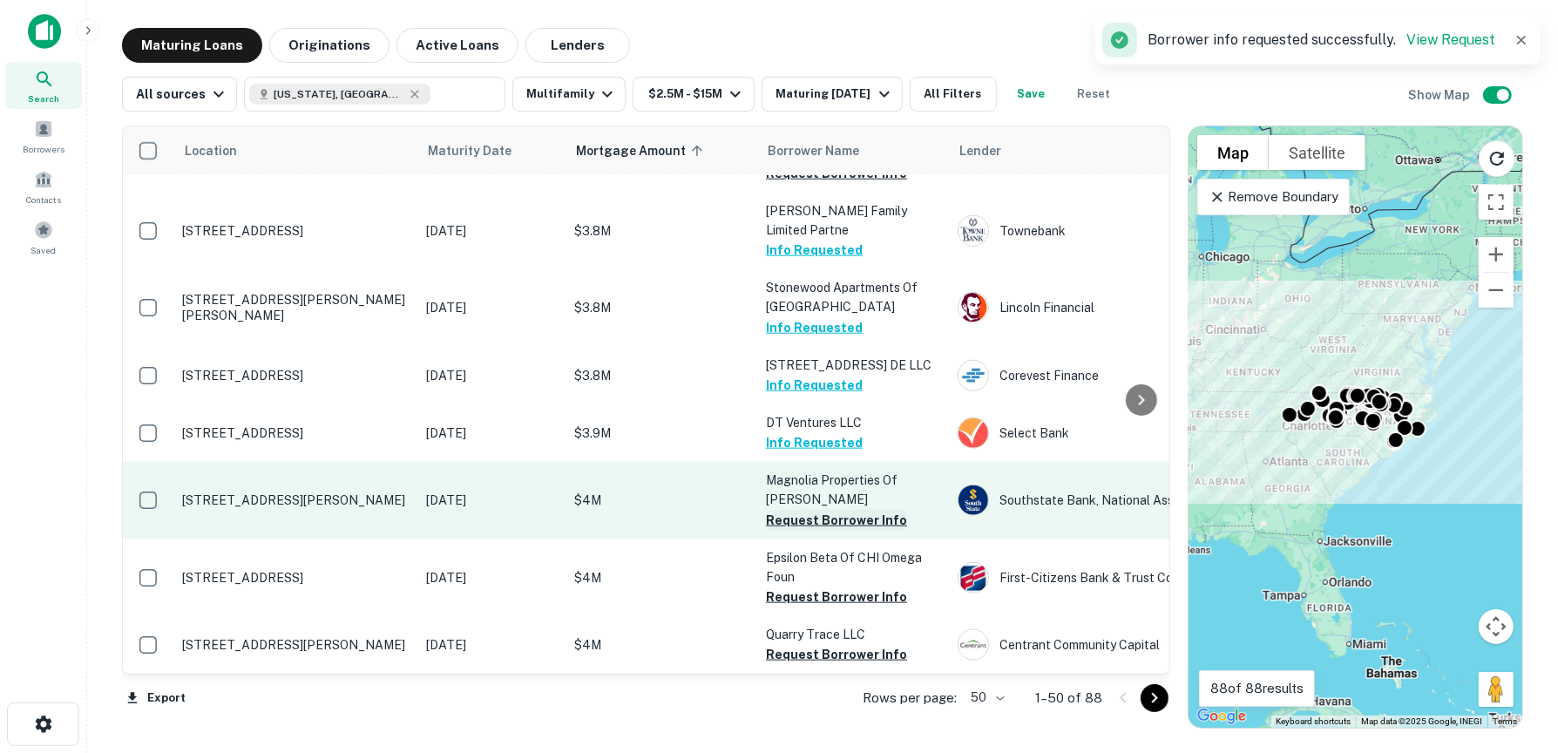
click at [851, 510] on button "Request Borrower Info" at bounding box center [836, 520] width 141 height 21
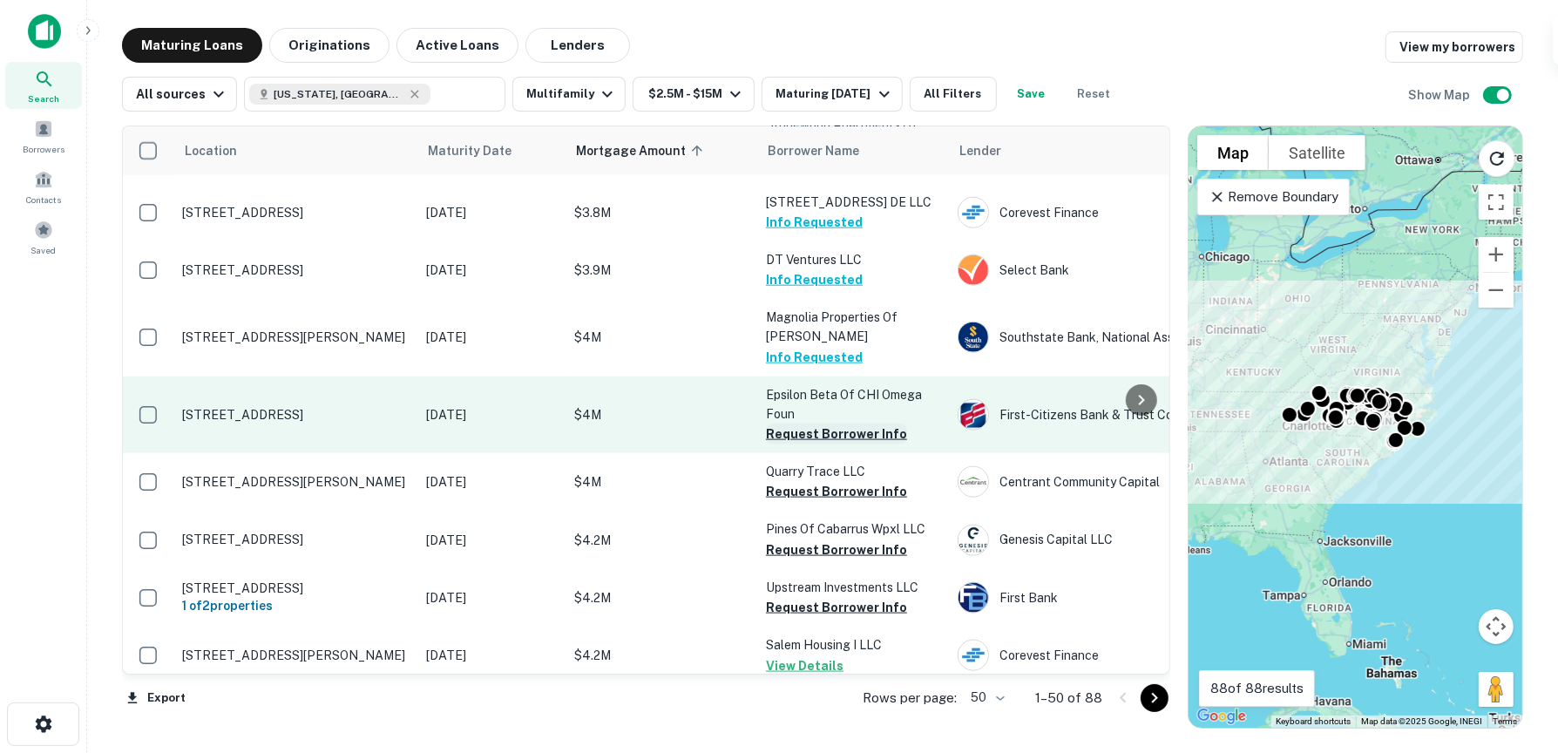
scroll to position [1917, 0]
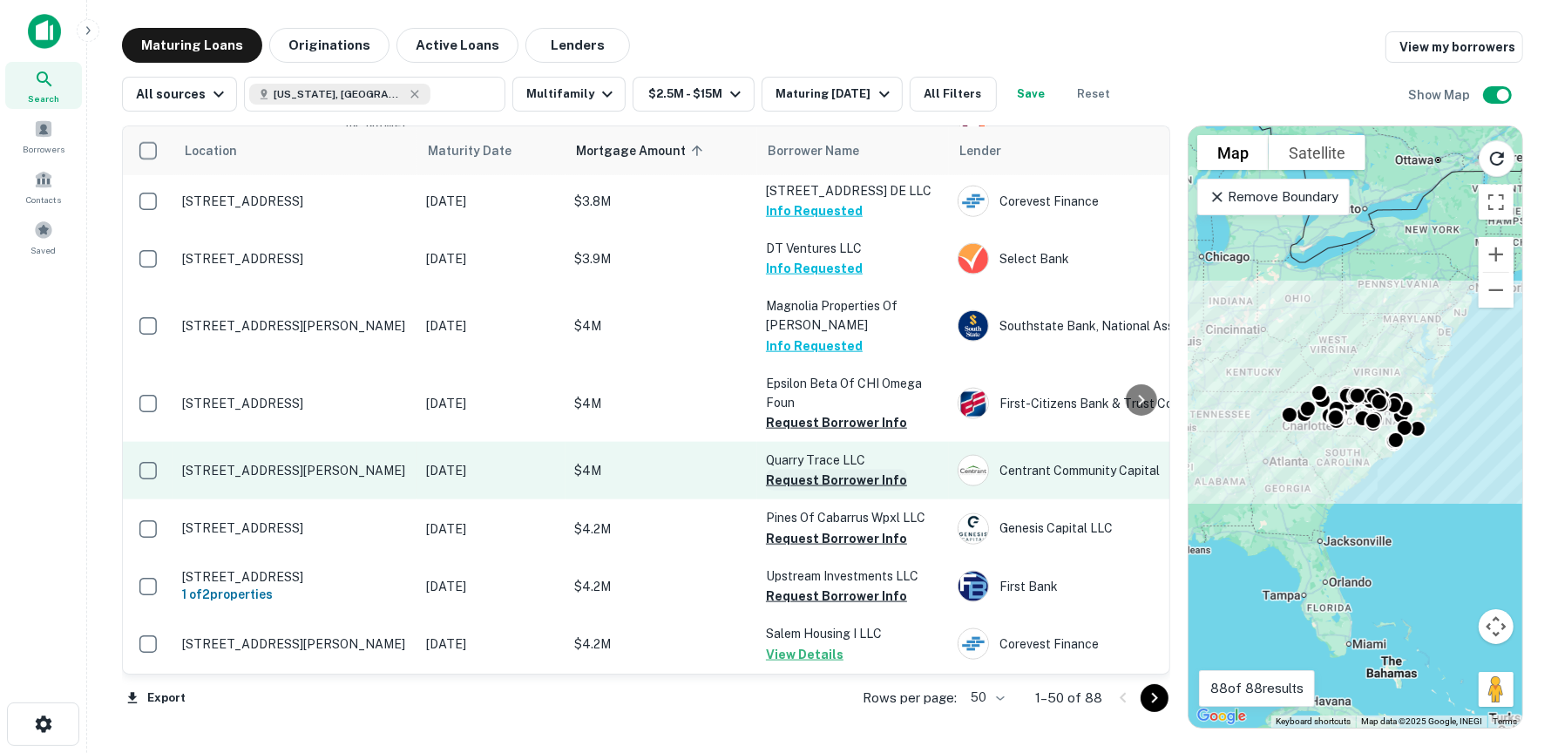
click at [861, 470] on button "Request Borrower Info" at bounding box center [836, 480] width 141 height 21
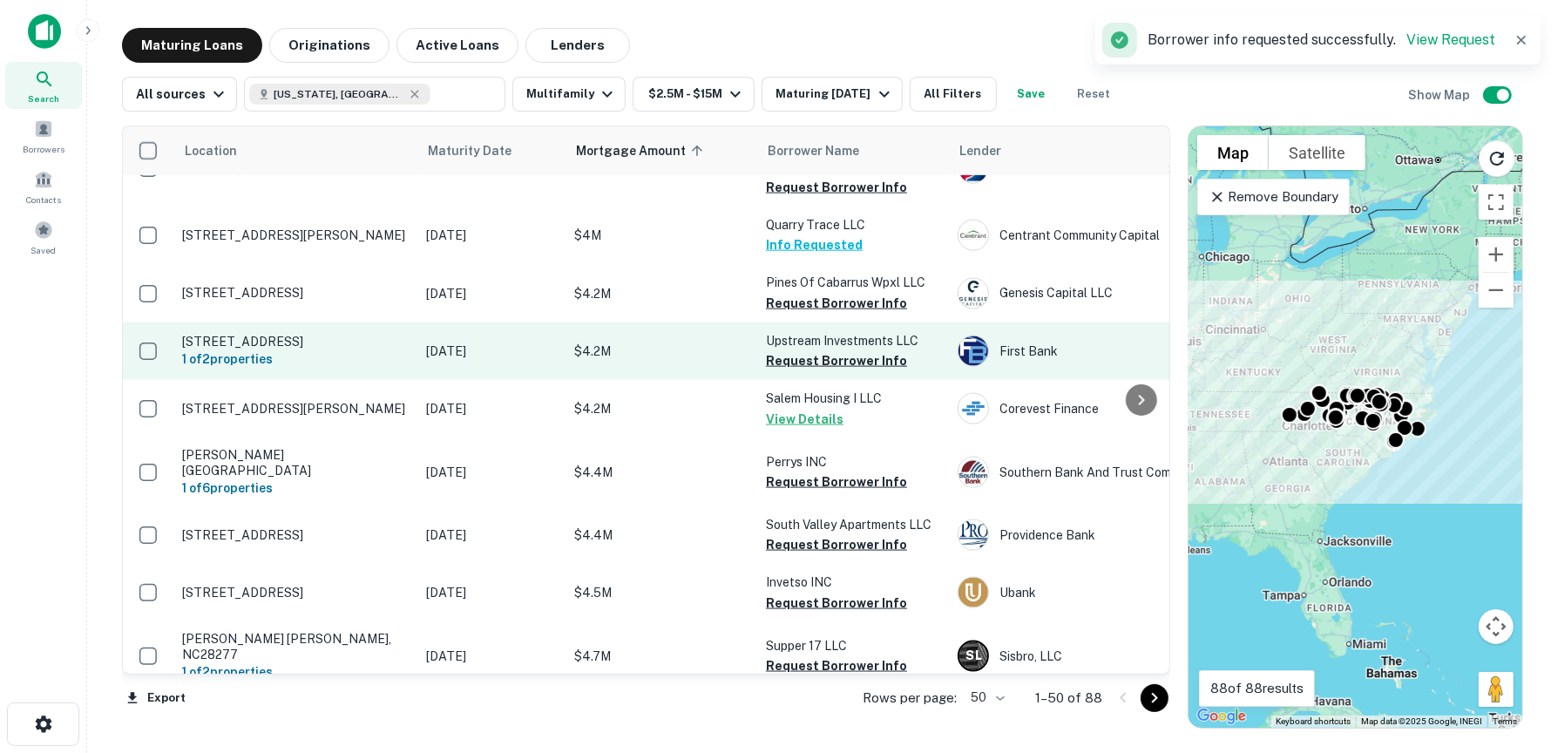
scroll to position [2178, 0]
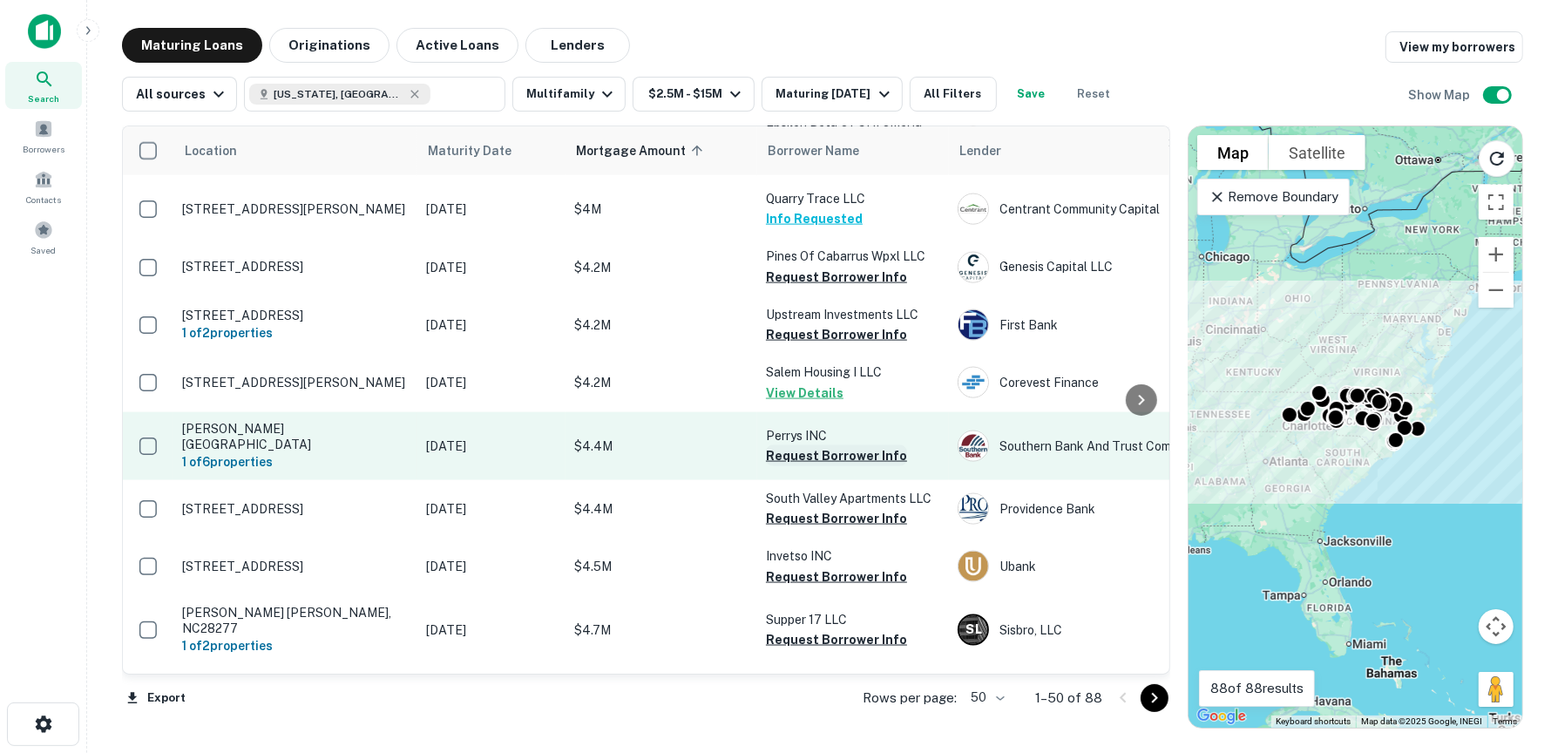
click at [843, 445] on button "Request Borrower Info" at bounding box center [836, 455] width 141 height 21
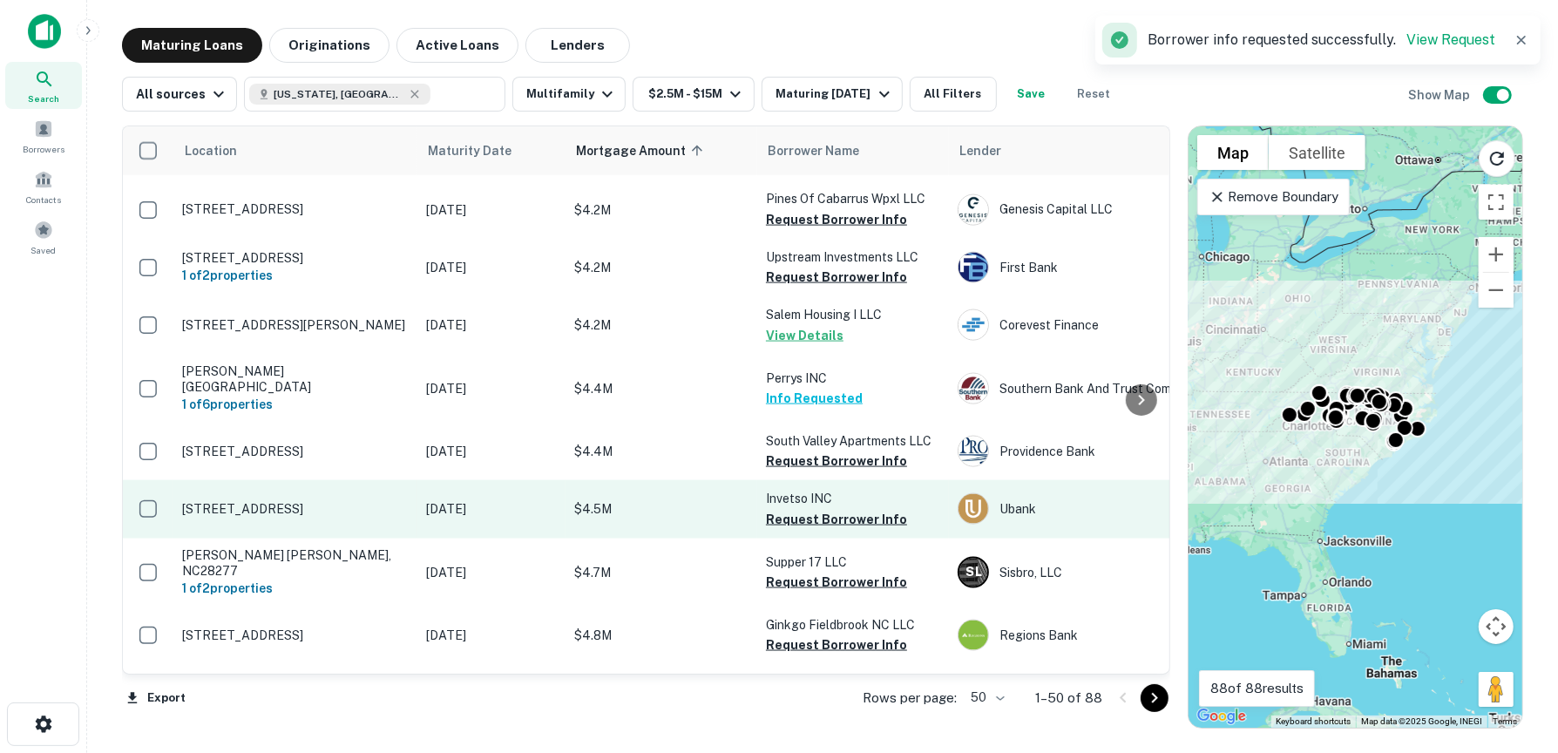
scroll to position [2265, 0]
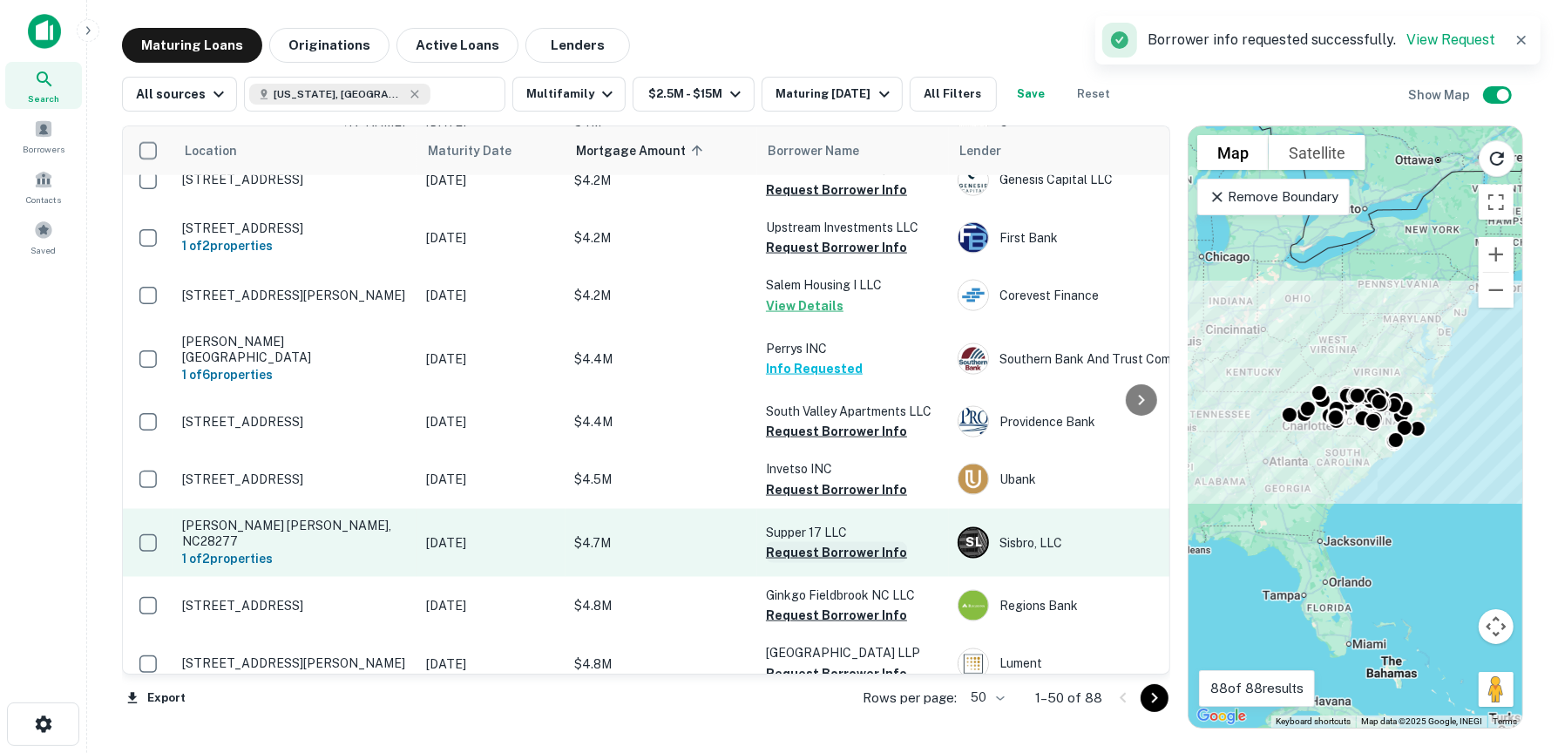
click at [849, 542] on button "Request Borrower Info" at bounding box center [836, 552] width 141 height 21
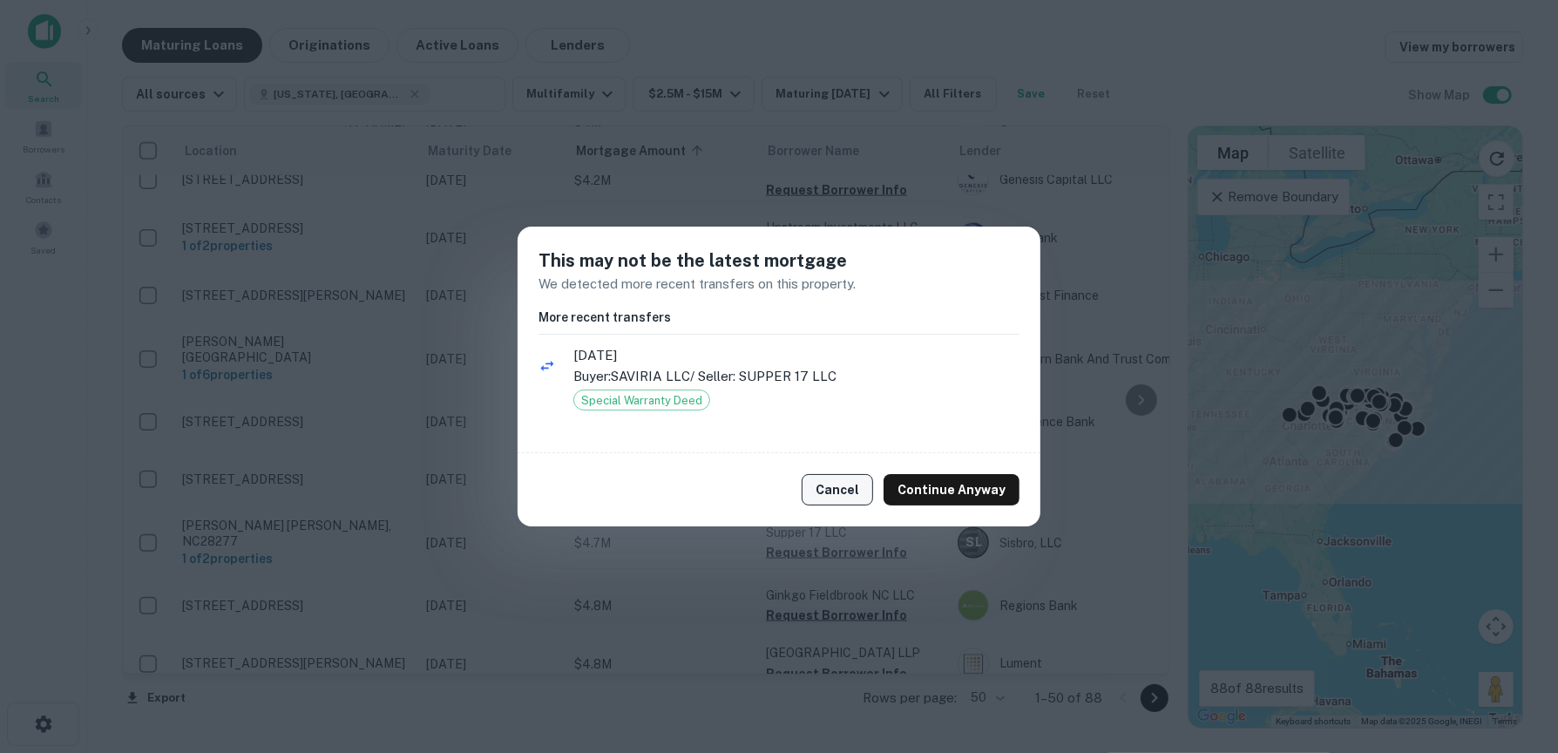
click at [847, 486] on button "Cancel" at bounding box center [837, 489] width 71 height 31
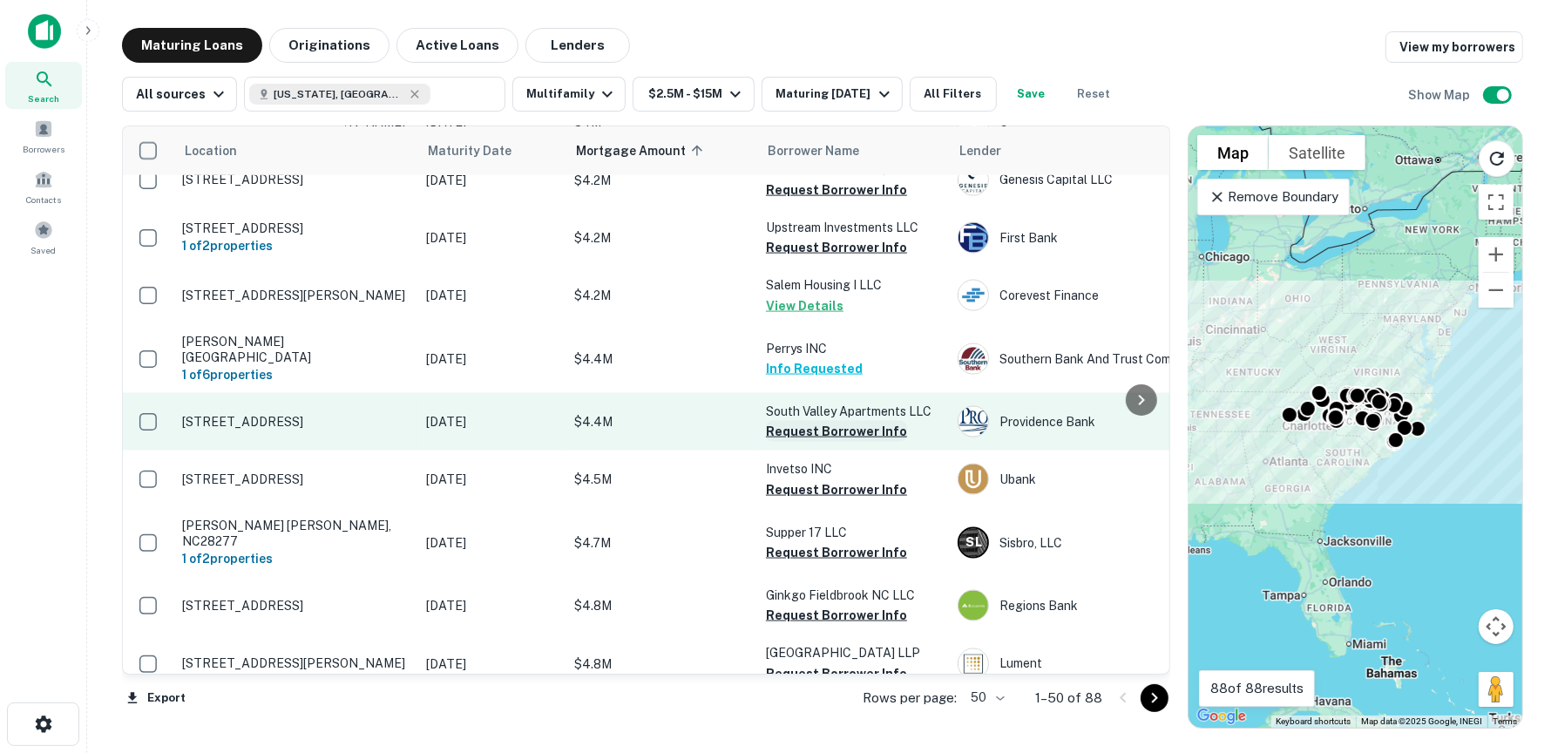
click at [846, 421] on button "Request Borrower Info" at bounding box center [836, 431] width 141 height 21
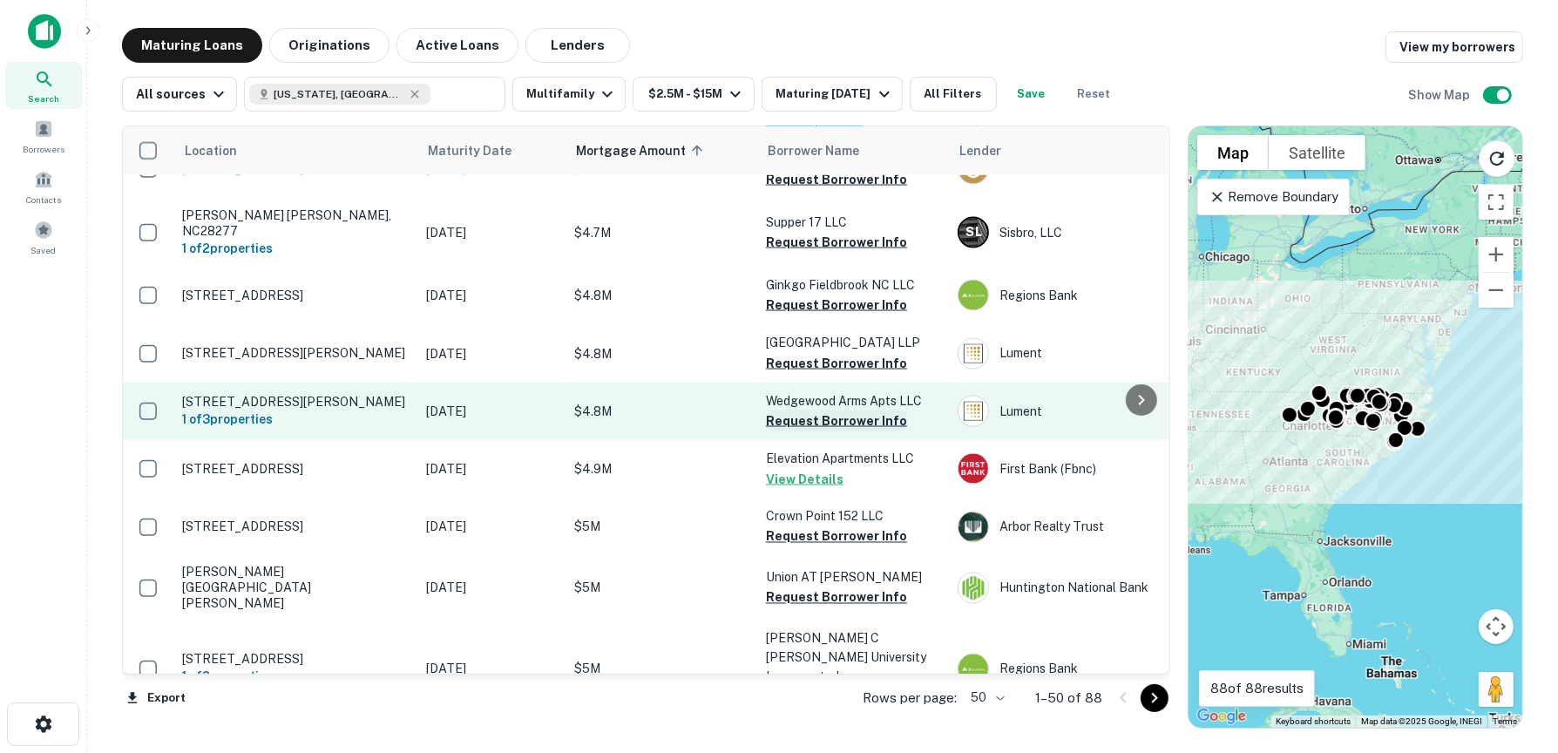
scroll to position [2605, 0]
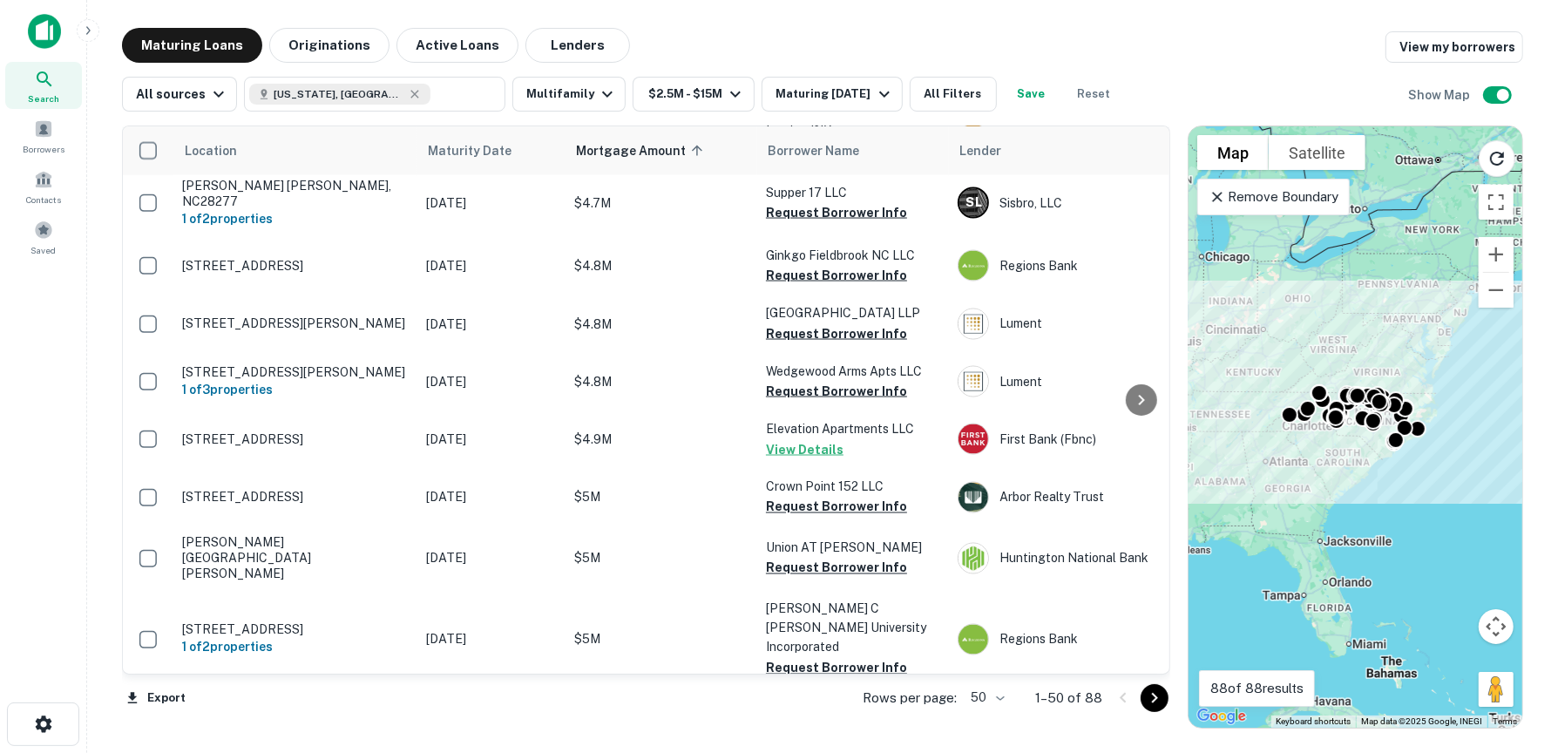
click at [862, 734] on button "Request Borrower Info" at bounding box center [836, 744] width 141 height 21
click at [1153, 703] on icon "Go to next page" at bounding box center [1154, 697] width 21 height 21
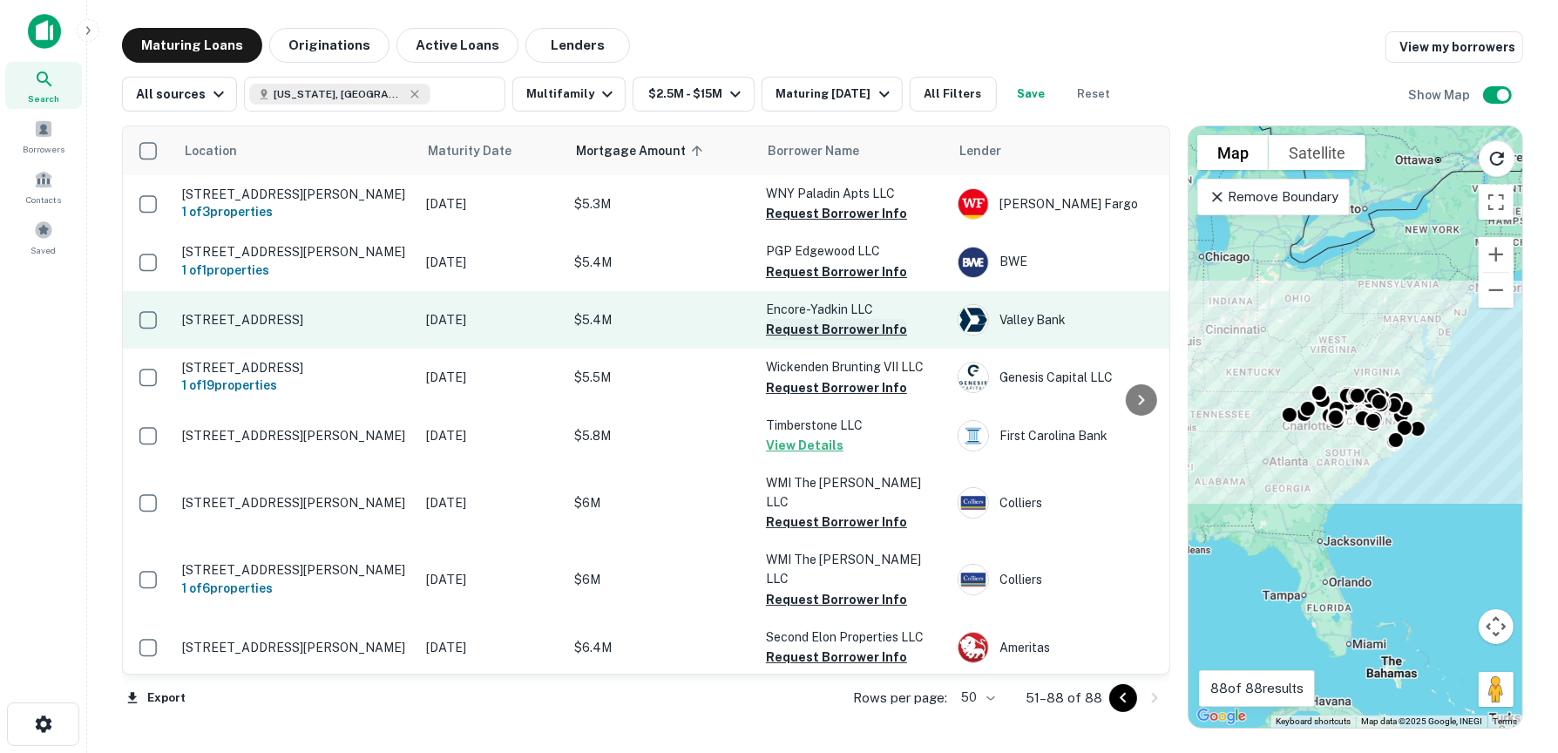
click at [850, 328] on button "Request Borrower Info" at bounding box center [836, 329] width 141 height 21
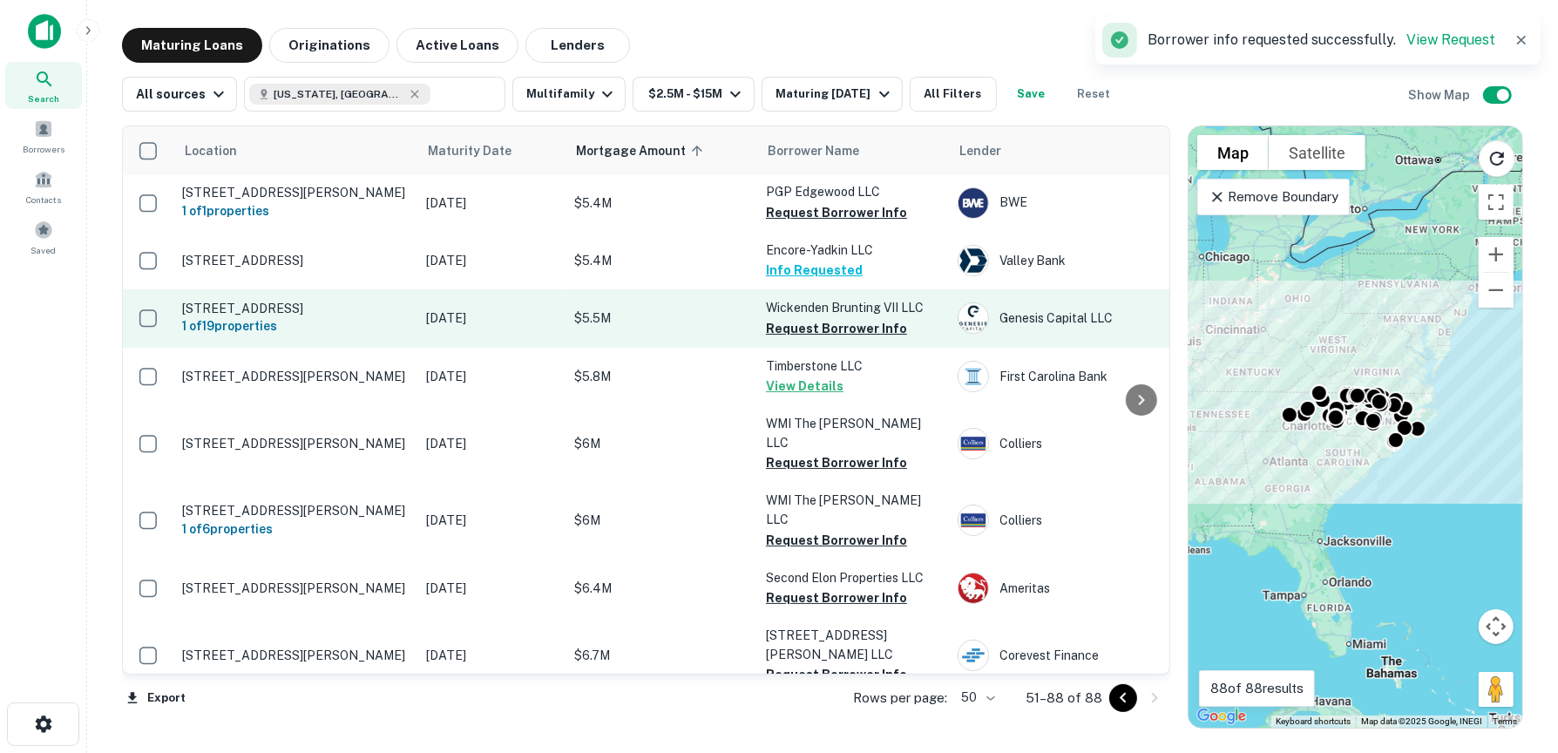
scroll to position [87, 0]
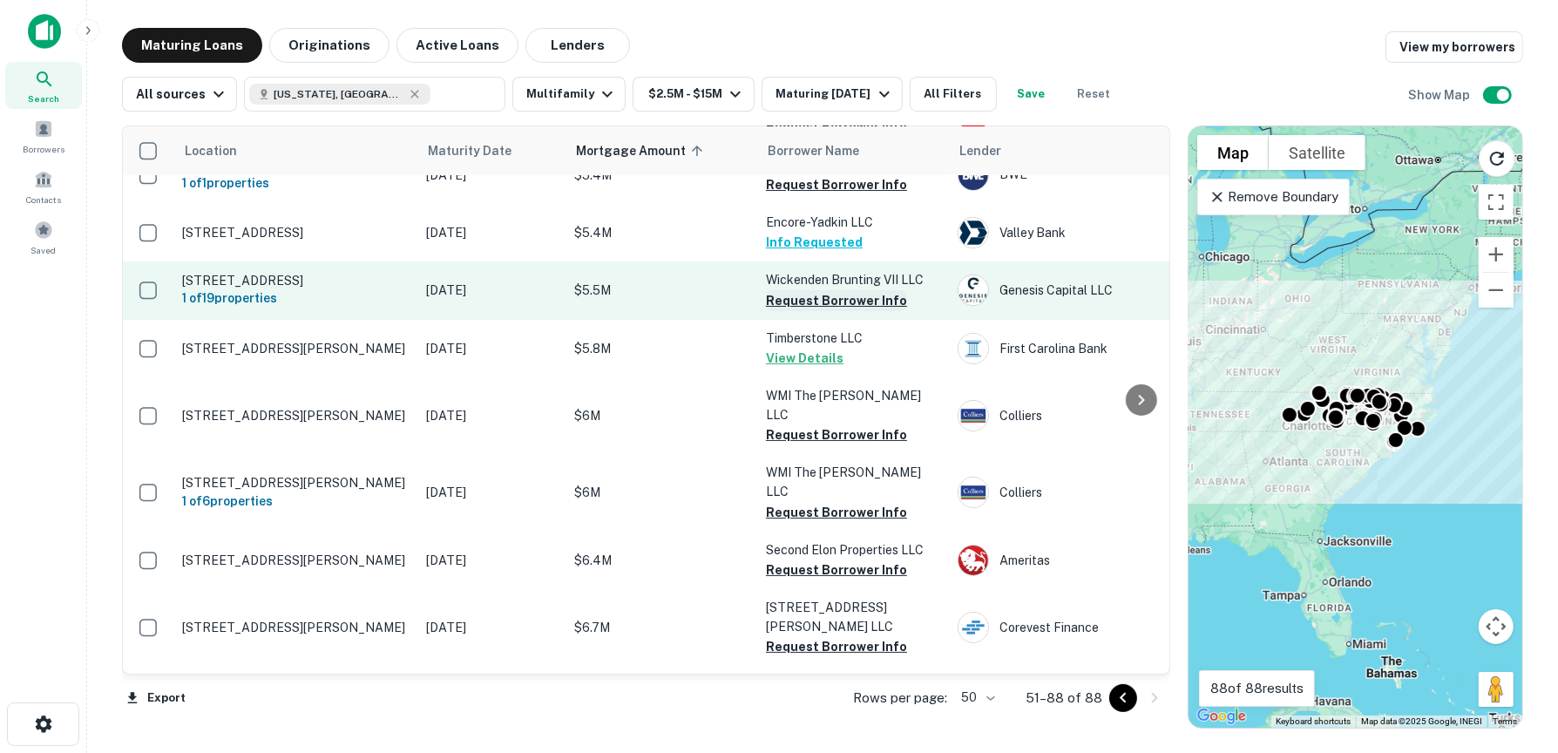
click at [824, 295] on button "Request Borrower Info" at bounding box center [836, 300] width 141 height 21
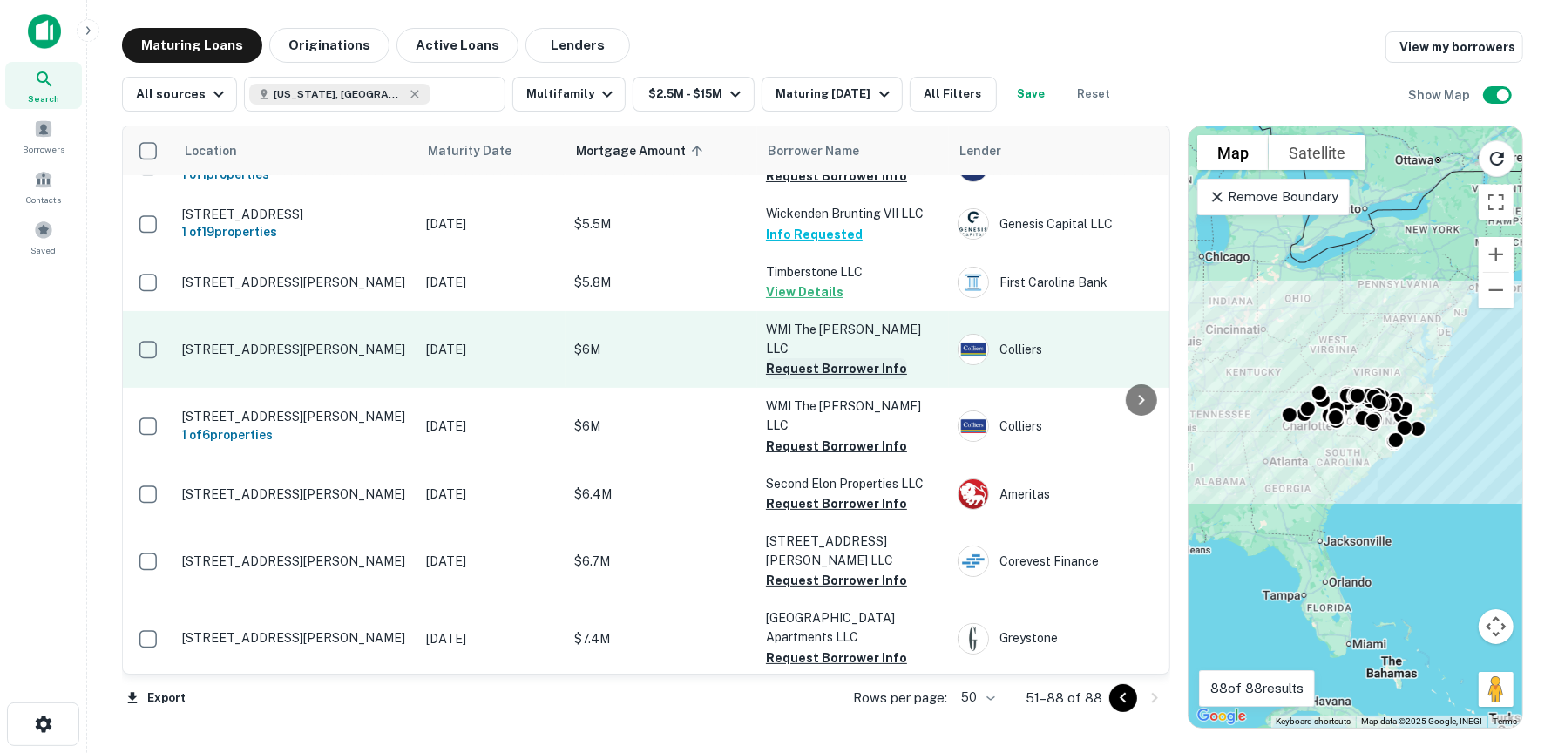
scroll to position [174, 0]
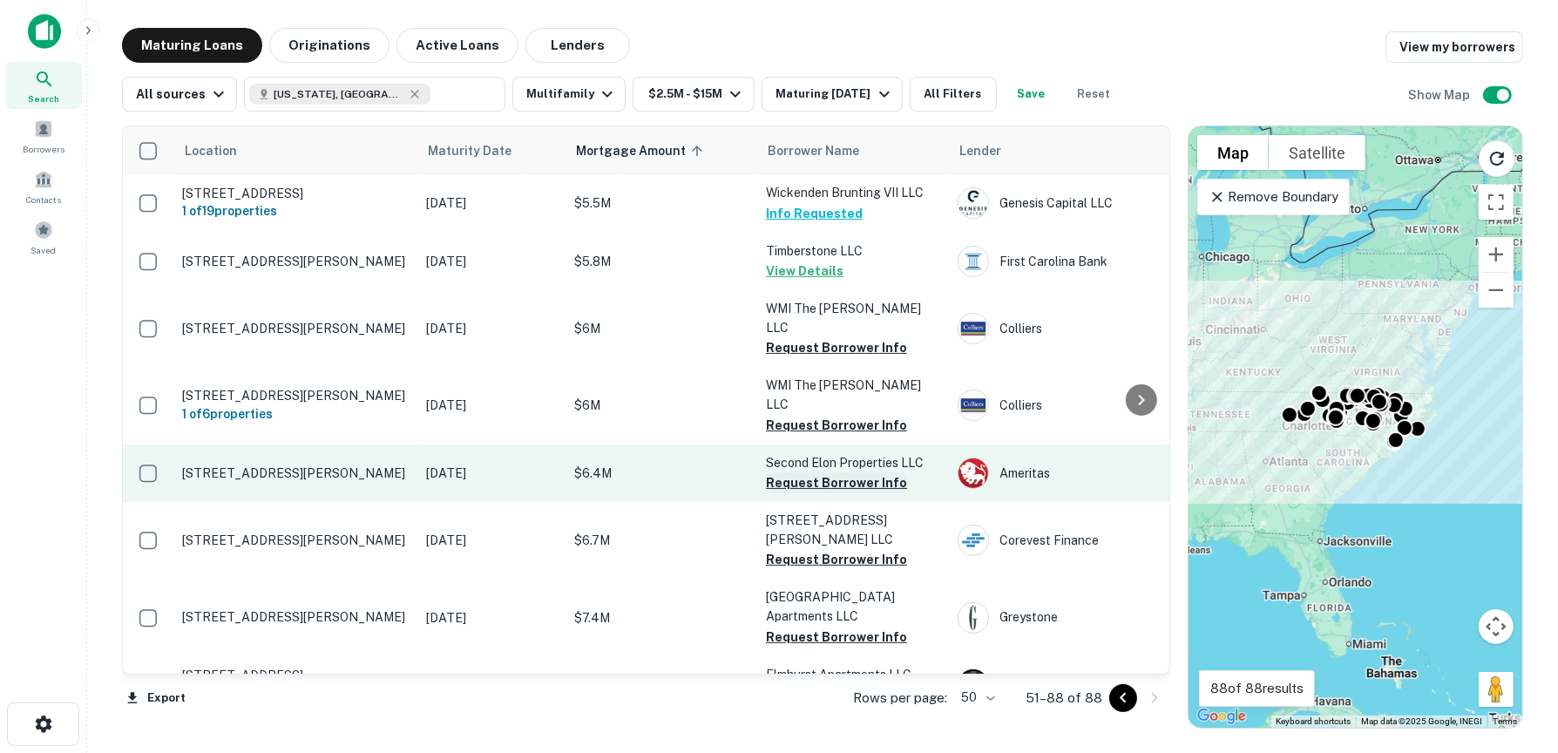
click at [832, 472] on button "Request Borrower Info" at bounding box center [836, 482] width 141 height 21
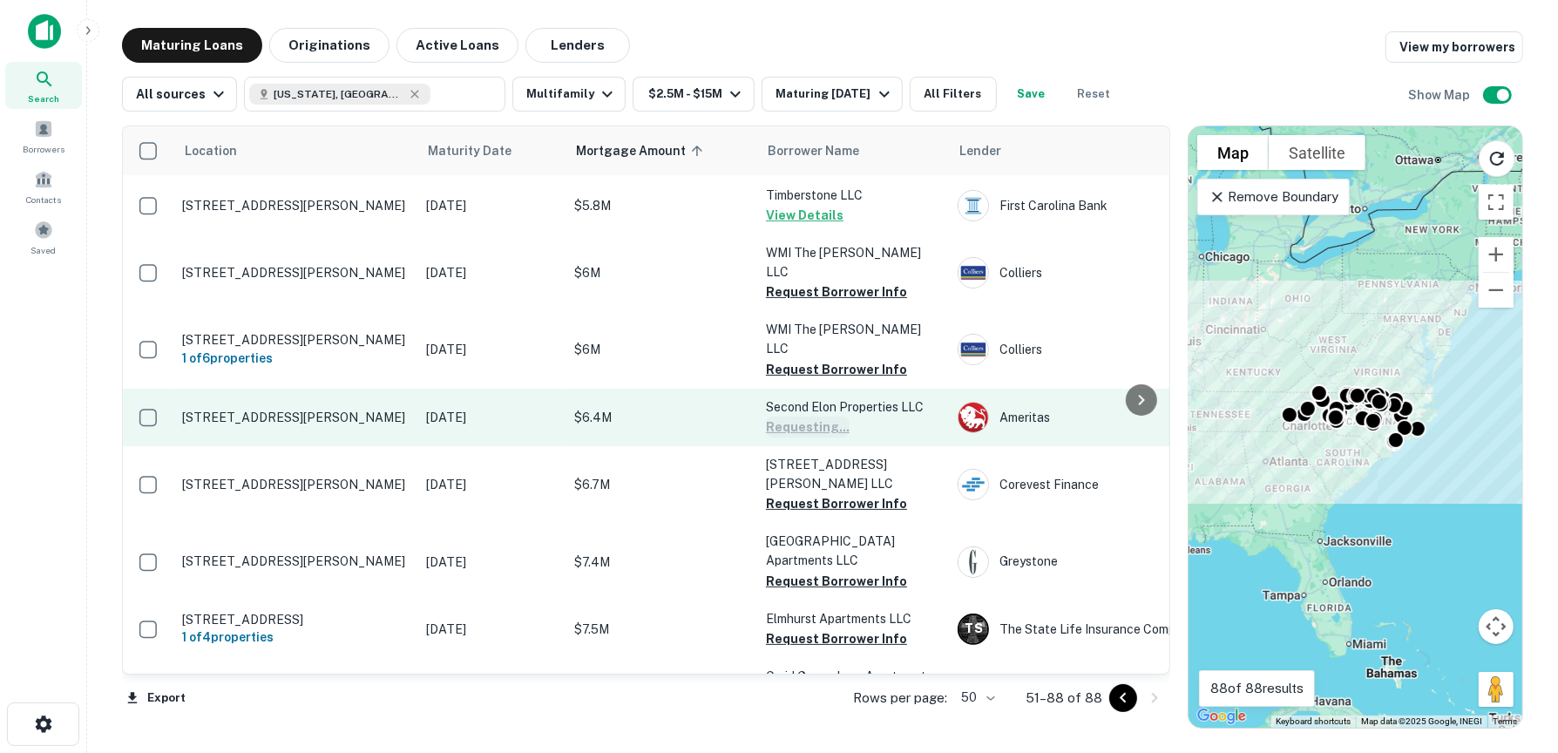
scroll to position [261, 0]
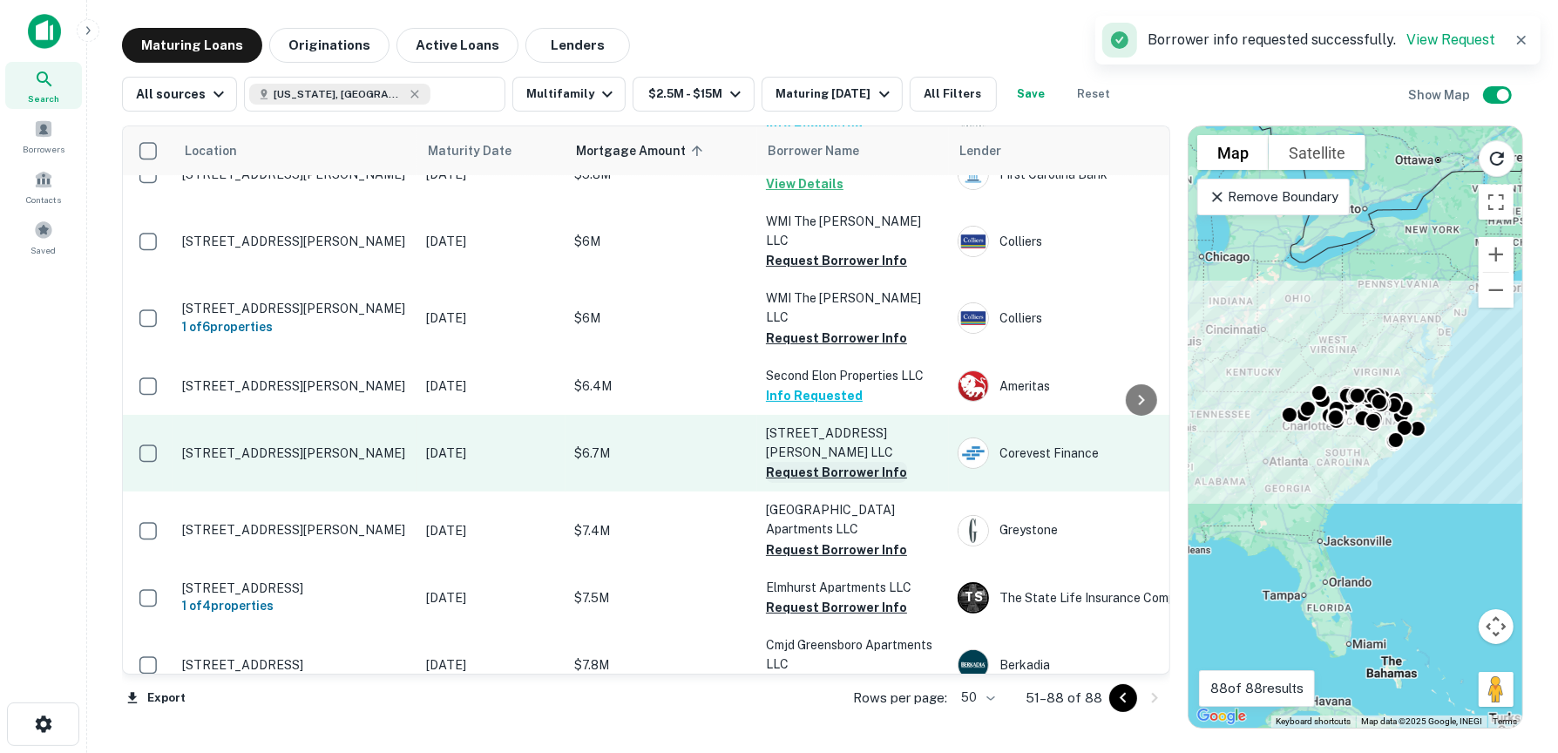
click at [848, 462] on button "Request Borrower Info" at bounding box center [836, 472] width 141 height 21
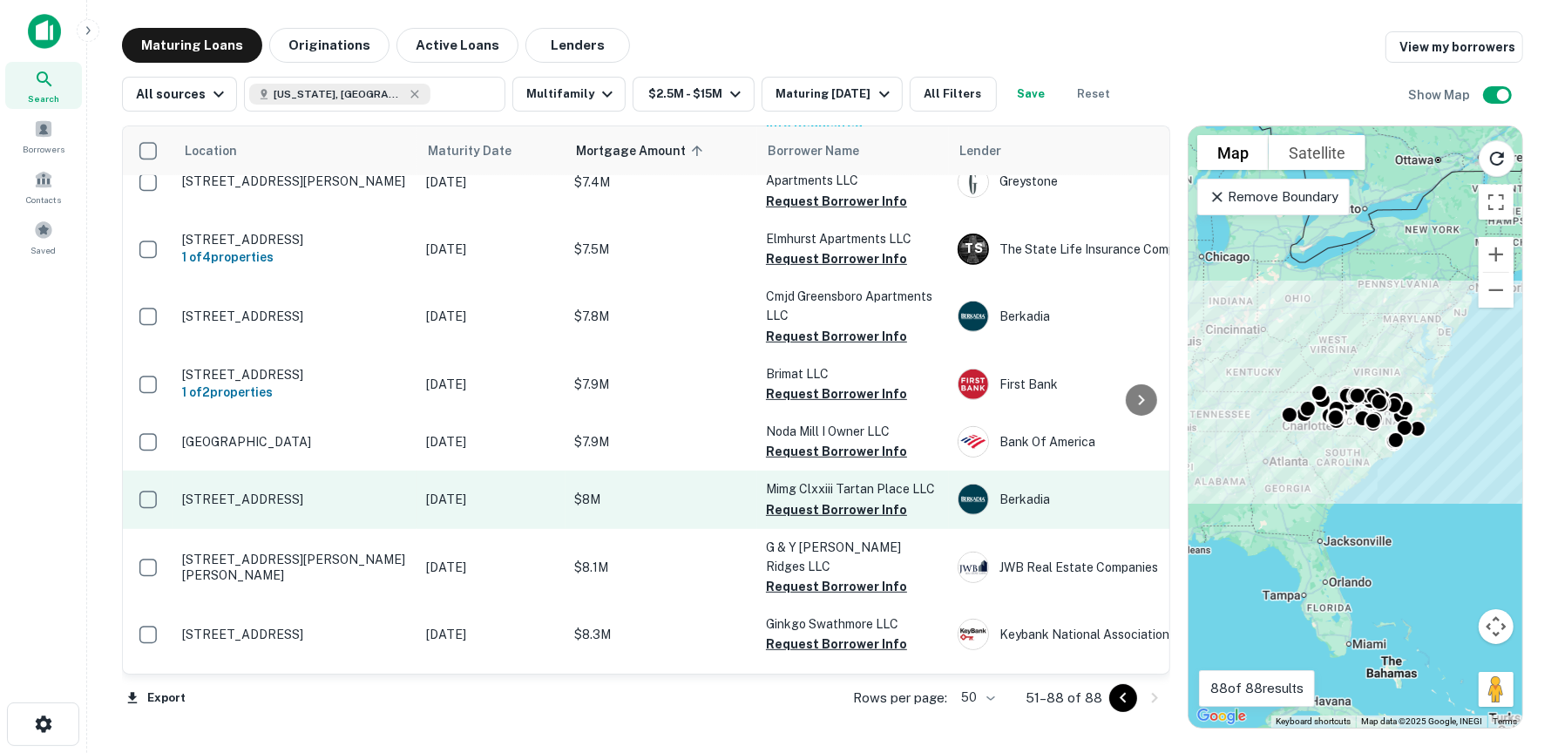
scroll to position [697, 0]
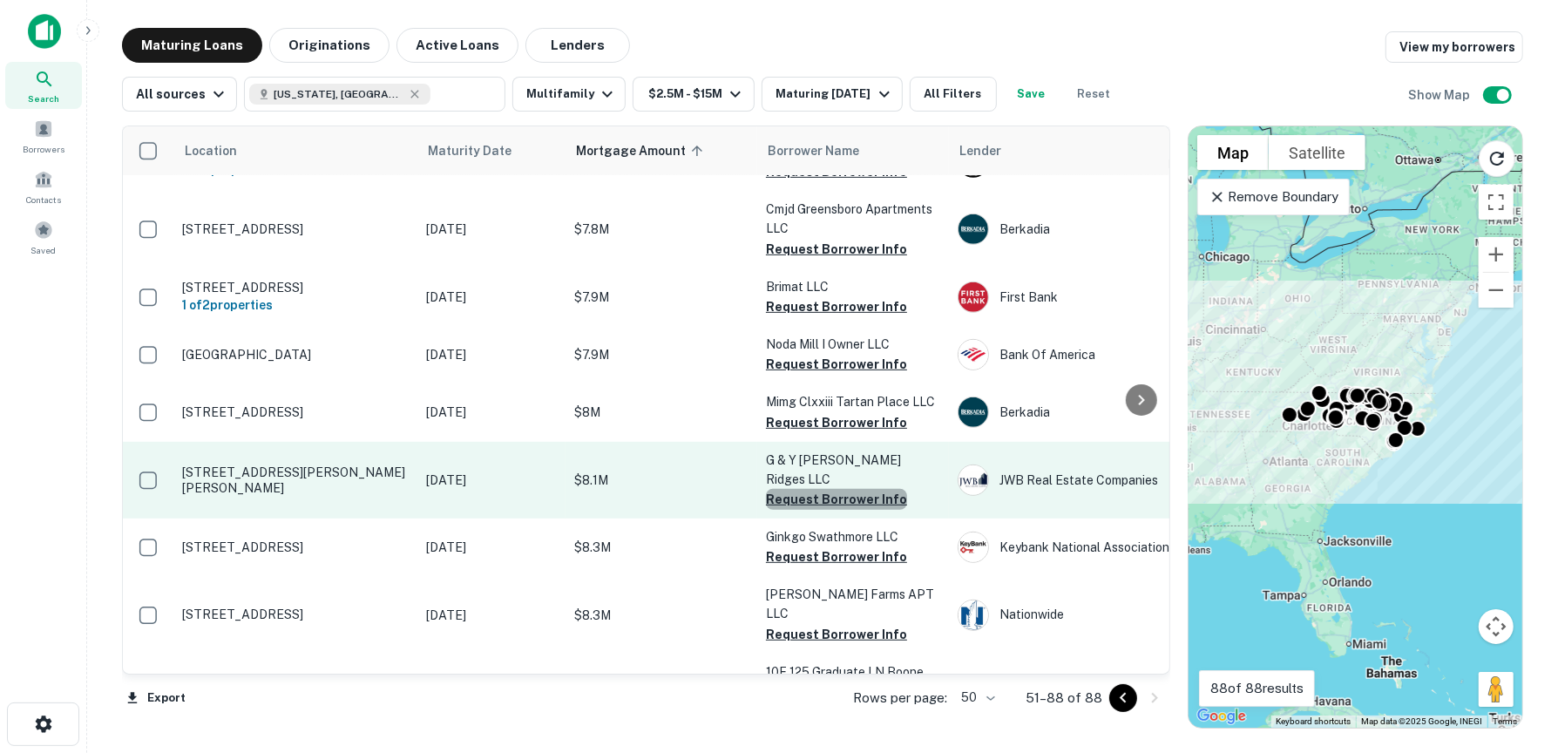
click at [847, 489] on button "Request Borrower Info" at bounding box center [836, 499] width 141 height 21
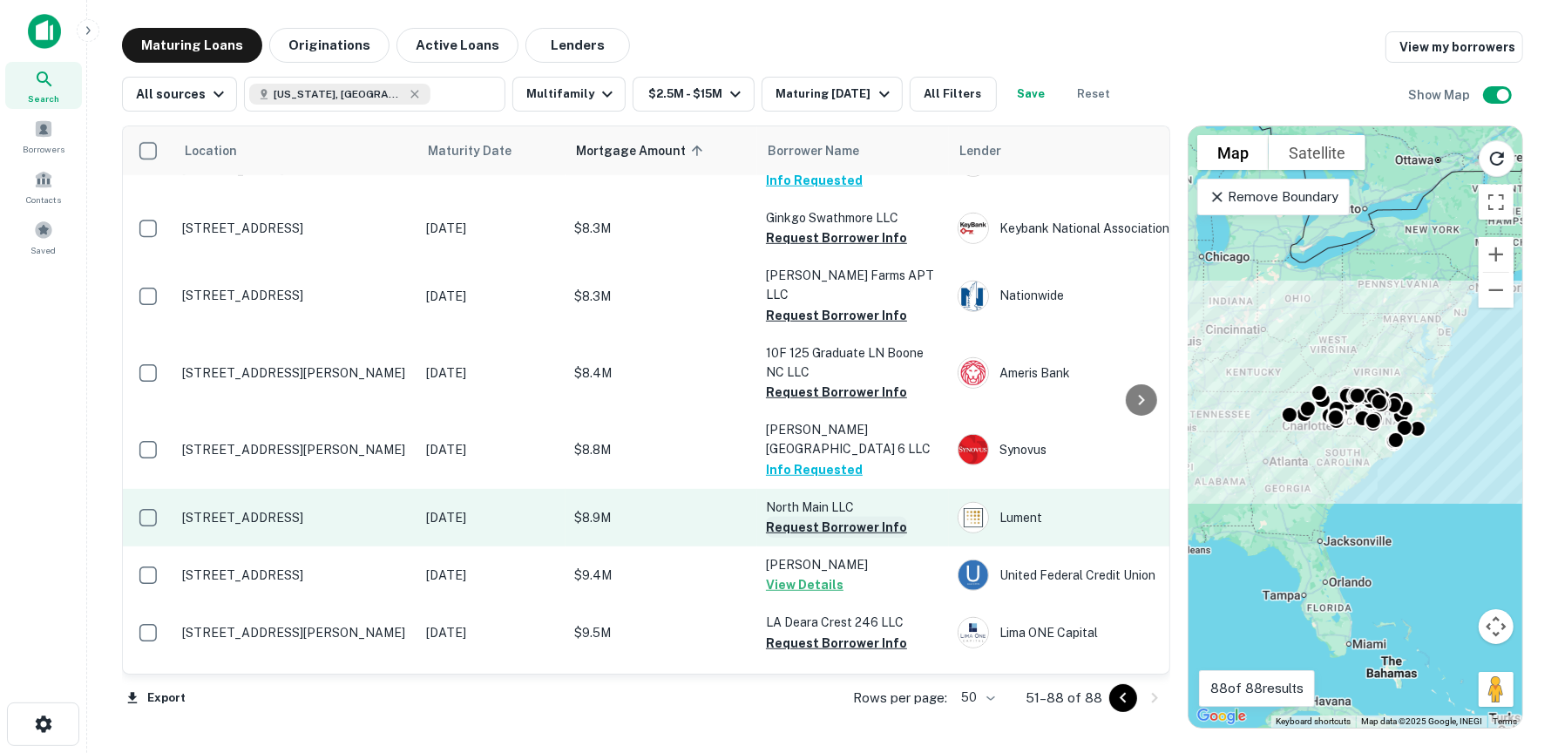
scroll to position [1046, 0]
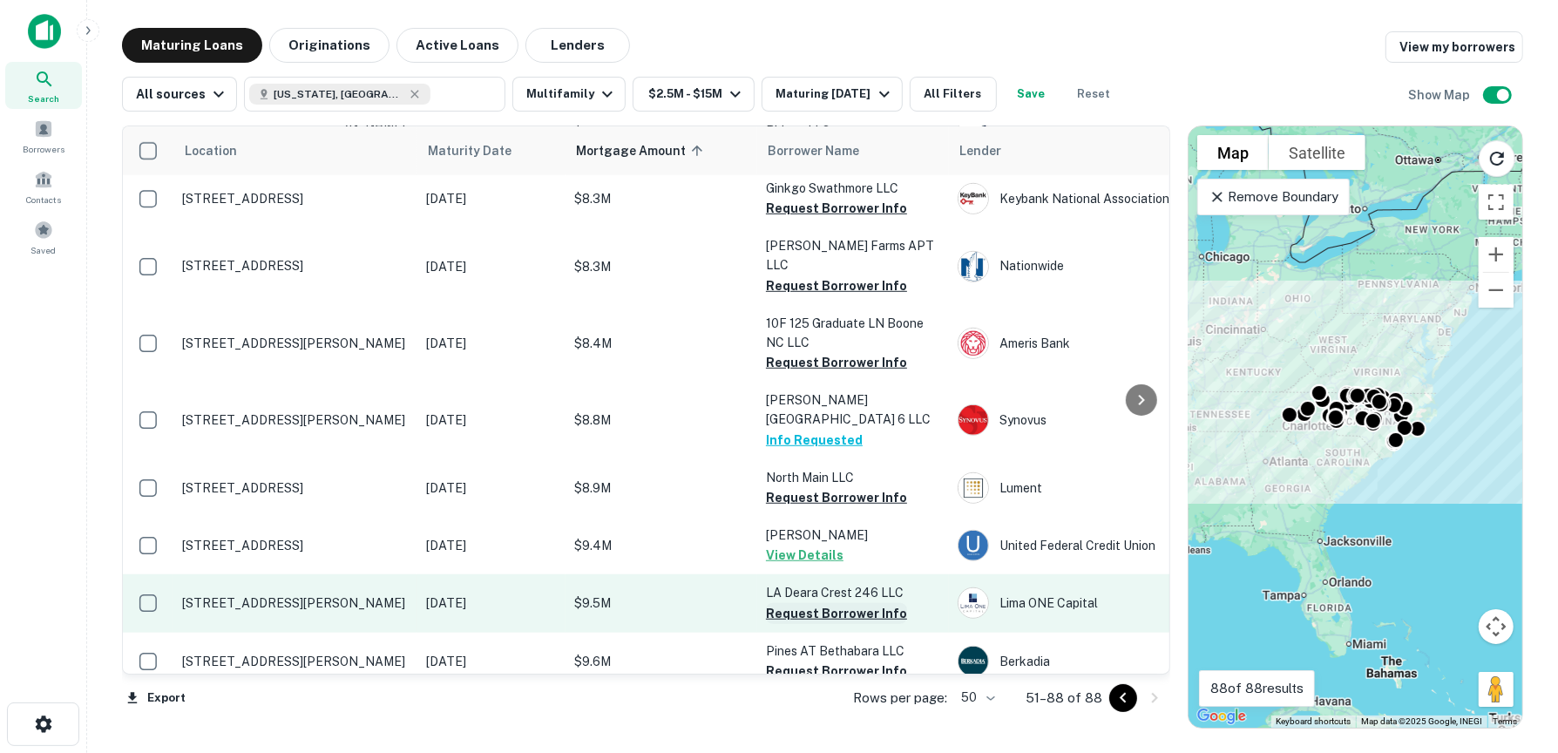
click at [843, 603] on button "Request Borrower Info" at bounding box center [836, 613] width 141 height 21
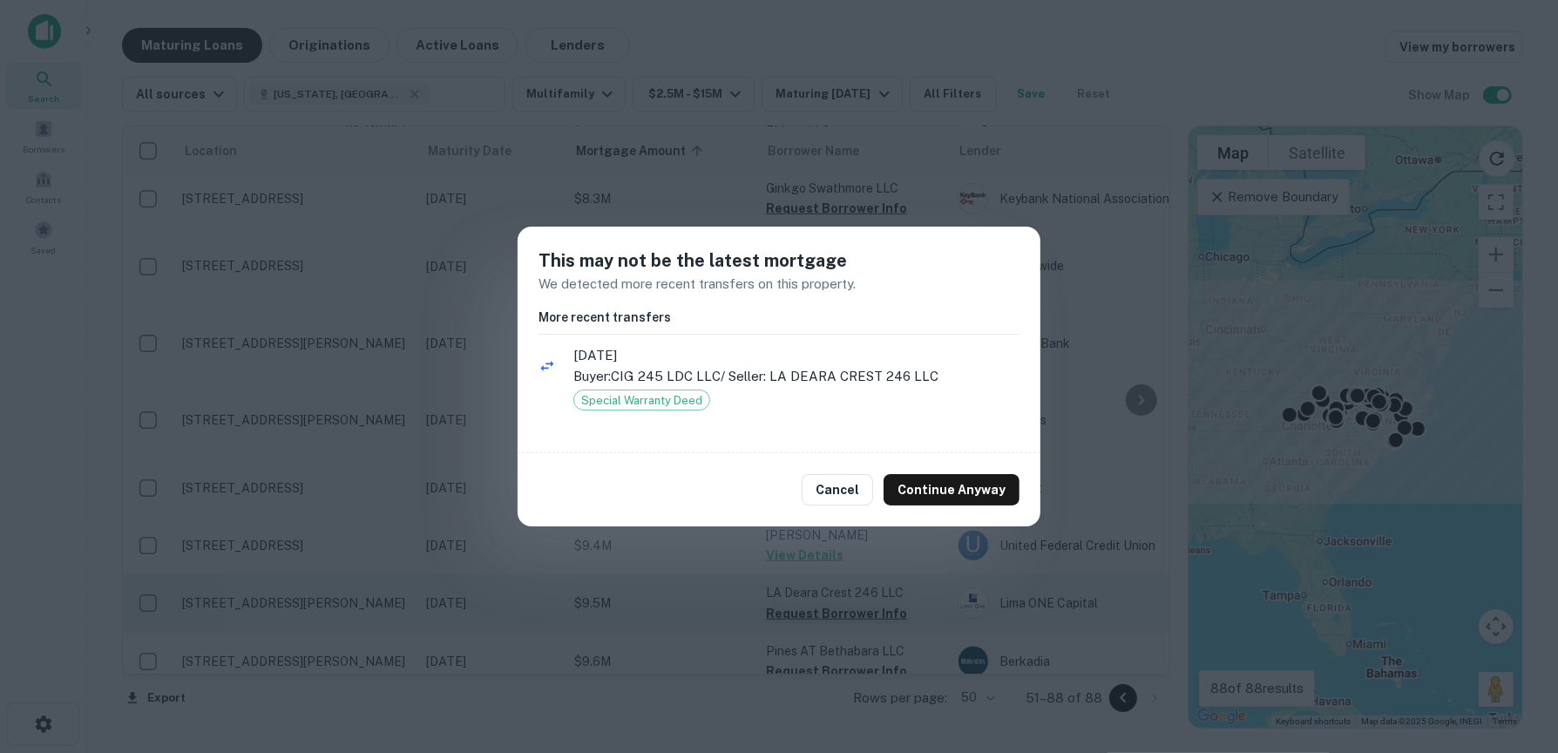
click at [843, 491] on button "Cancel" at bounding box center [837, 489] width 71 height 31
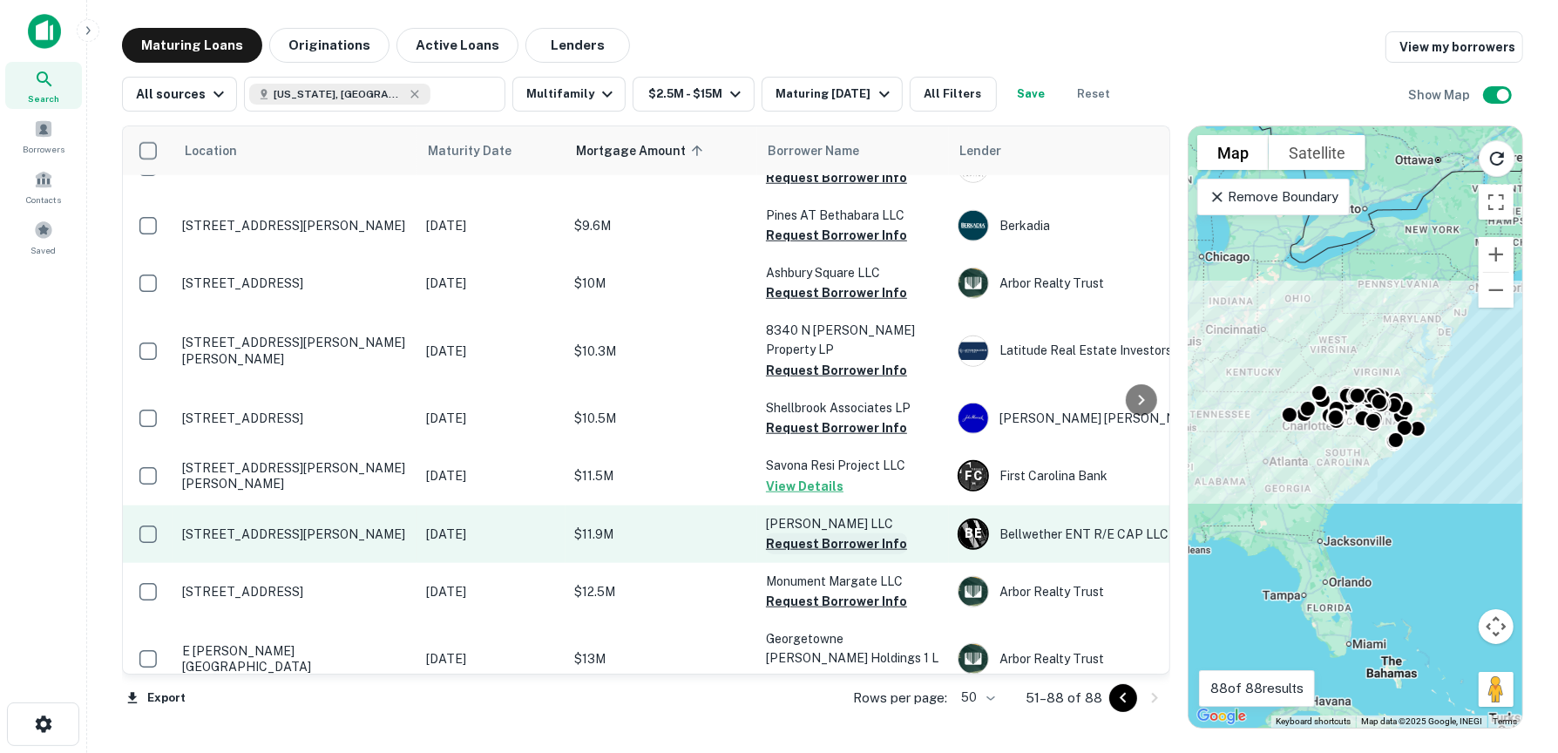
scroll to position [1568, 0]
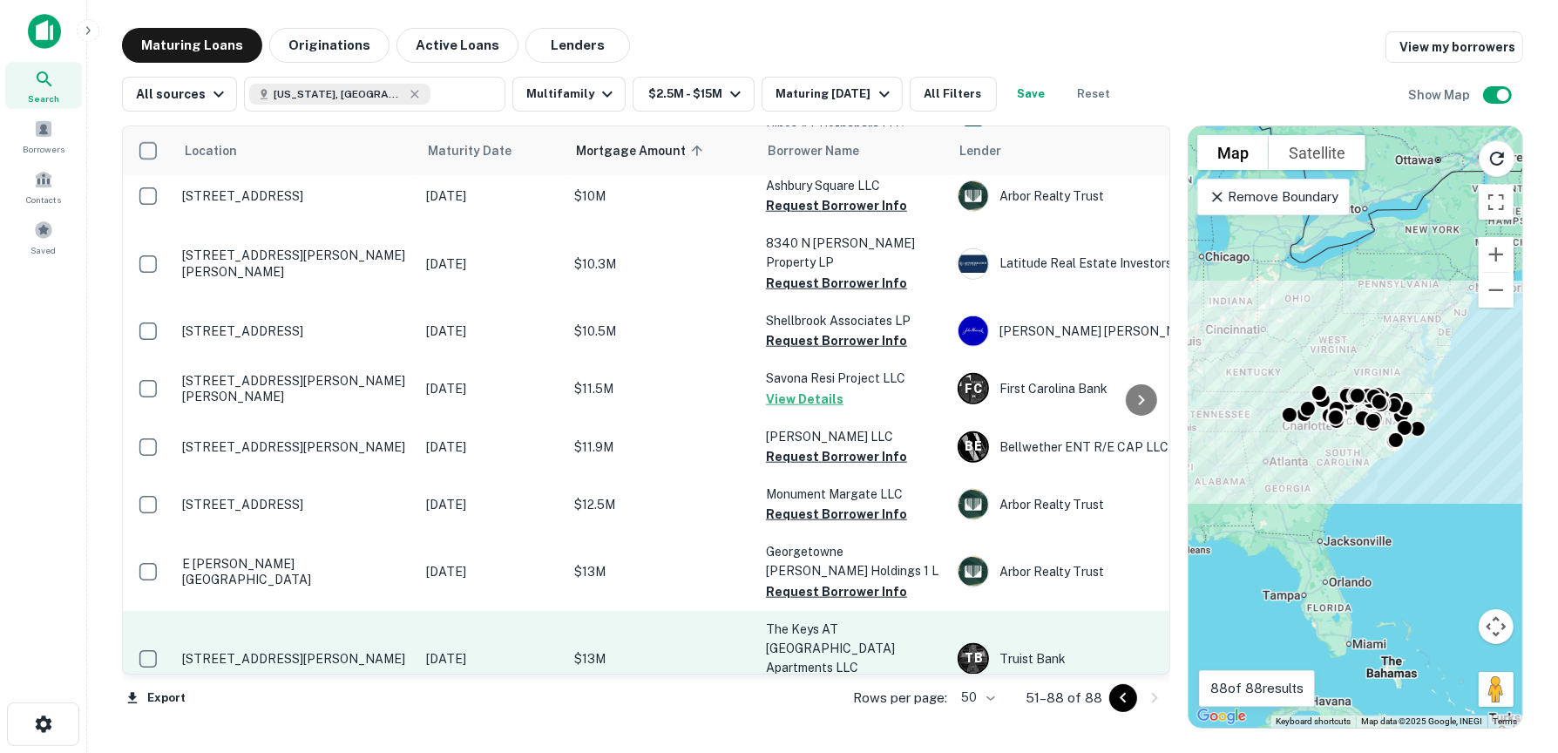
click at [838, 677] on button "Request Borrower Info" at bounding box center [836, 687] width 141 height 21
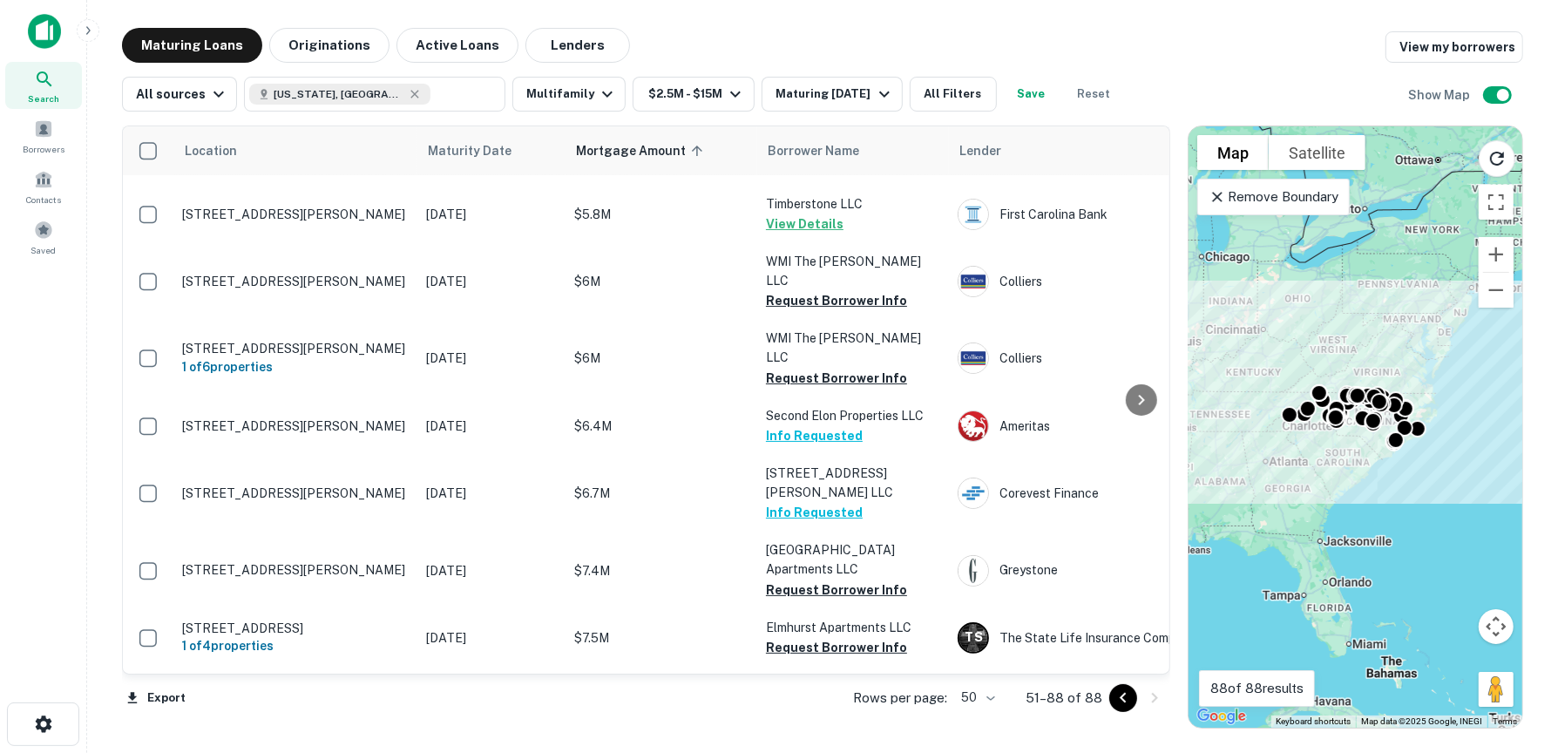
scroll to position [0, 0]
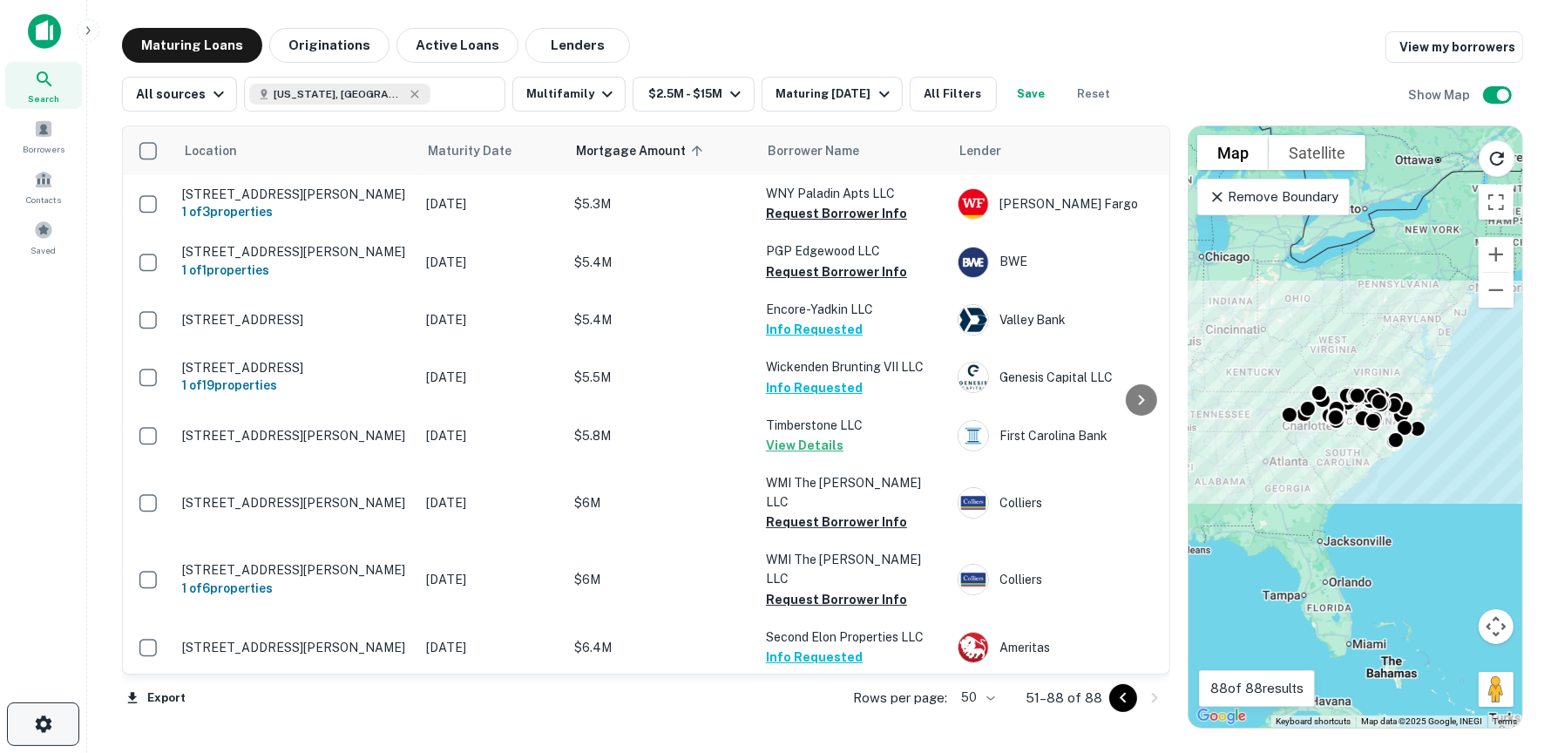
click at [44, 726] on icon "button" at bounding box center [43, 724] width 21 height 21
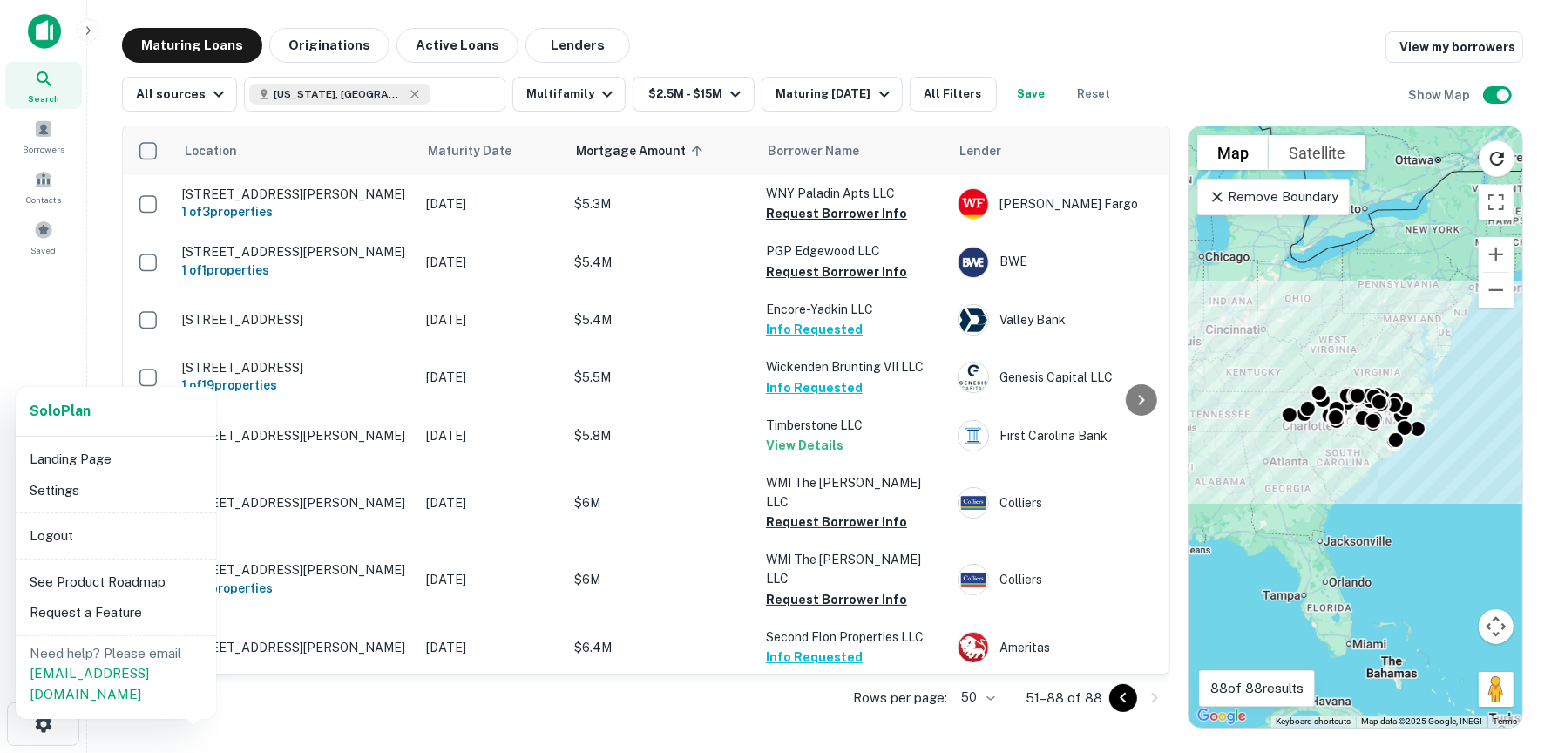
click at [58, 315] on div at bounding box center [779, 376] width 1558 height 753
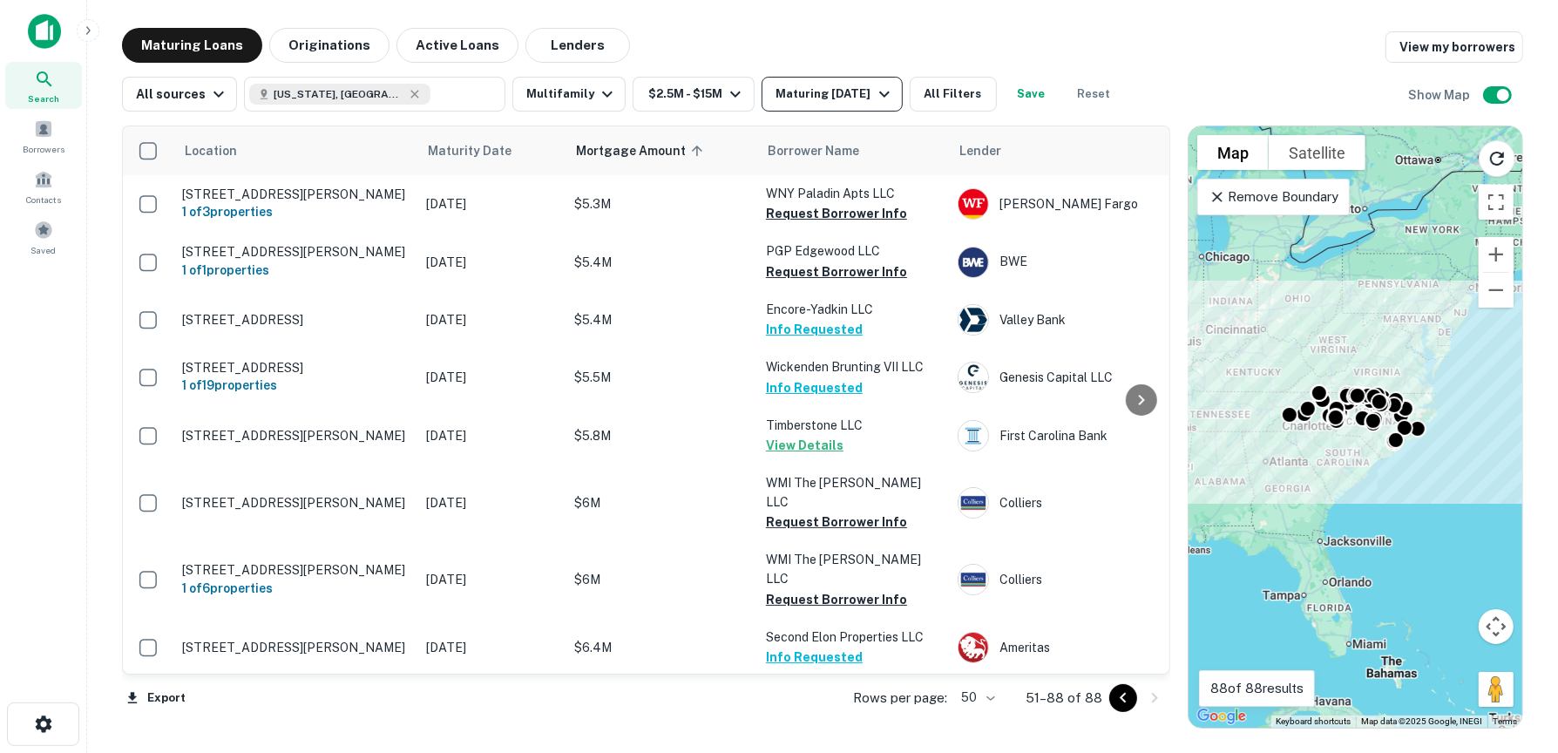
click at [876, 92] on icon "button" at bounding box center [884, 94] width 21 height 21
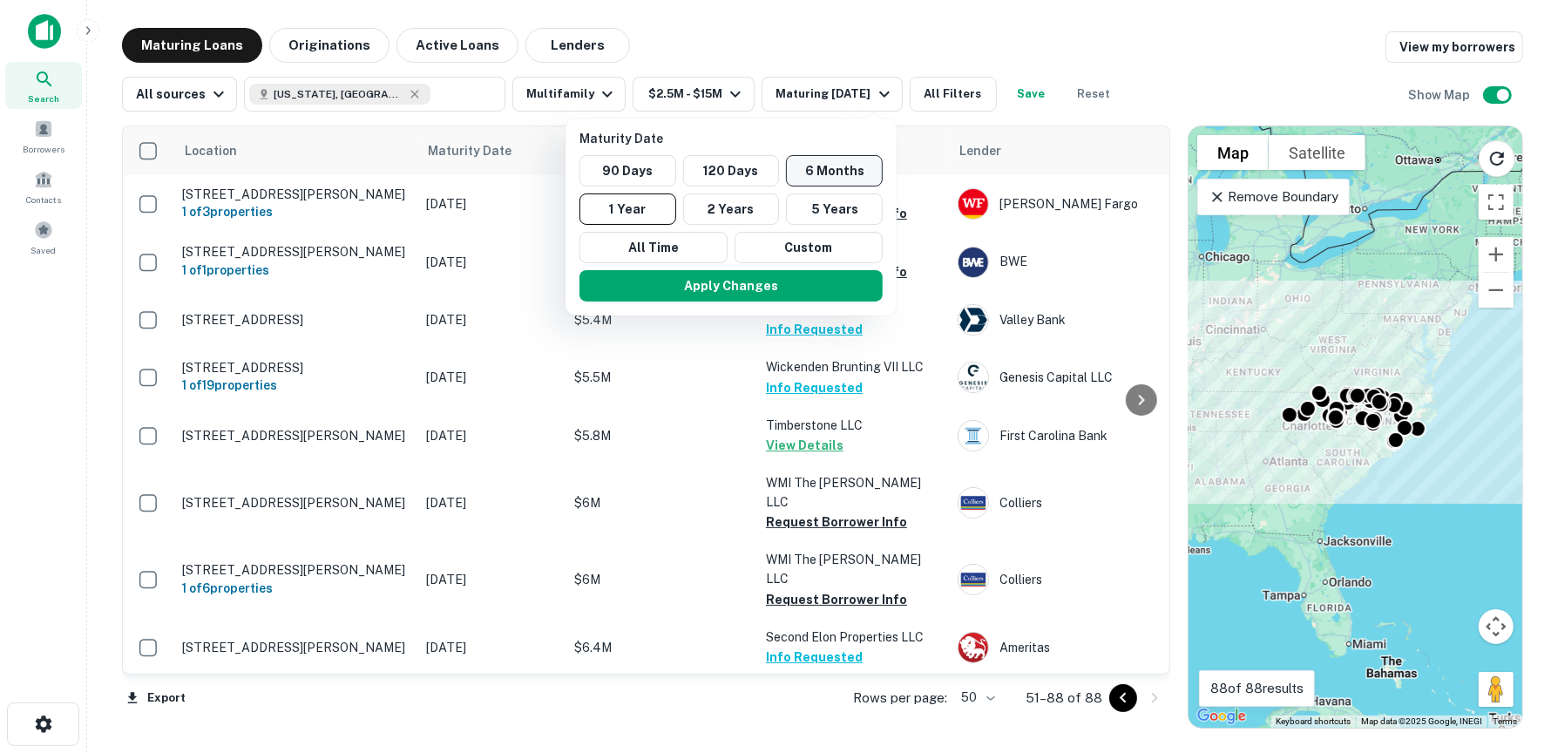
click at [850, 166] on button "6 Months" at bounding box center [834, 170] width 97 height 31
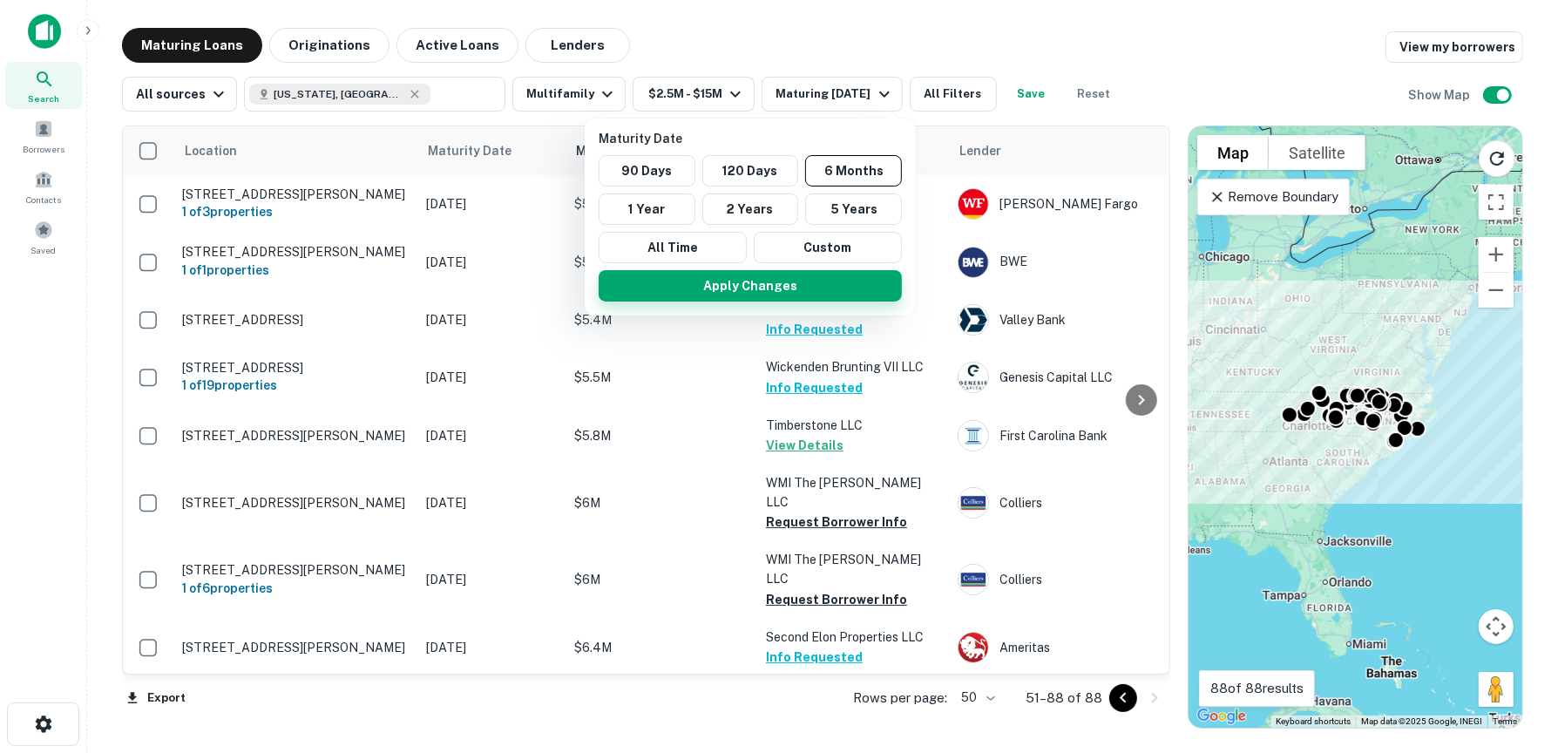
click at [822, 275] on button "Apply Changes" at bounding box center [750, 285] width 303 height 31
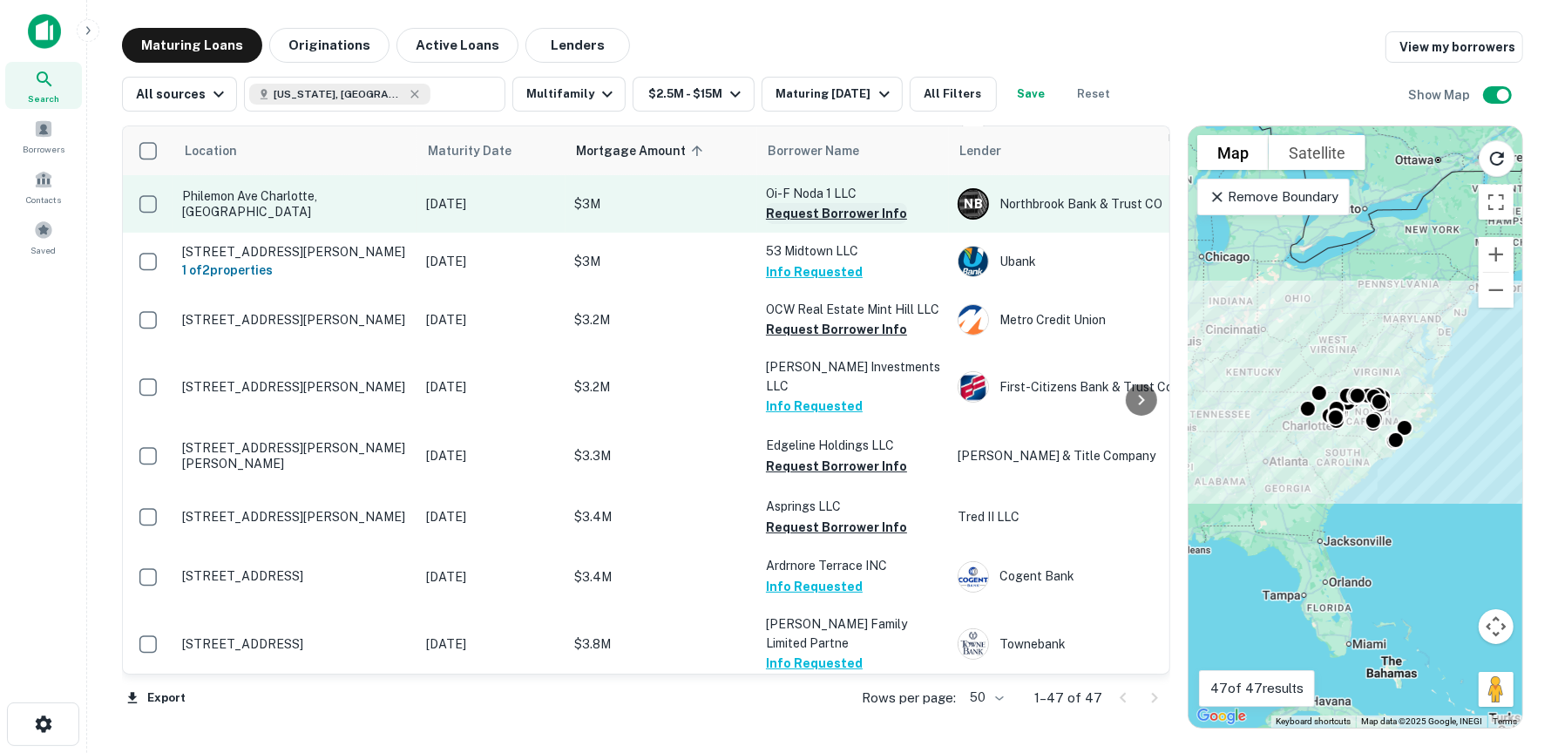
scroll to position [349, 0]
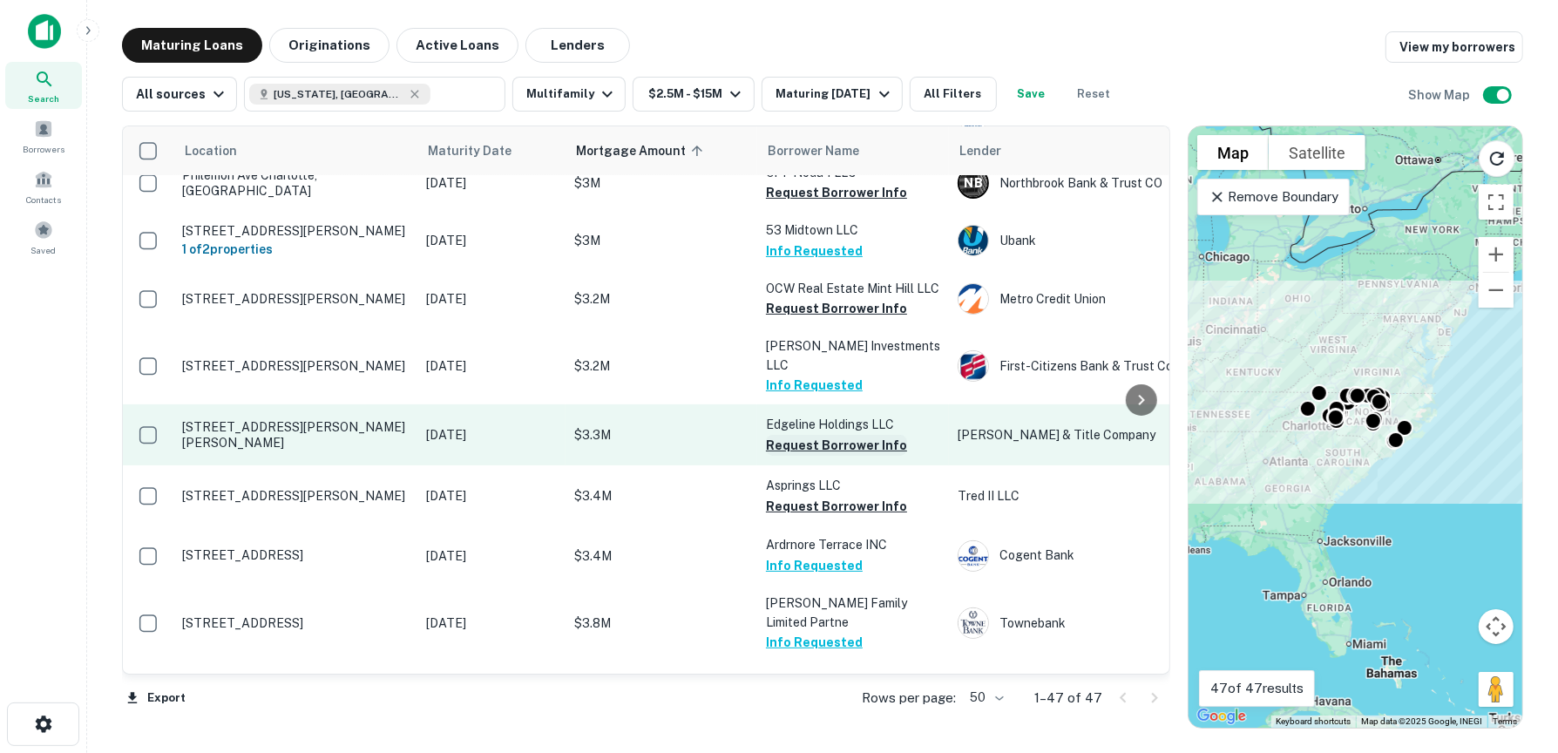
click at [823, 435] on button "Request Borrower Info" at bounding box center [836, 445] width 141 height 21
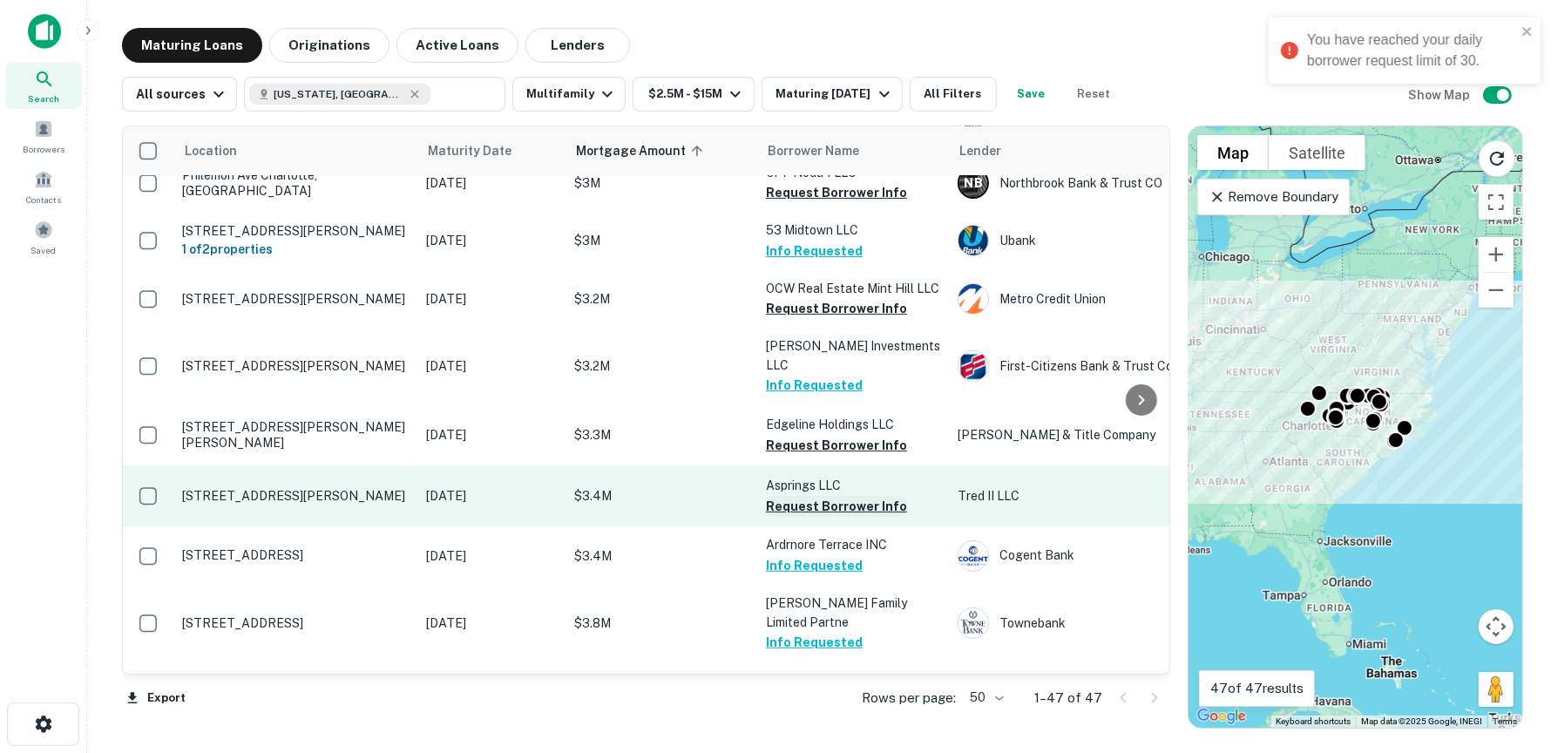
click at [824, 496] on button "Request Borrower Info" at bounding box center [836, 506] width 141 height 21
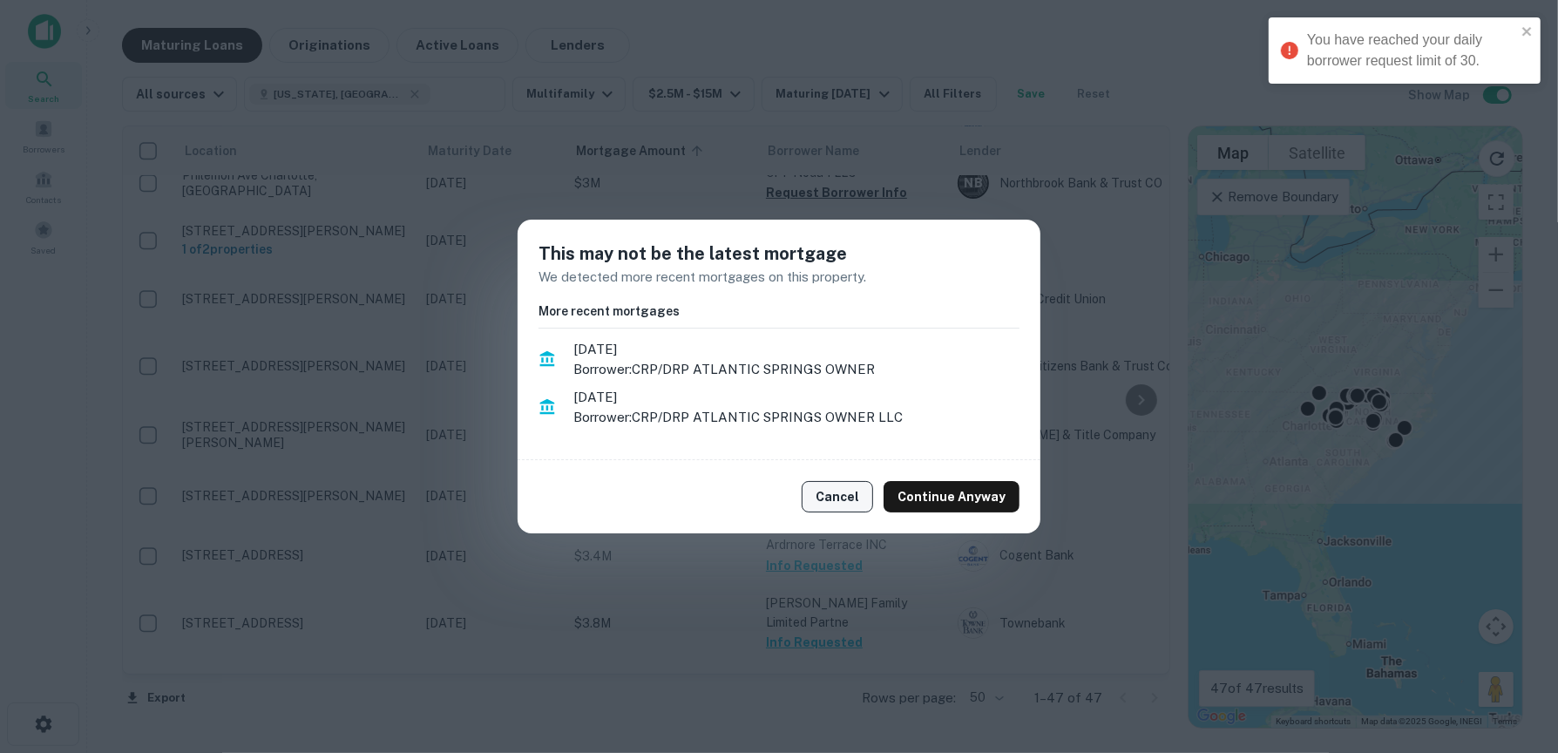
click at [838, 493] on button "Cancel" at bounding box center [837, 496] width 71 height 31
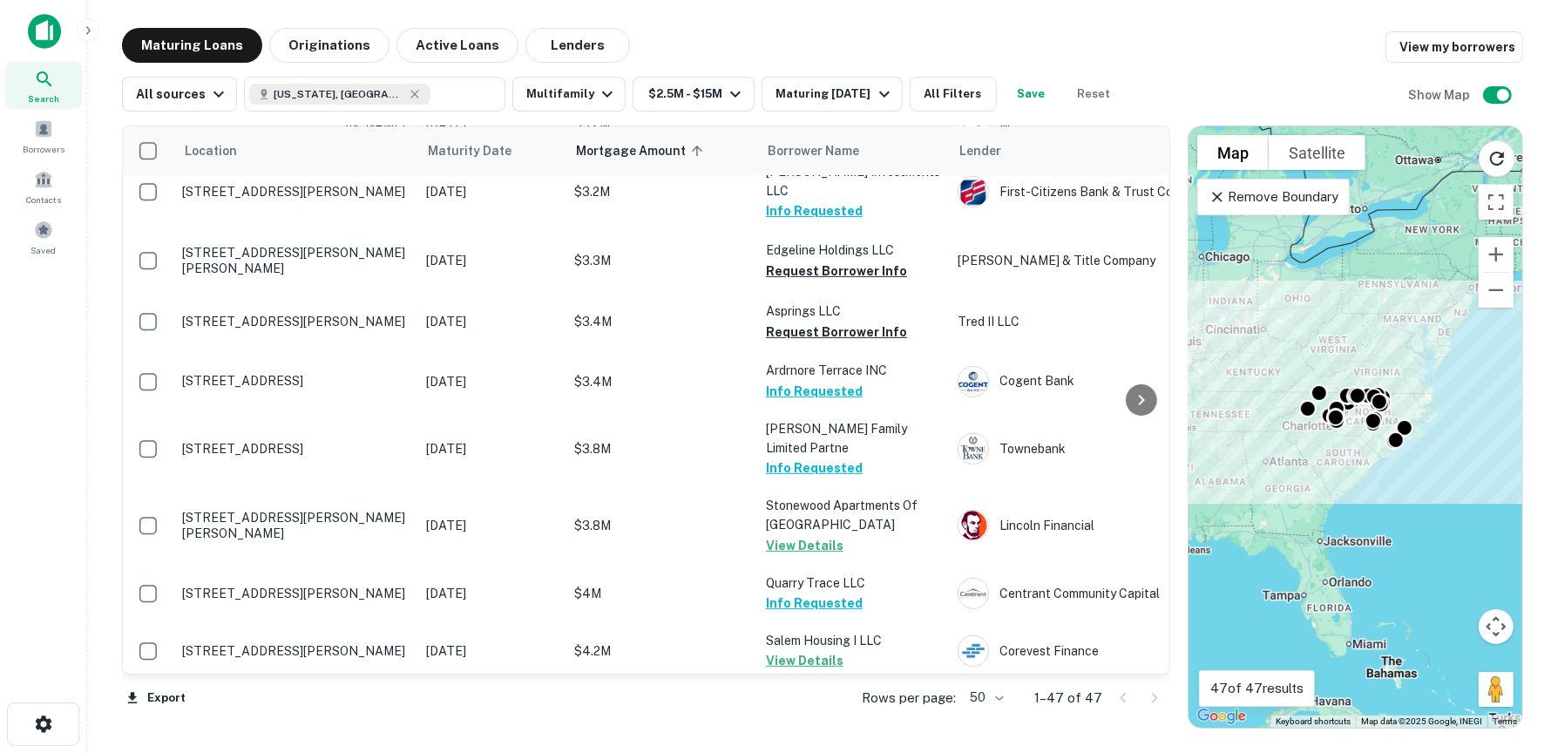
scroll to position [0, 0]
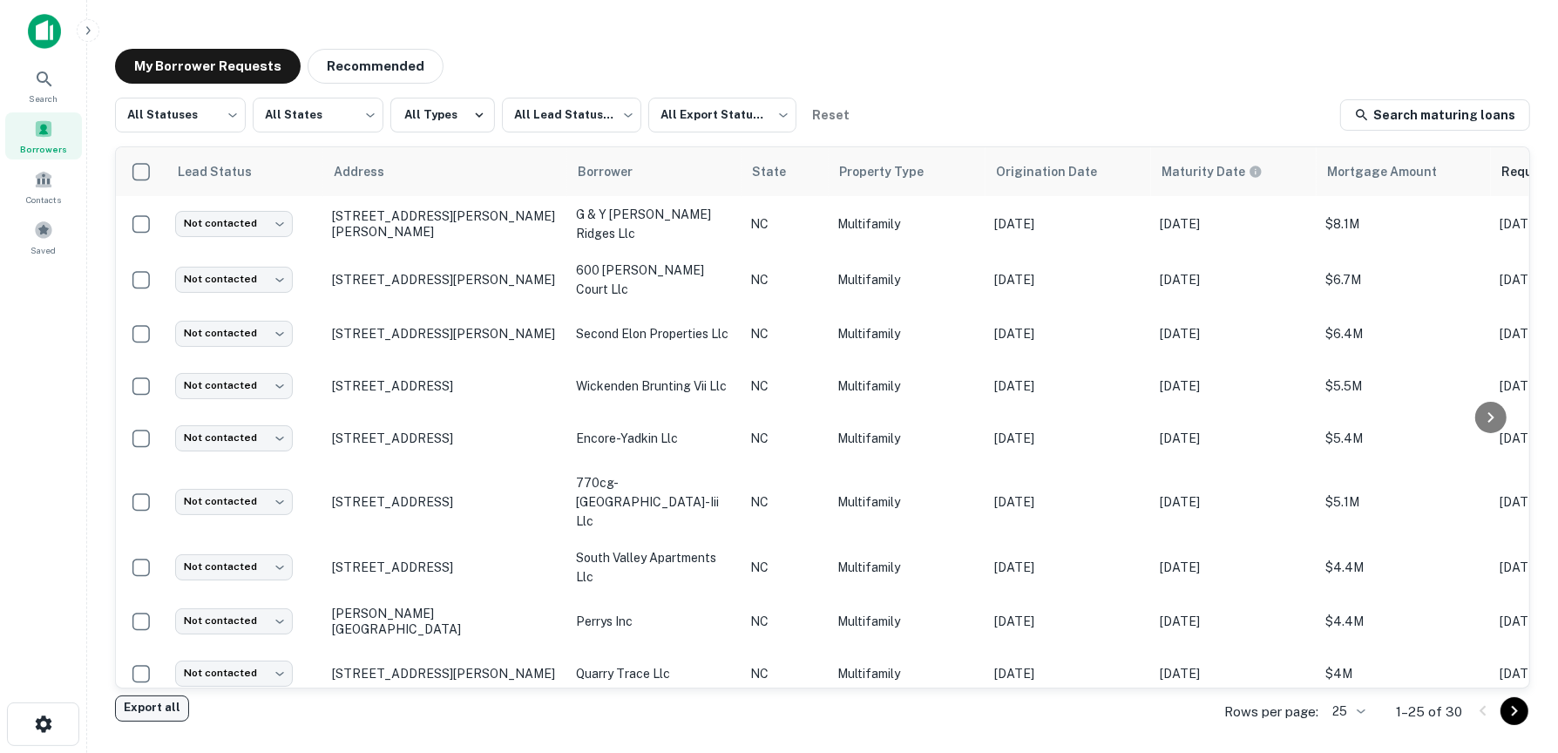
click at [159, 710] on button "Export all" at bounding box center [152, 708] width 74 height 26
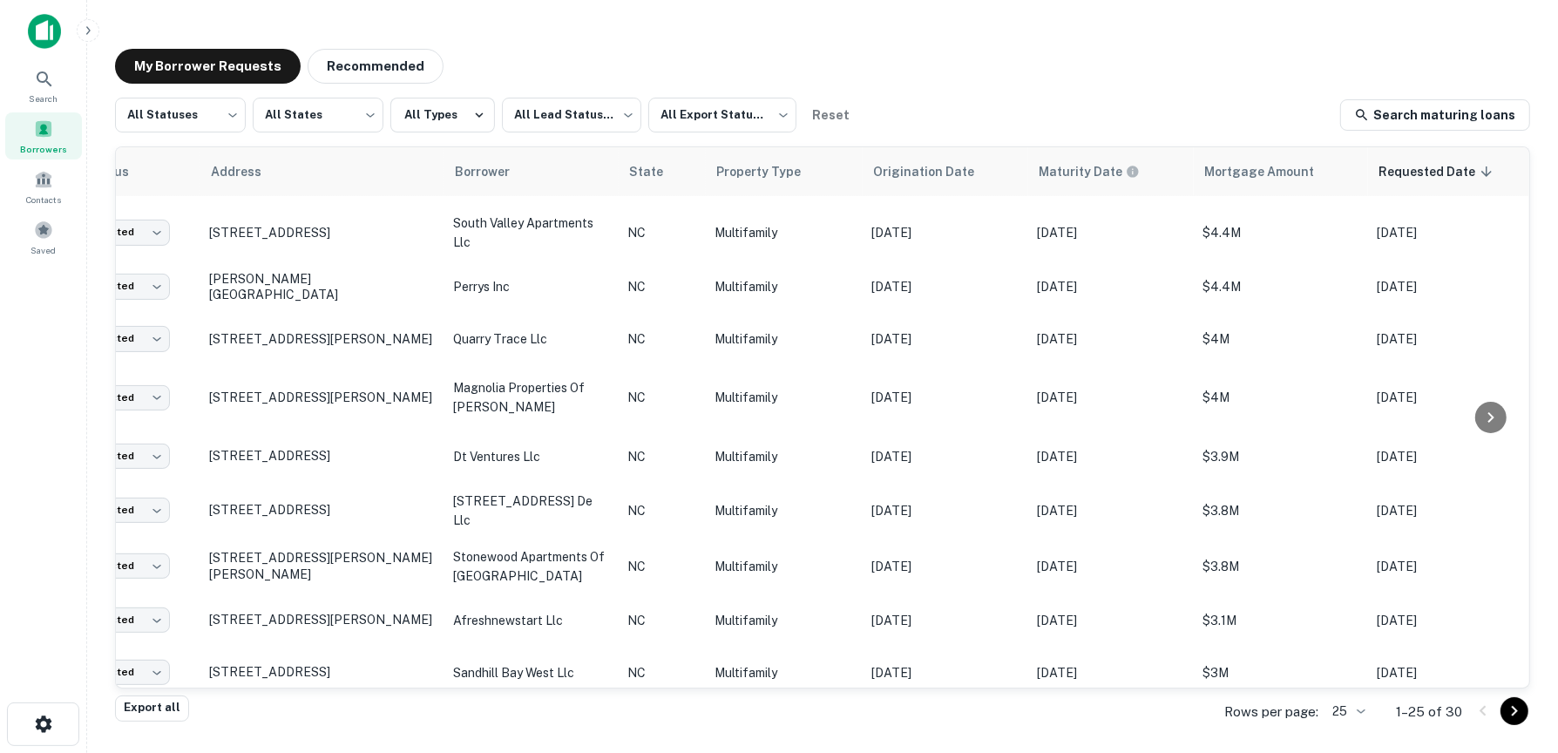
scroll to position [335, 0]
